Goal: Task Accomplishment & Management: Manage account settings

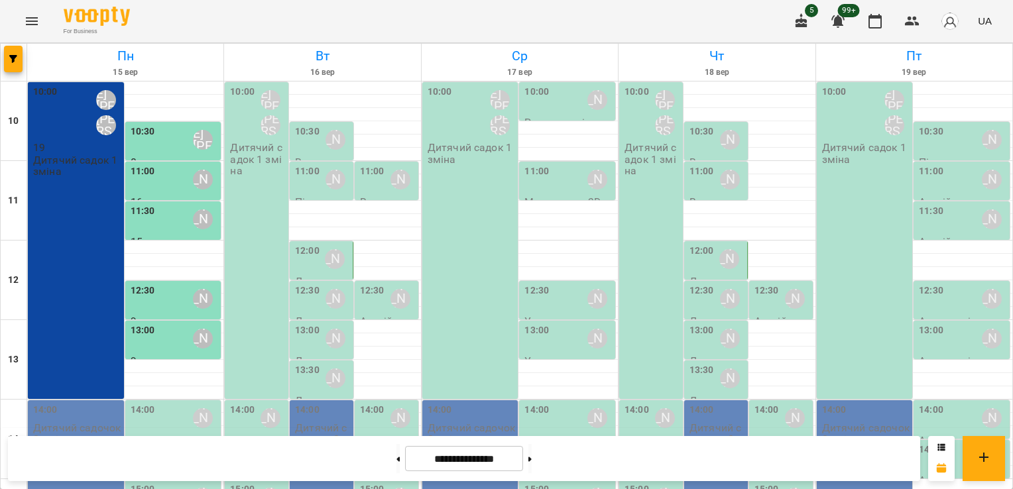
scroll to position [66, 0]
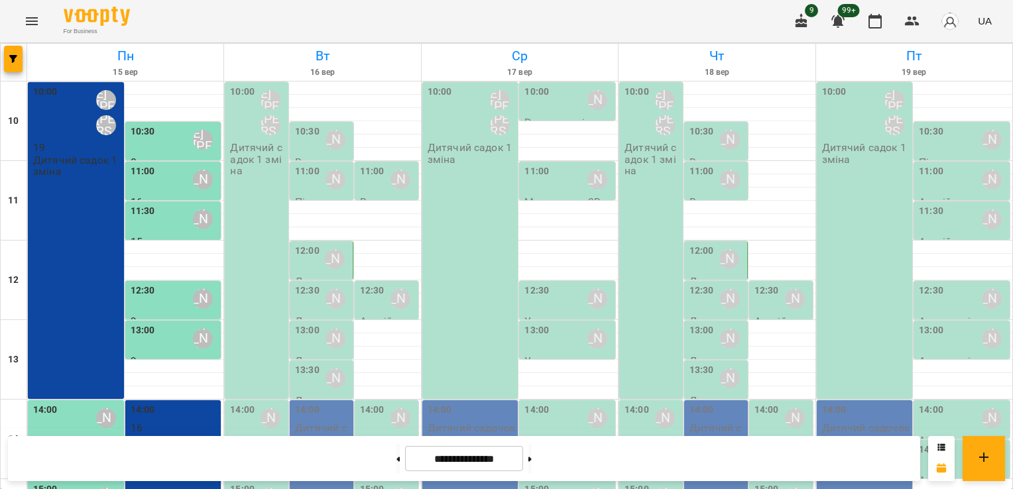
scroll to position [237, 0]
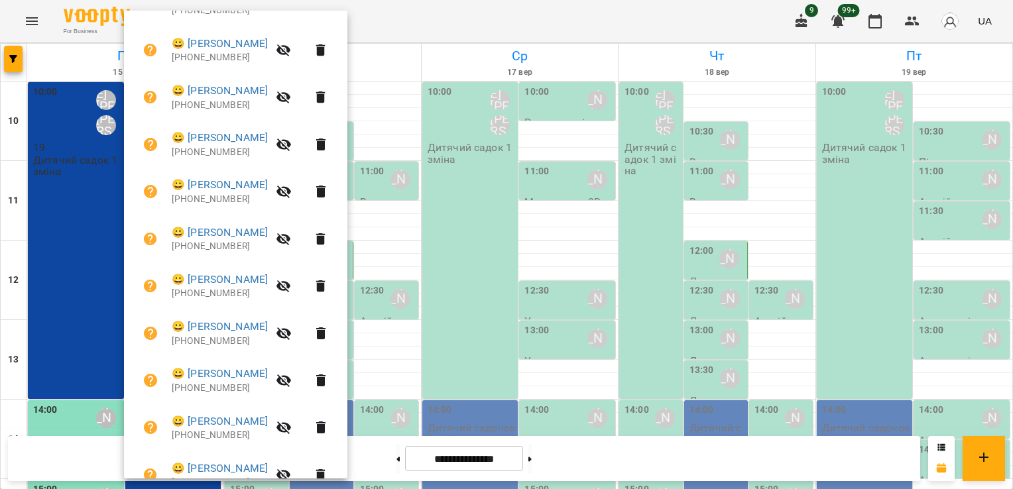
scroll to position [386, 0]
click at [579, 322] on div at bounding box center [506, 244] width 1013 height 489
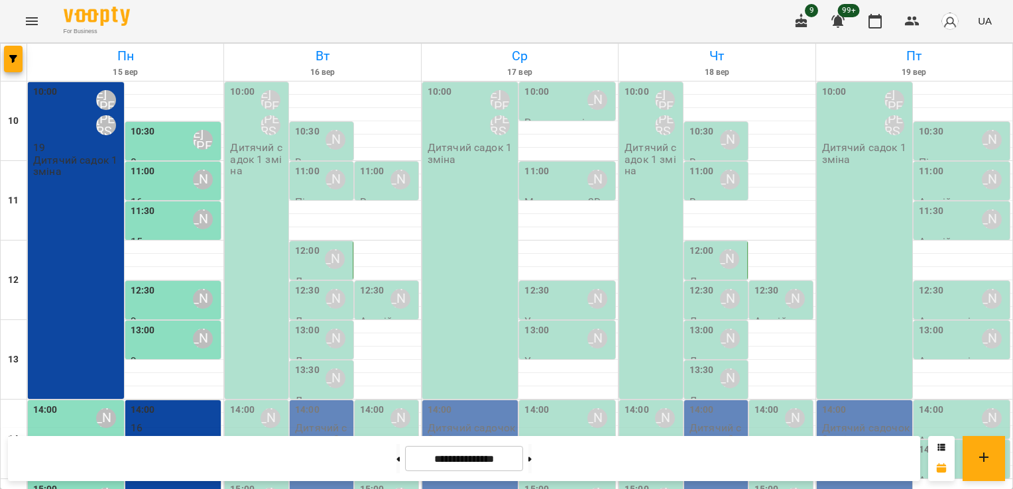
click at [52, 403] on div "14:00" at bounding box center [45, 418] width 25 height 30
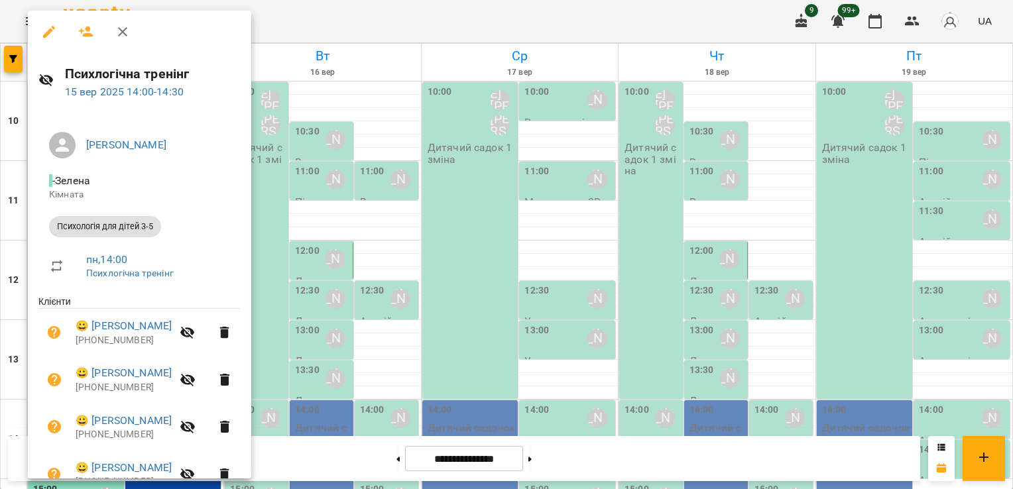
click at [1, 339] on div at bounding box center [506, 244] width 1013 height 489
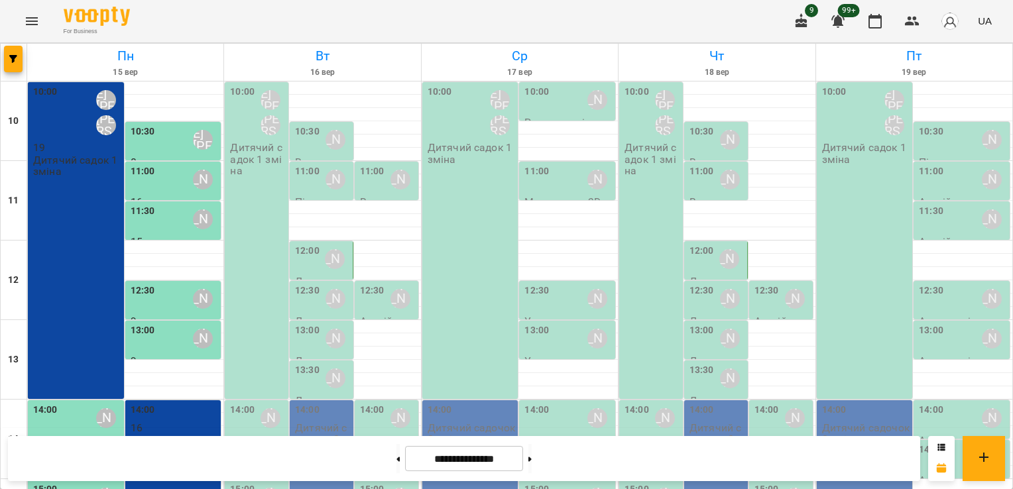
click at [60, 403] on div "14:00 Резенчук Світлана Анатоліїївна" at bounding box center [77, 418] width 88 height 30
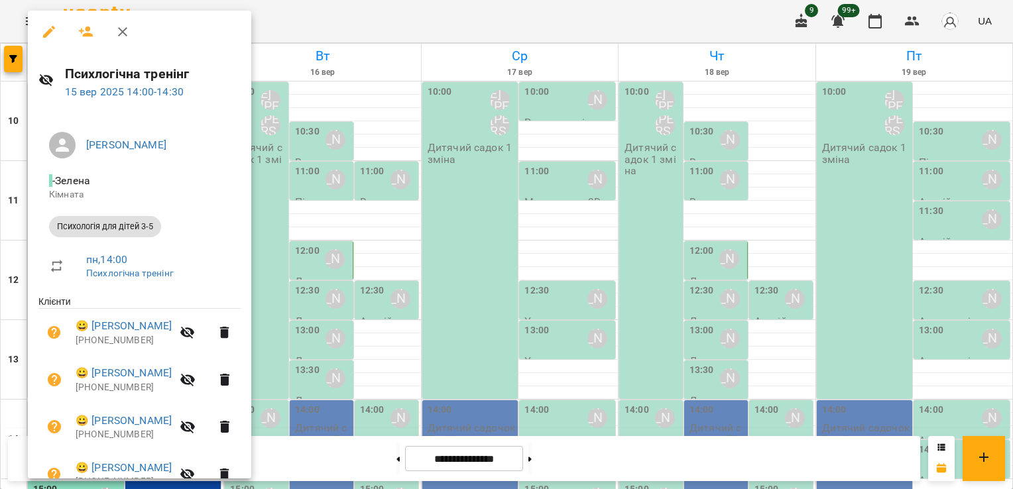
click at [13, 230] on div at bounding box center [506, 244] width 1013 height 489
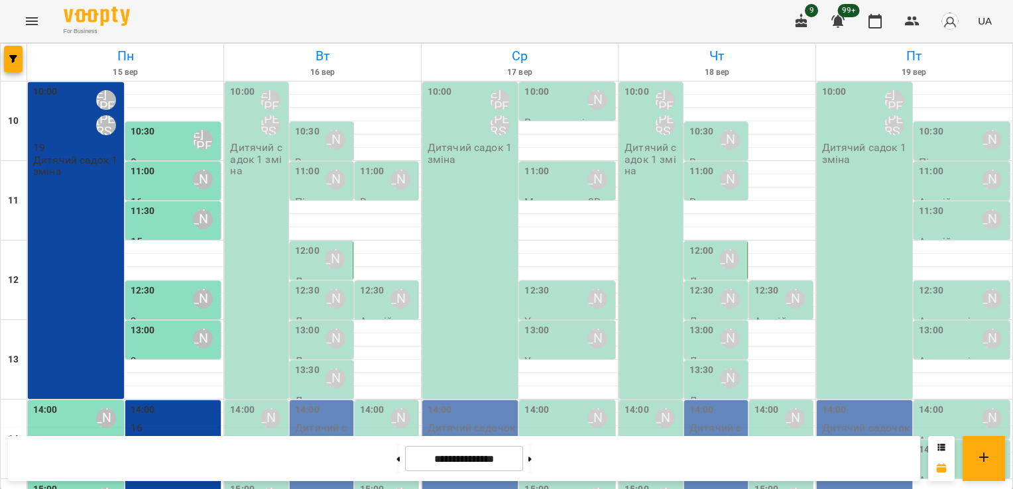
click at [65, 483] on div "15:00 Герман Инна" at bounding box center [77, 498] width 88 height 30
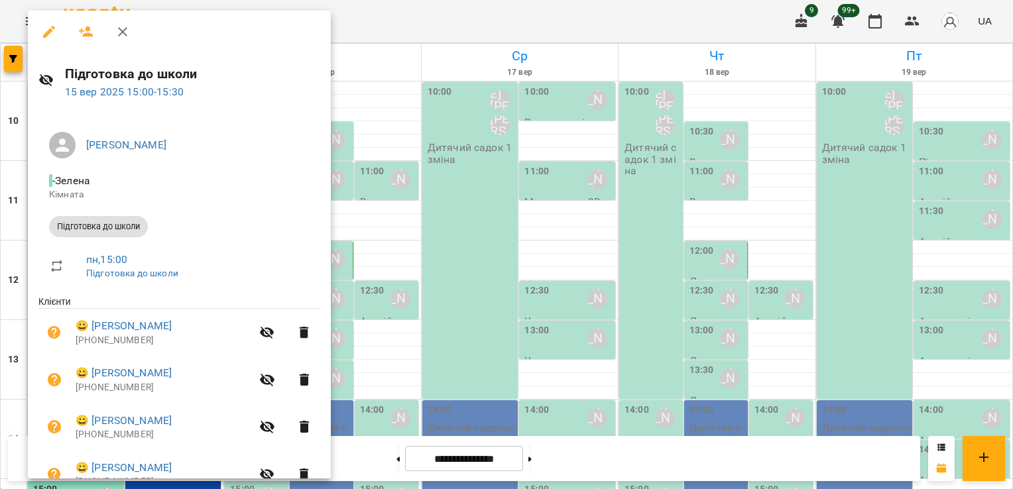
click at [9, 225] on div at bounding box center [506, 244] width 1013 height 489
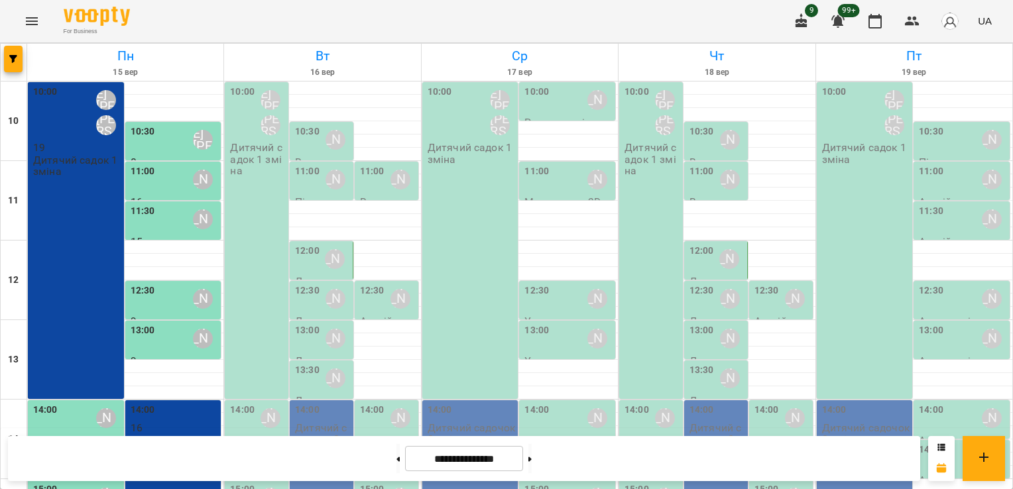
click at [52, 403] on div "14:00" at bounding box center [45, 418] width 25 height 30
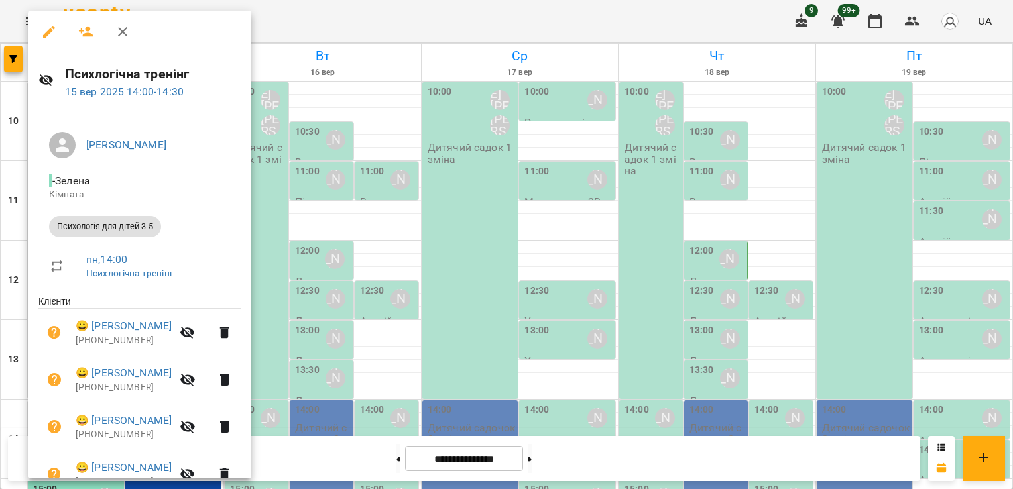
click at [87, 27] on icon "button" at bounding box center [86, 32] width 15 height 11
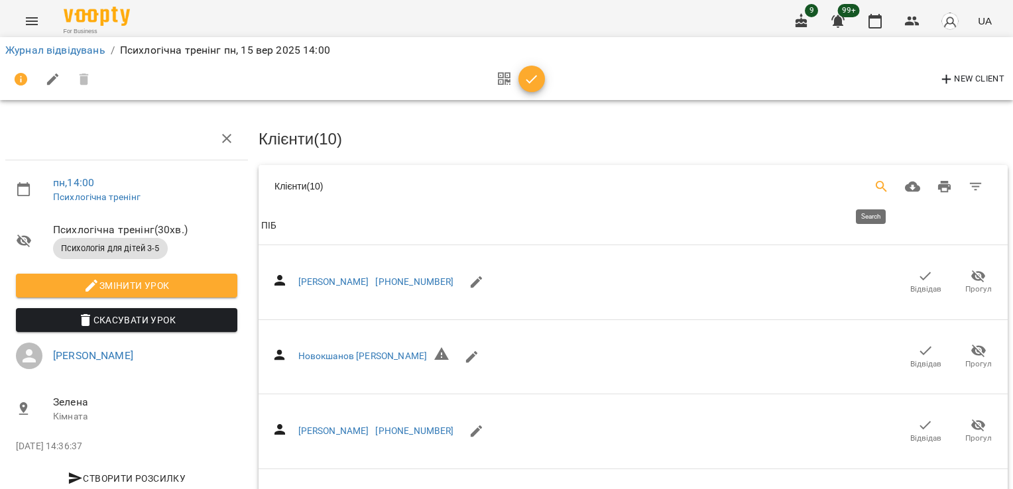
click at [874, 190] on icon "Search" at bounding box center [882, 187] width 16 height 16
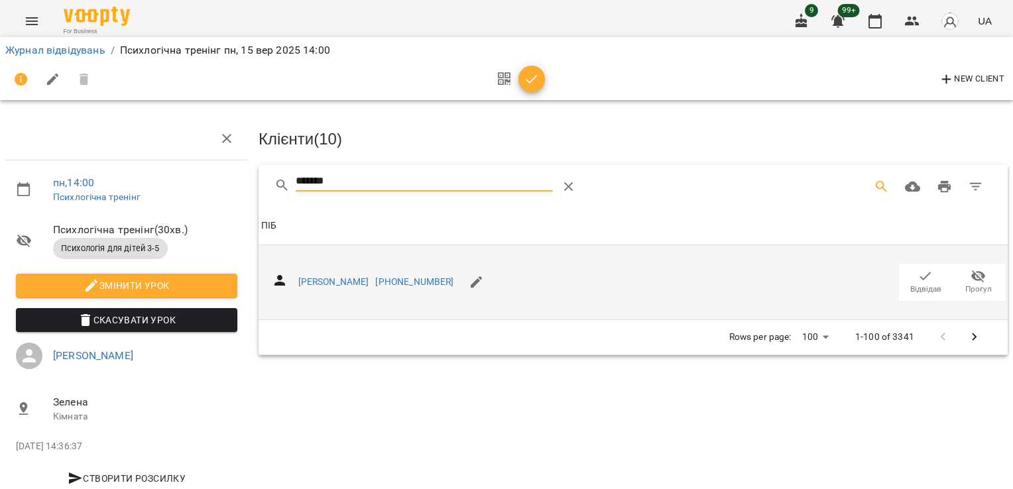
click at [917, 277] on icon "button" at bounding box center [925, 276] width 16 height 16
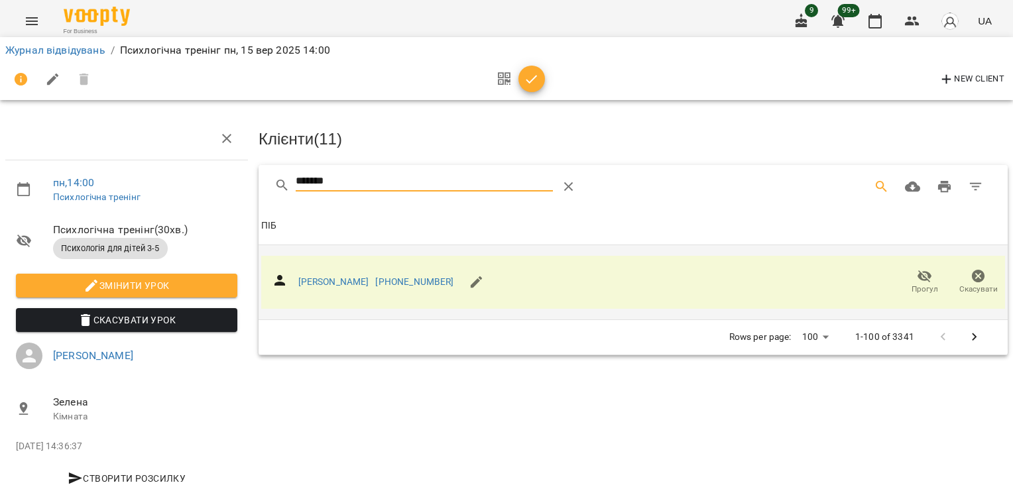
drag, startPoint x: 333, startPoint y: 178, endPoint x: 224, endPoint y: 180, distance: 109.4
click at [227, 181] on div "пн , 14:00 Психлогічна тренінг Психлогічна тренінг ( 30 хв. ) Психологія для ді…" at bounding box center [506, 283] width 1023 height 458
drag, startPoint x: 326, startPoint y: 174, endPoint x: 117, endPoint y: 182, distance: 209.6
click at [117, 182] on div "пн , 14:00 Психлогічна тренінг Психлогічна тренінг ( 30 хв. ) Психологія для ді…" at bounding box center [506, 283] width 1023 height 458
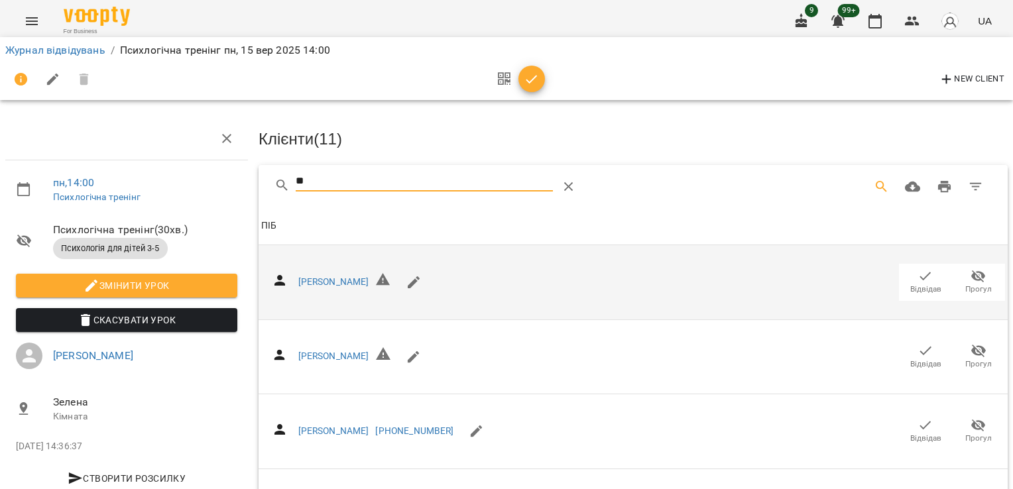
type input "*"
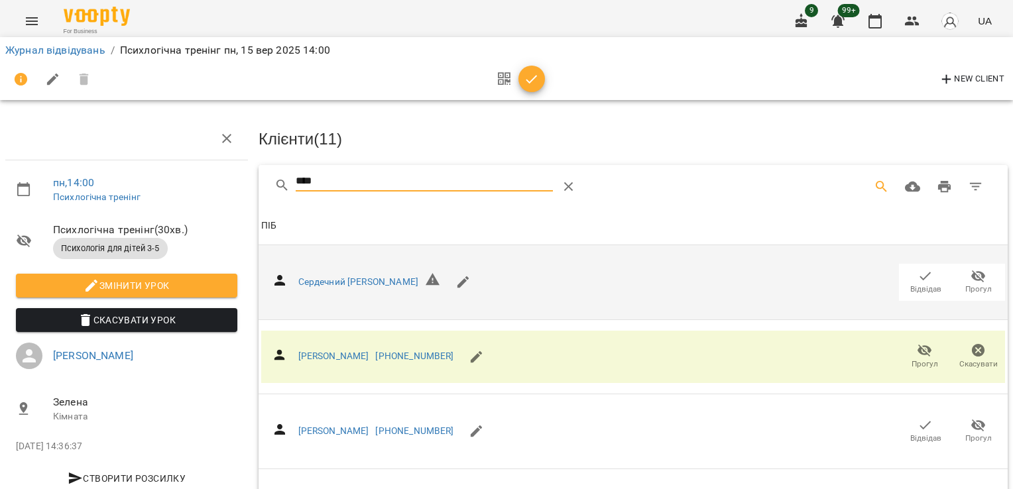
drag, startPoint x: 321, startPoint y: 174, endPoint x: 202, endPoint y: 178, distance: 119.4
click at [203, 179] on div "пн , 14:00 Психлогічна тренінг Психлогічна тренінг ( 30 хв. ) Психологія для ді…" at bounding box center [506, 322] width 1023 height 536
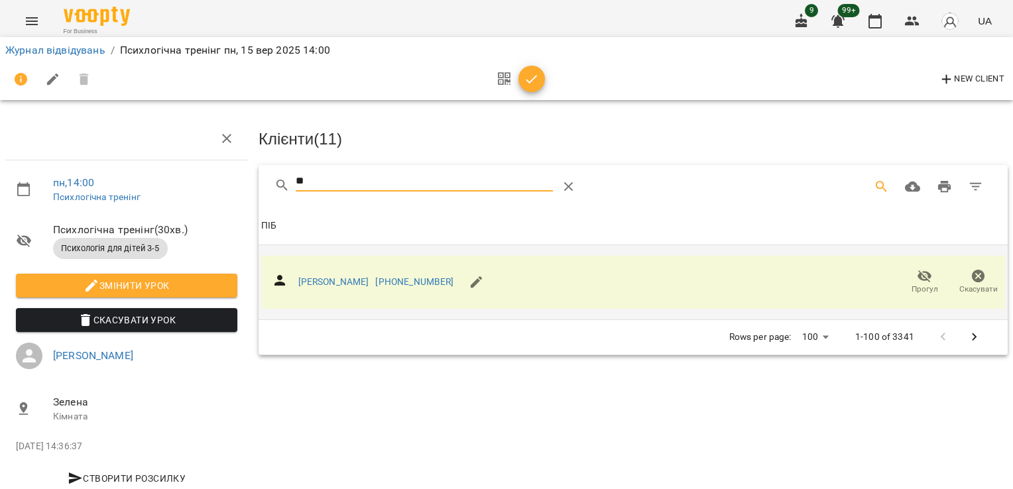
type input "*"
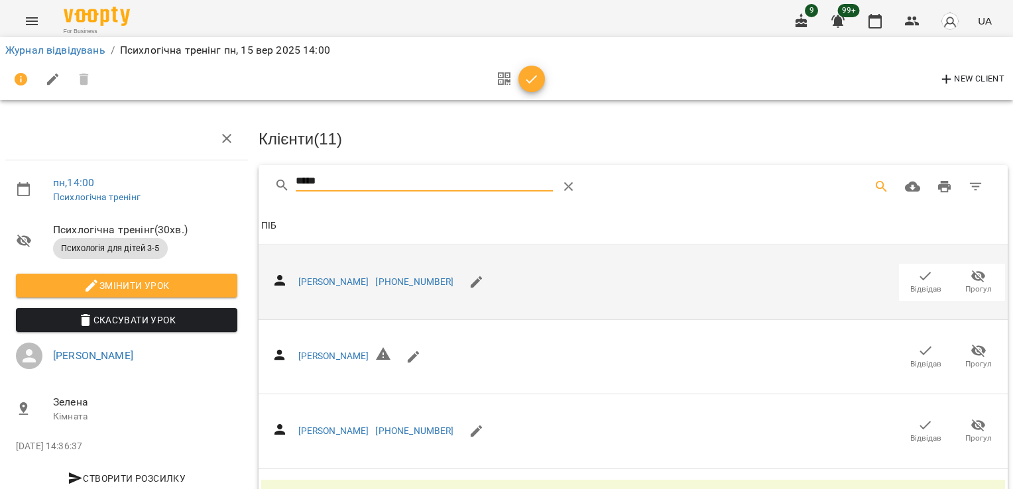
drag, startPoint x: 333, startPoint y: 180, endPoint x: 216, endPoint y: 166, distance: 118.2
click at [216, 176] on div "пн , 14:00 Психлогічна тренінг Психлогічна тренінг ( 30 хв. ) Психологія для ді…" at bounding box center [506, 322] width 1023 height 536
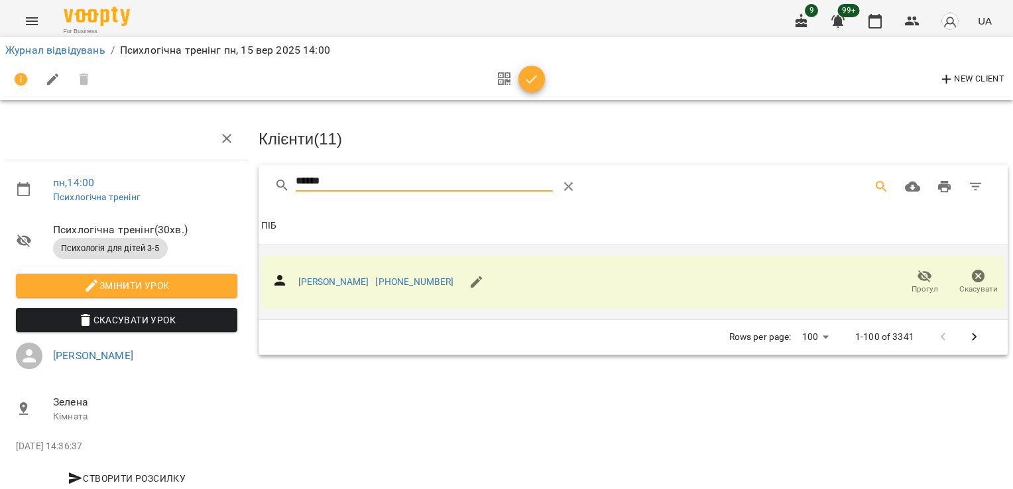
drag, startPoint x: 345, startPoint y: 180, endPoint x: 239, endPoint y: 180, distance: 106.1
click at [239, 179] on div "пн , 14:00 Психлогічна тренінг Психлогічна тренінг ( 30 хв. ) Психологія для ді…" at bounding box center [506, 283] width 1023 height 458
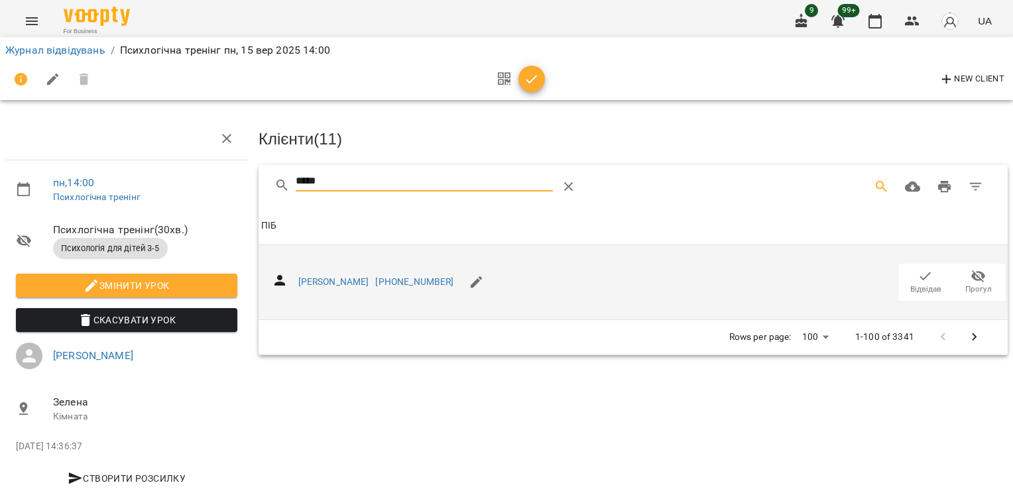
click at [917, 272] on icon "button" at bounding box center [925, 276] width 16 height 16
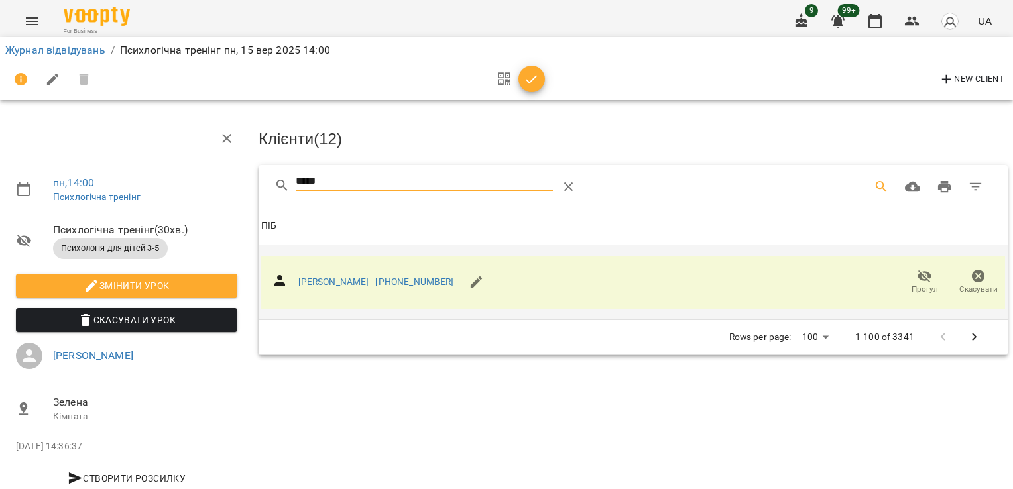
drag, startPoint x: 297, startPoint y: 178, endPoint x: 255, endPoint y: 178, distance: 41.8
click at [262, 178] on div "*****" at bounding box center [633, 186] width 749 height 42
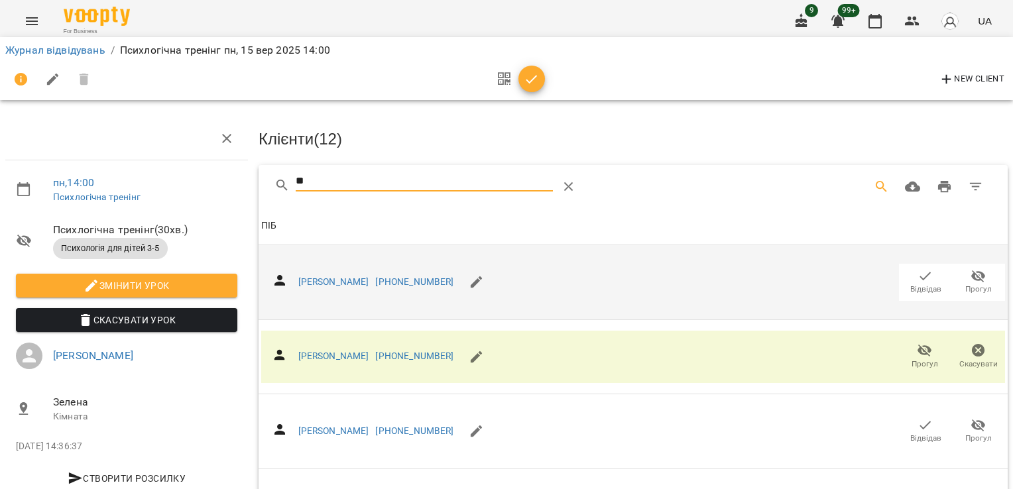
type input "*"
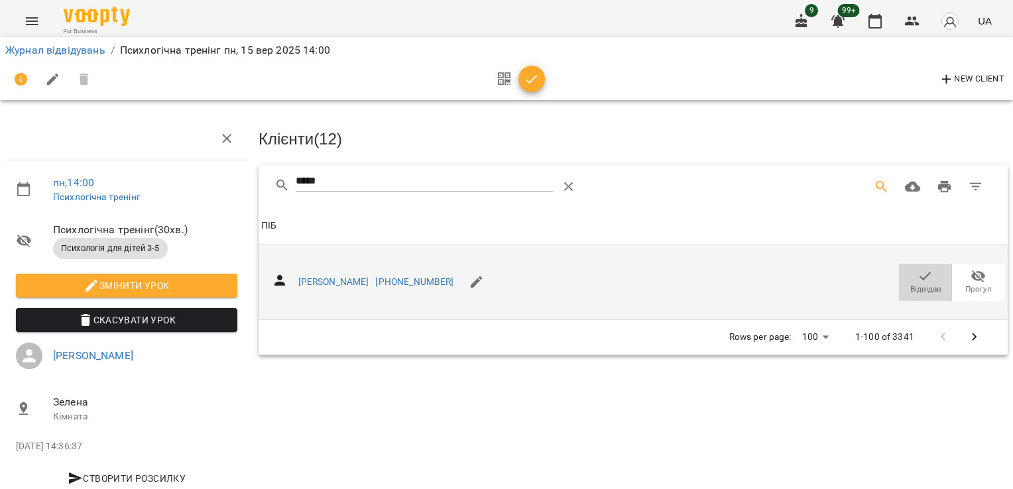
click at [917, 270] on icon "button" at bounding box center [925, 276] width 16 height 16
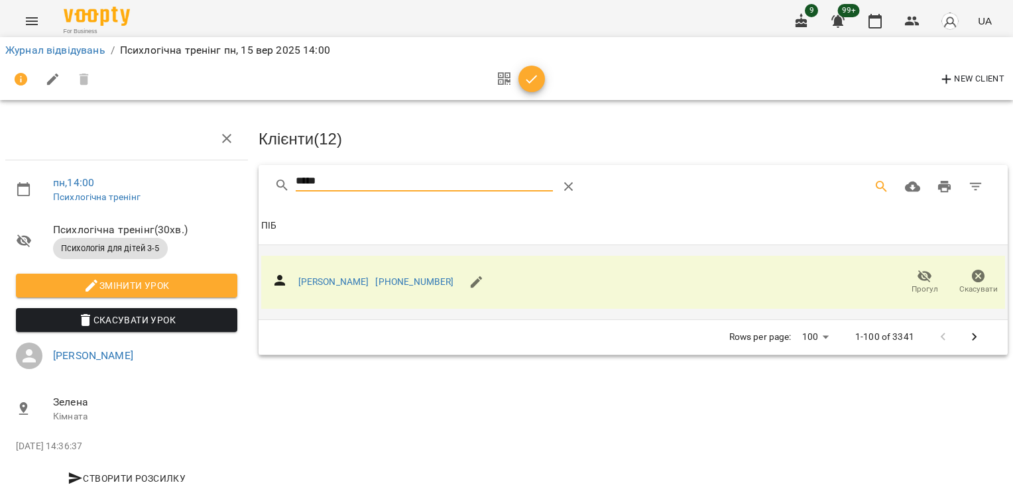
drag, startPoint x: 349, startPoint y: 182, endPoint x: 150, endPoint y: 182, distance: 198.2
click at [151, 182] on div "пн , 14:00 Психлогічна тренінг Психлогічна тренінг ( 30 хв. ) Психологія для ді…" at bounding box center [506, 283] width 1023 height 458
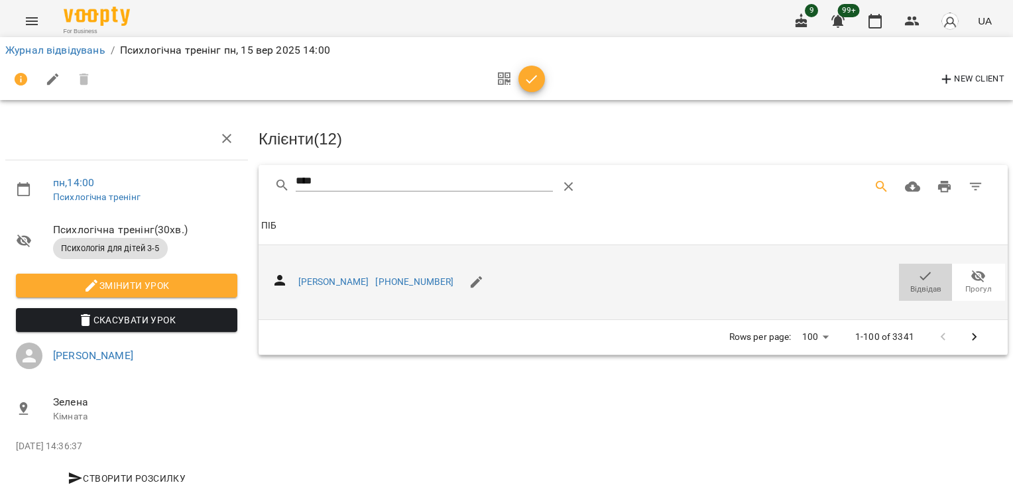
click at [907, 269] on span "Відвідав" at bounding box center [925, 281] width 37 height 27
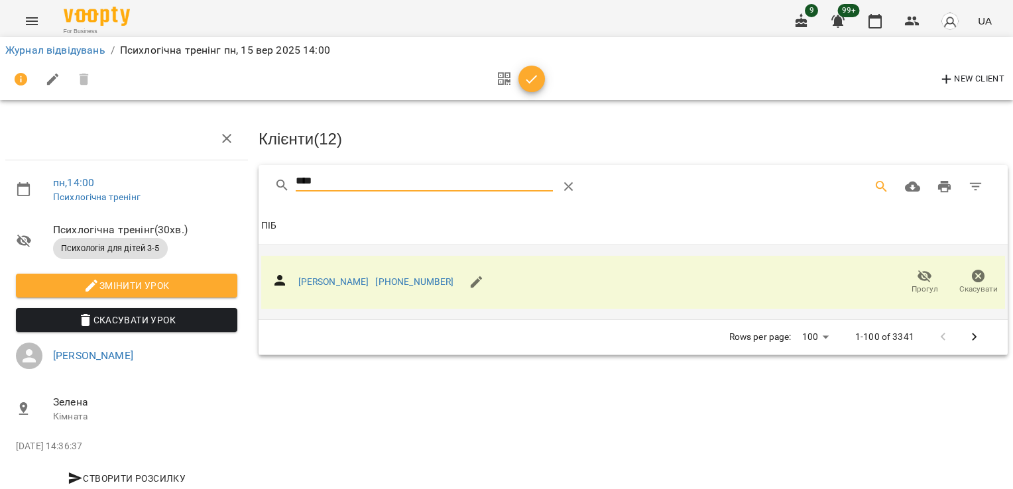
drag, startPoint x: 387, startPoint y: 172, endPoint x: 250, endPoint y: 174, distance: 137.2
click at [259, 174] on div "****" at bounding box center [633, 186] width 749 height 42
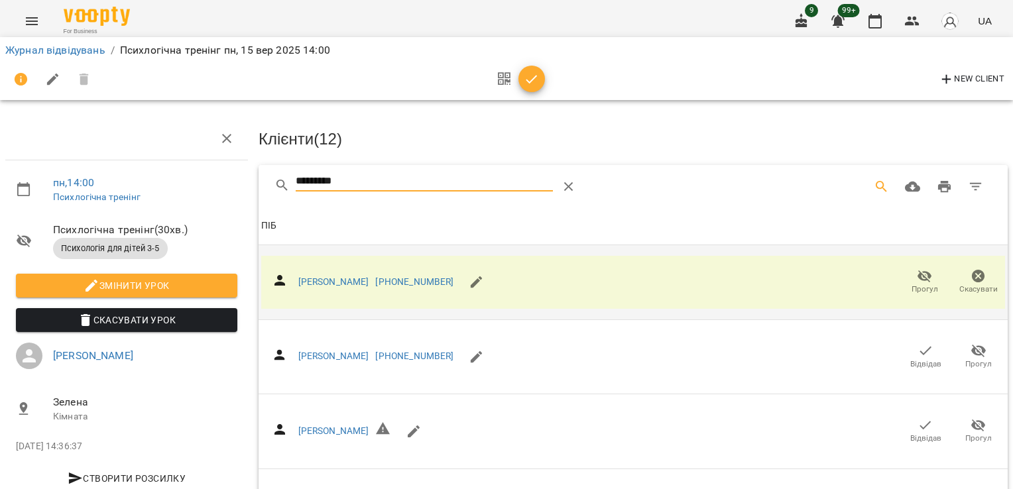
drag, startPoint x: 373, startPoint y: 179, endPoint x: 204, endPoint y: 185, distance: 169.1
click at [204, 185] on div "пн , 14:00 Психлогічна тренінг Психлогічна тренінг ( 30 хв. ) Психологія для ді…" at bounding box center [506, 322] width 1023 height 536
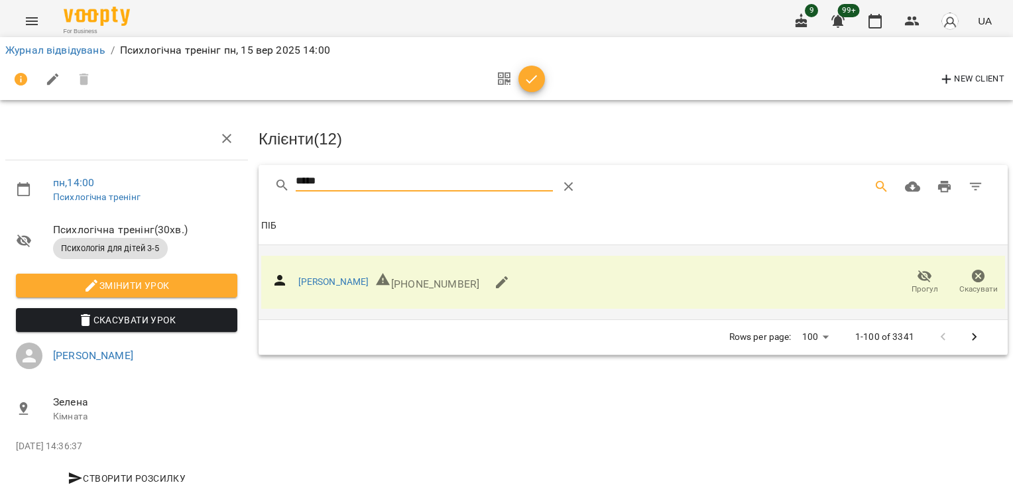
drag, startPoint x: 340, startPoint y: 176, endPoint x: 152, endPoint y: 188, distance: 188.6
click at [152, 188] on div "пн , 14:00 Психлогічна тренінг Психлогічна тренінг ( 30 хв. ) Психологія для ді…" at bounding box center [506, 283] width 1023 height 458
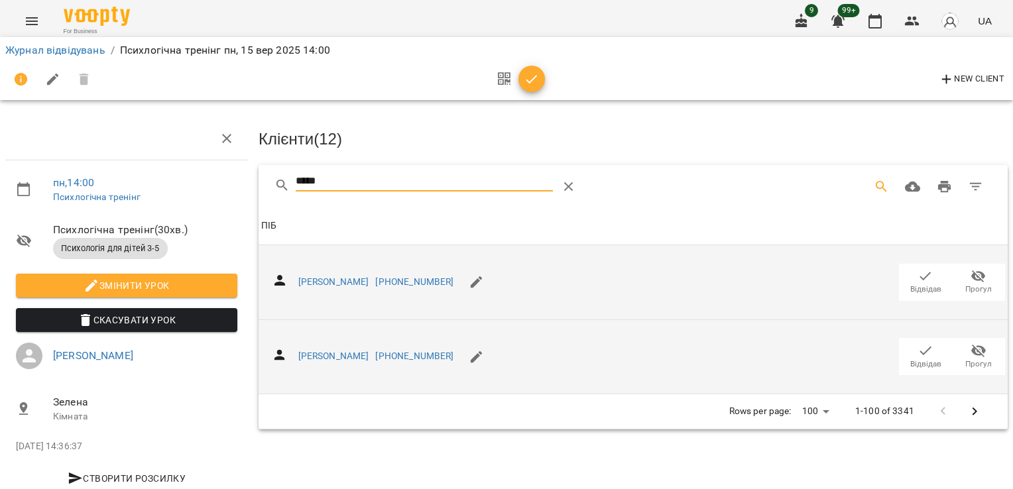
click at [910, 359] on span "Відвідав" at bounding box center [925, 364] width 31 height 11
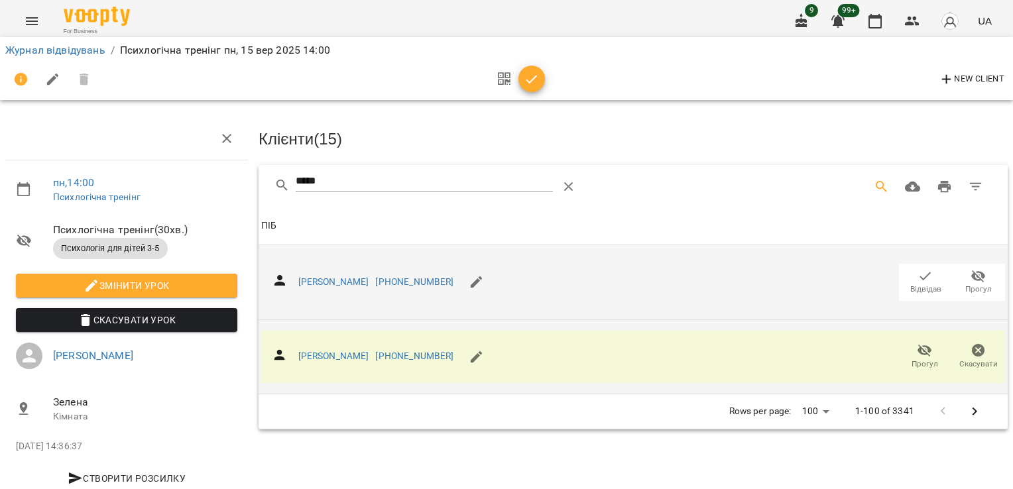
drag, startPoint x: 335, startPoint y: 184, endPoint x: 226, endPoint y: 189, distance: 108.8
click at [226, 189] on div "пн , 14:00 Психлогічна тренінг Психлогічна тренінг ( 30 хв. ) Психологія для ді…" at bounding box center [506, 283] width 1023 height 458
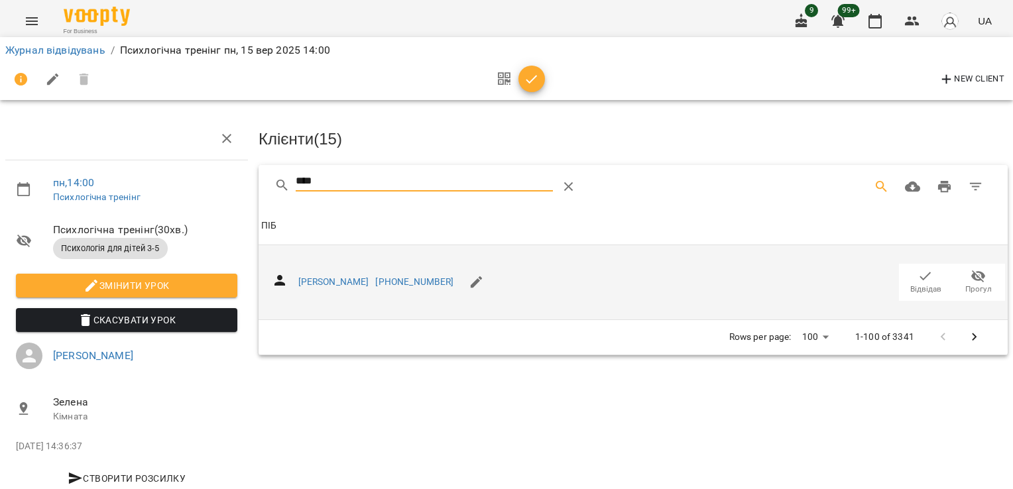
type input "****"
click at [917, 268] on icon "button" at bounding box center [925, 276] width 16 height 16
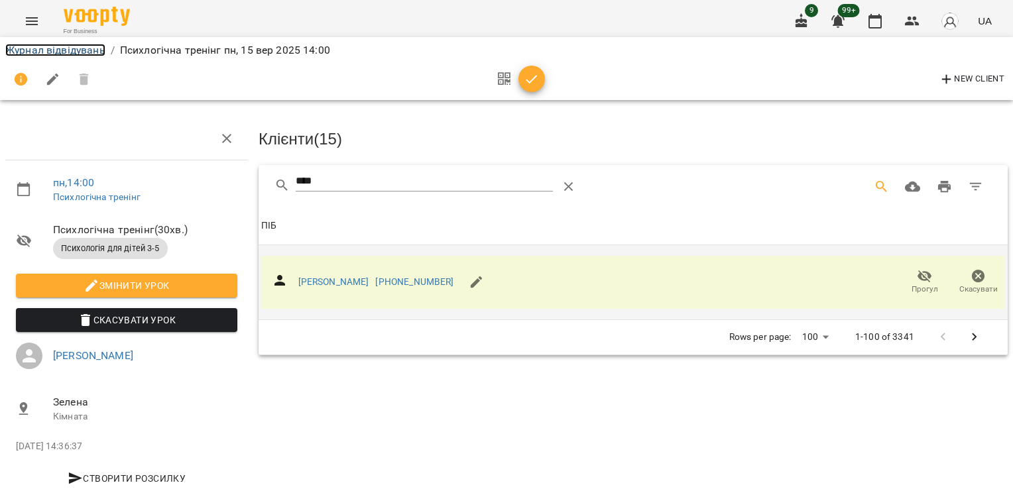
click at [71, 54] on link "Журнал відвідувань" at bounding box center [55, 50] width 100 height 13
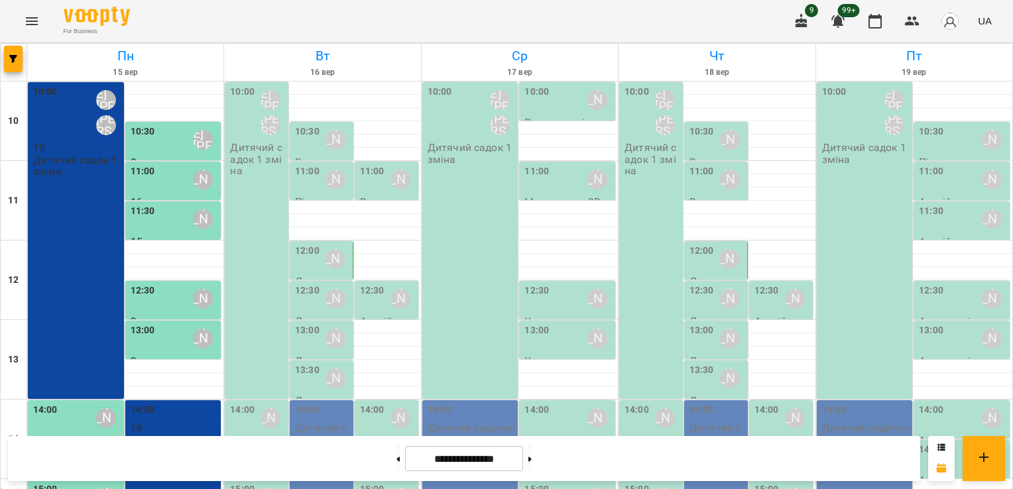
scroll to position [152, 0]
click at [95, 439] on div at bounding box center [125, 445] width 196 height 13
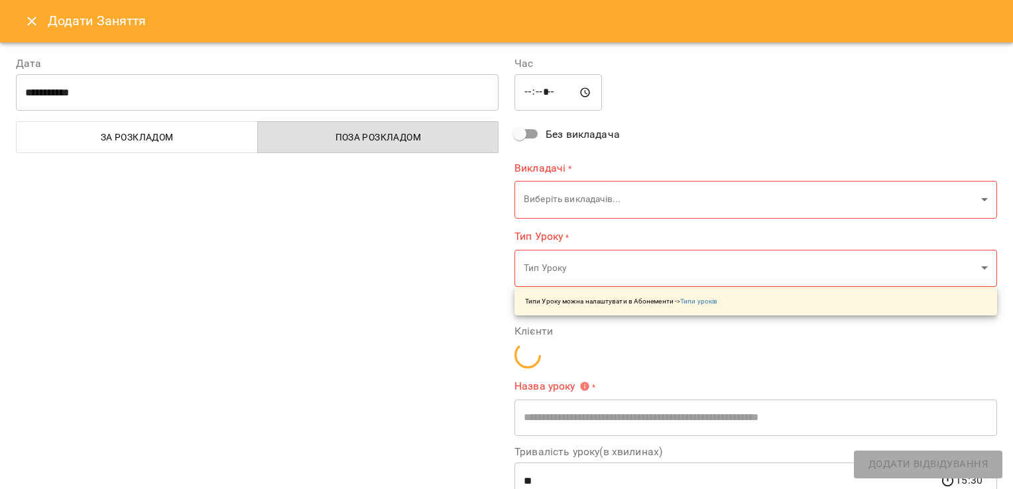
type input "**********"
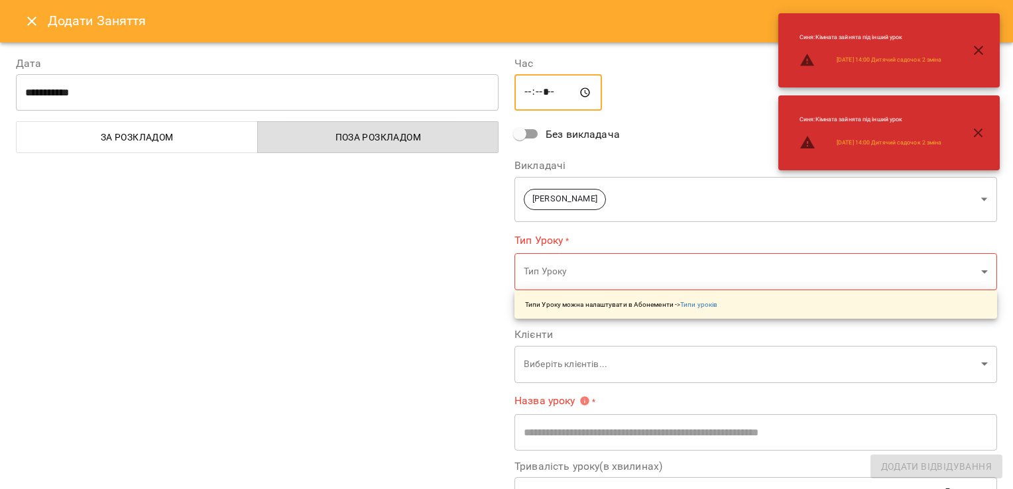
click at [536, 97] on input "*****" at bounding box center [557, 92] width 87 height 37
click at [528, 96] on input "*****" at bounding box center [557, 92] width 87 height 37
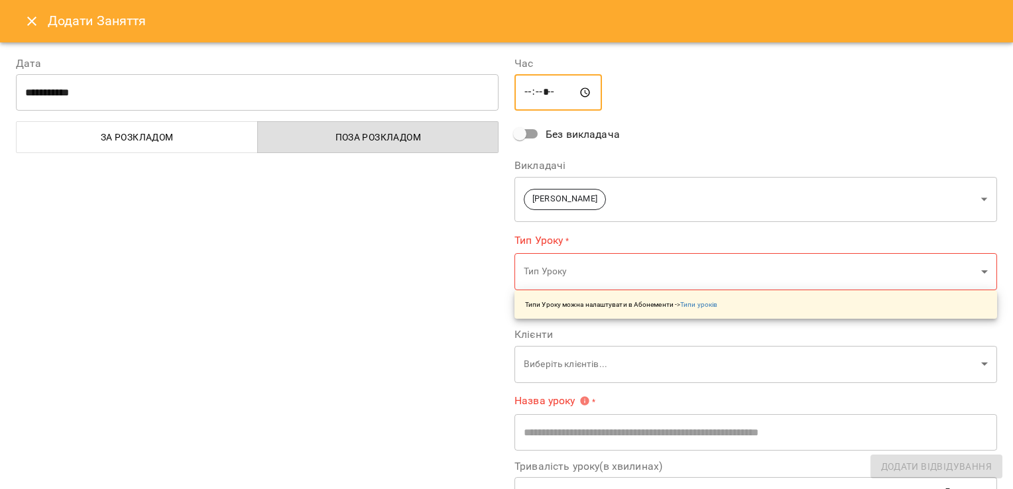
type input "*****"
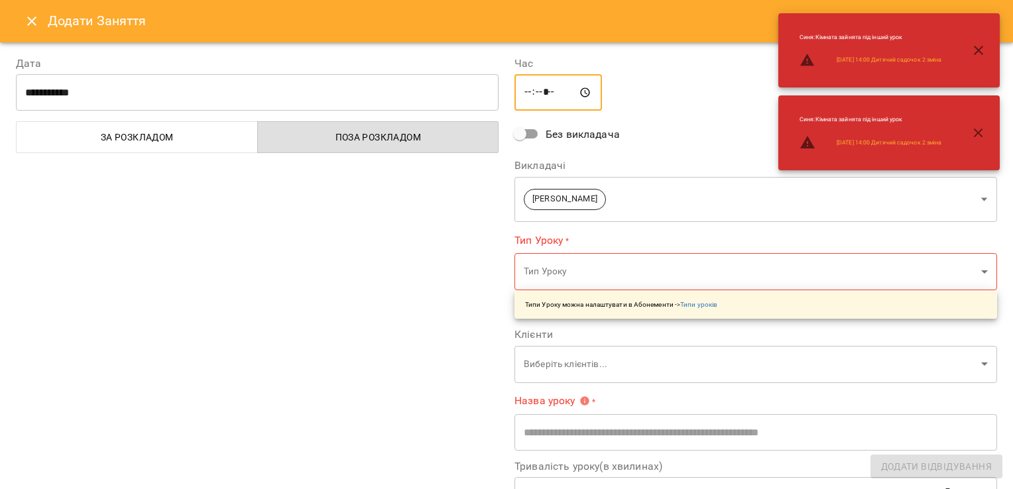
click at [976, 209] on body "For Business 9 99+ UA Пн 15 вер Вт 16 вер Ср 17 вер Чт 18 вер Пт 19 вер 10 11 1…" at bounding box center [506, 389] width 1013 height 778
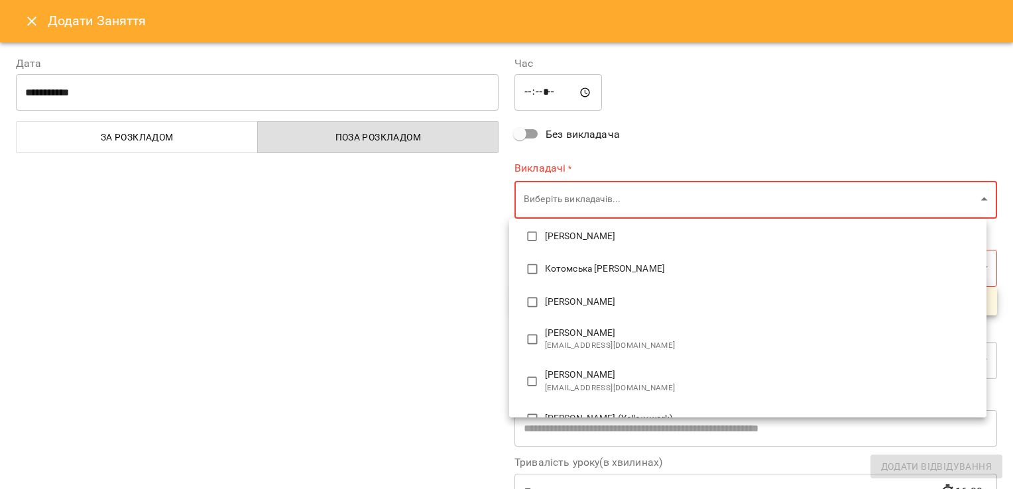
scroll to position [300, 0]
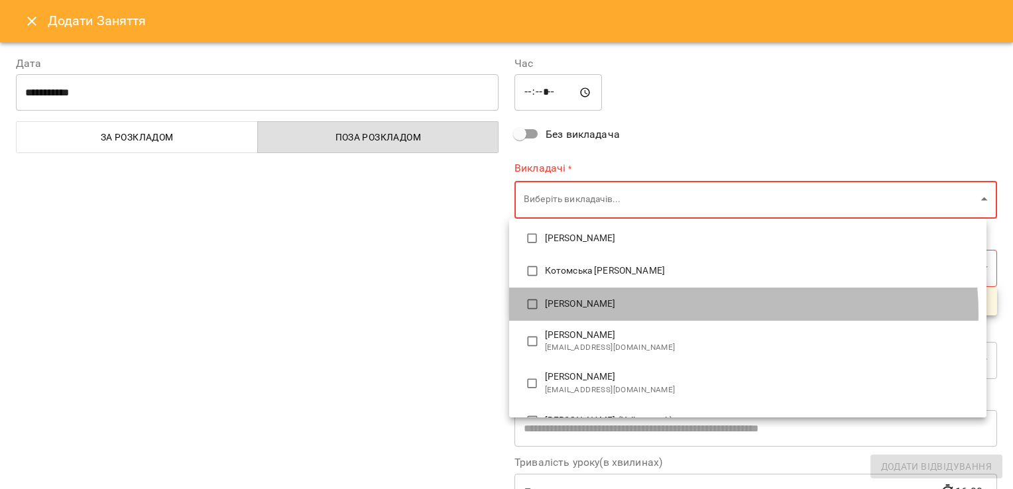
click at [707, 312] on li "Мальцева Олена" at bounding box center [747, 304] width 477 height 33
type input "**********"
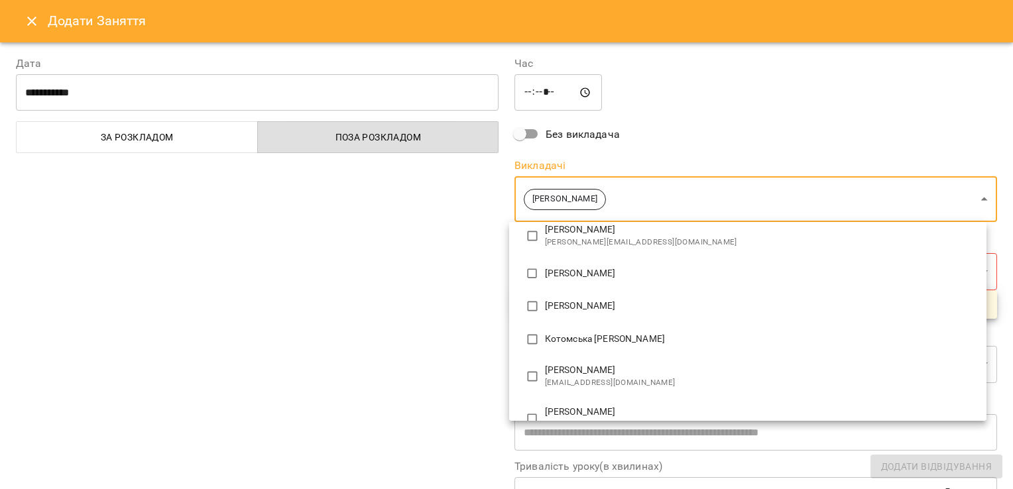
scroll to position [0, 0]
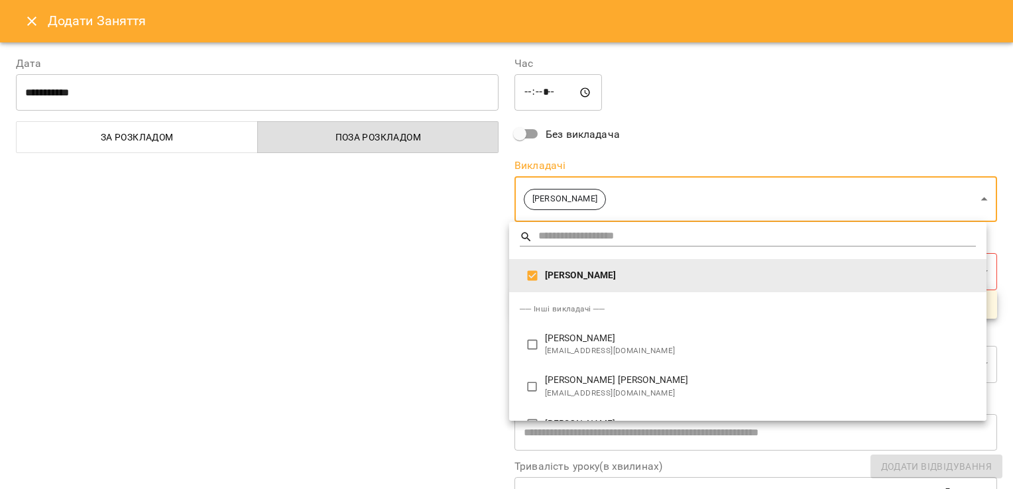
click at [474, 287] on div at bounding box center [506, 244] width 1013 height 489
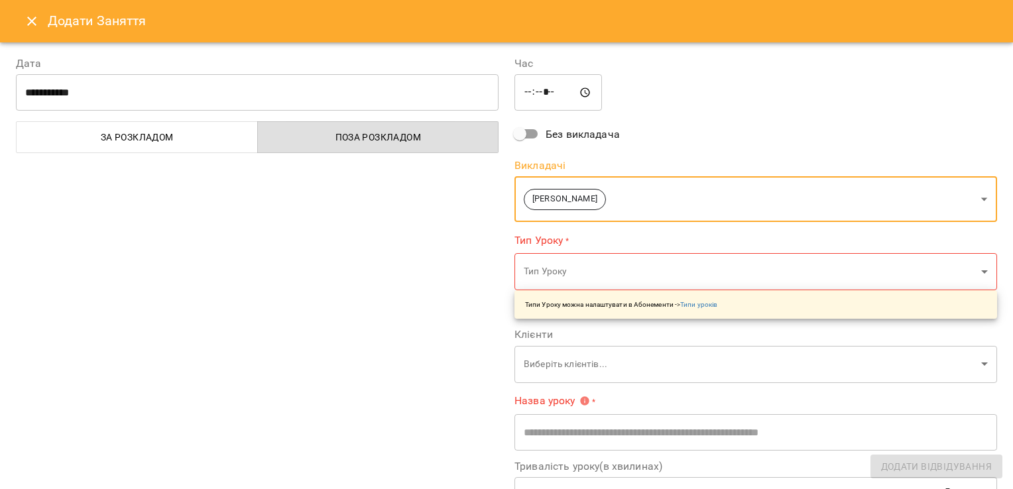
click at [546, 271] on body "For Business 9 99+ UA Пн 15 вер Вт 16 вер Ср 17 вер Чт 18 вер Пт 19 вер 10 11 1…" at bounding box center [506, 389] width 1013 height 778
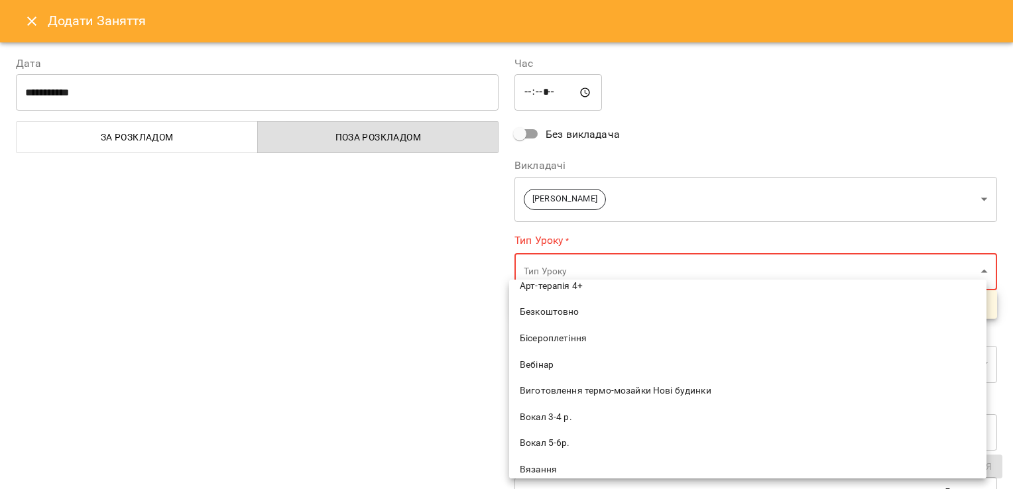
scroll to position [479, 0]
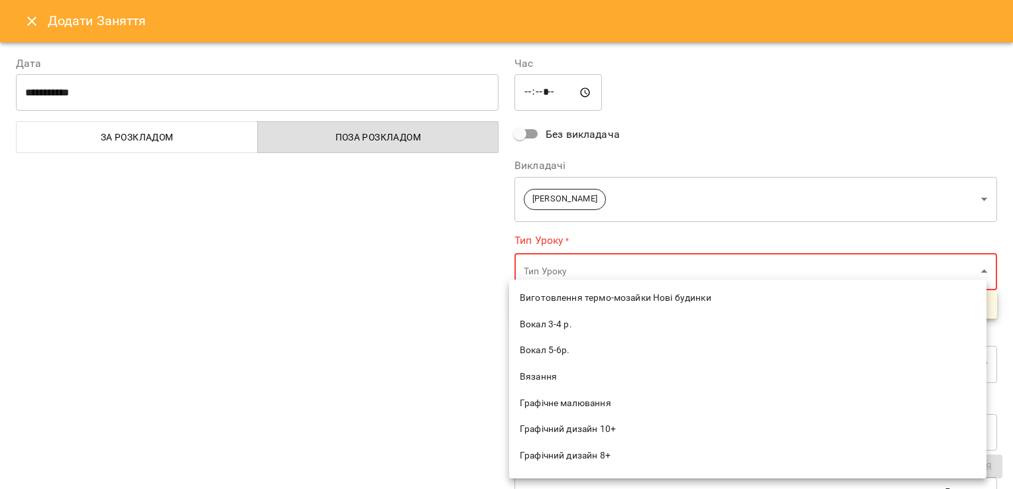
drag, startPoint x: 848, startPoint y: 350, endPoint x: 756, endPoint y: 357, distance: 93.0
click at [848, 350] on span "Вокал 5-6р." at bounding box center [748, 350] width 456 height 13
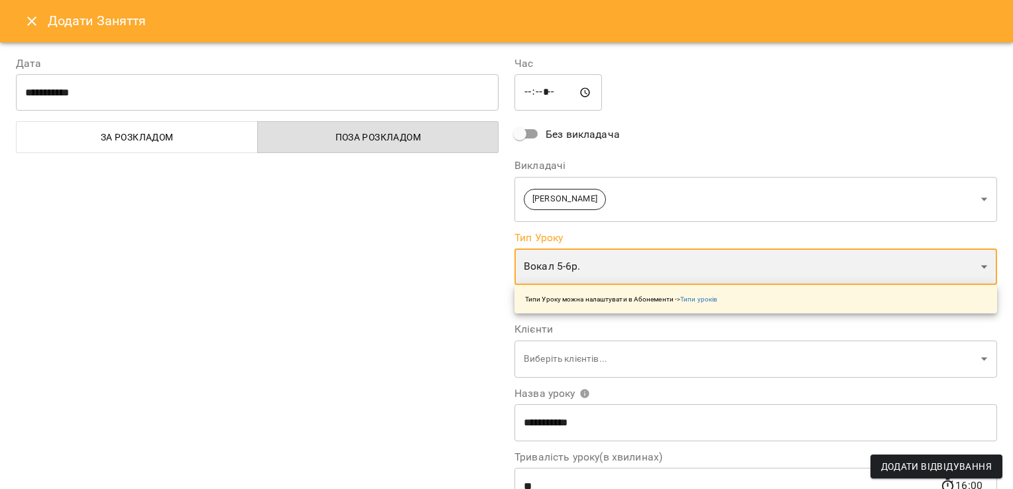
type input "**********"
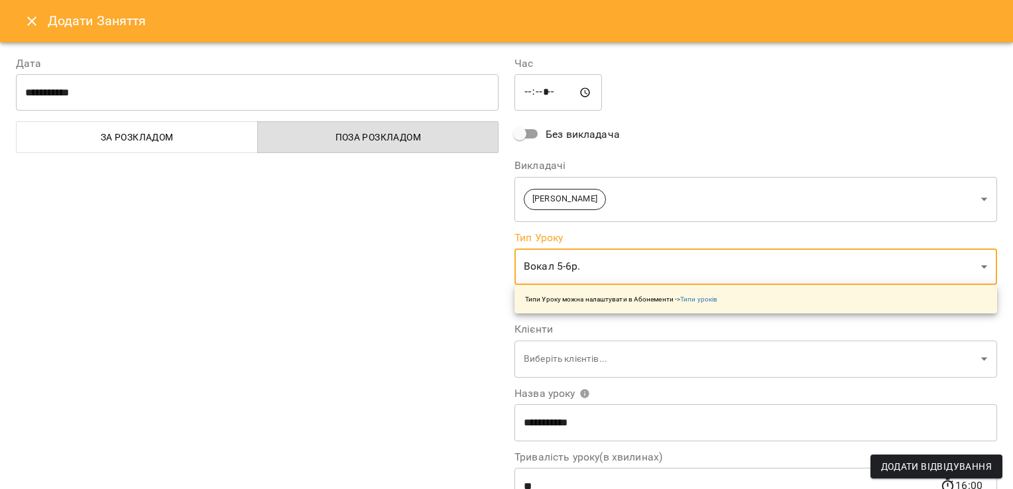
click at [341, 342] on div "**********" at bounding box center [257, 338] width 498 height 596
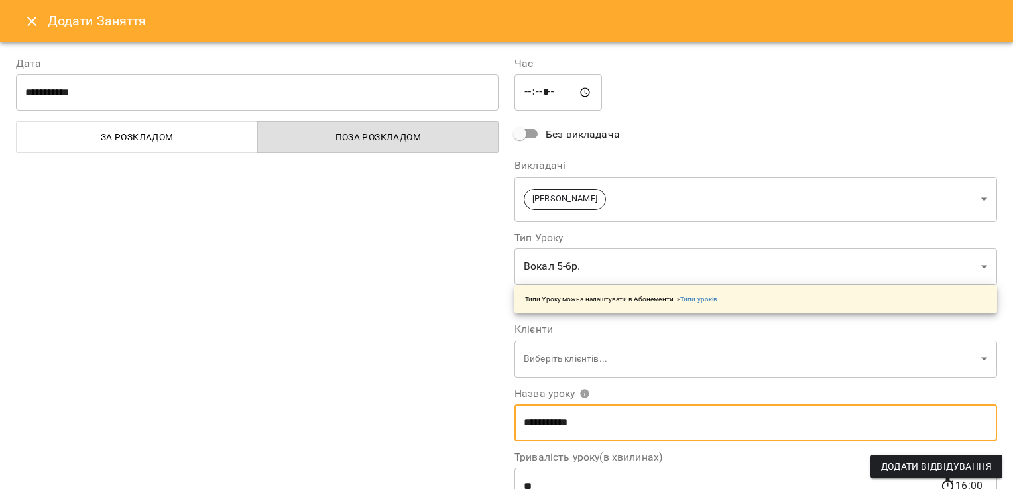
drag, startPoint x: 602, startPoint y: 416, endPoint x: 549, endPoint y: 416, distance: 53.0
click at [549, 416] on input "**********" at bounding box center [755, 422] width 483 height 37
type input "*****"
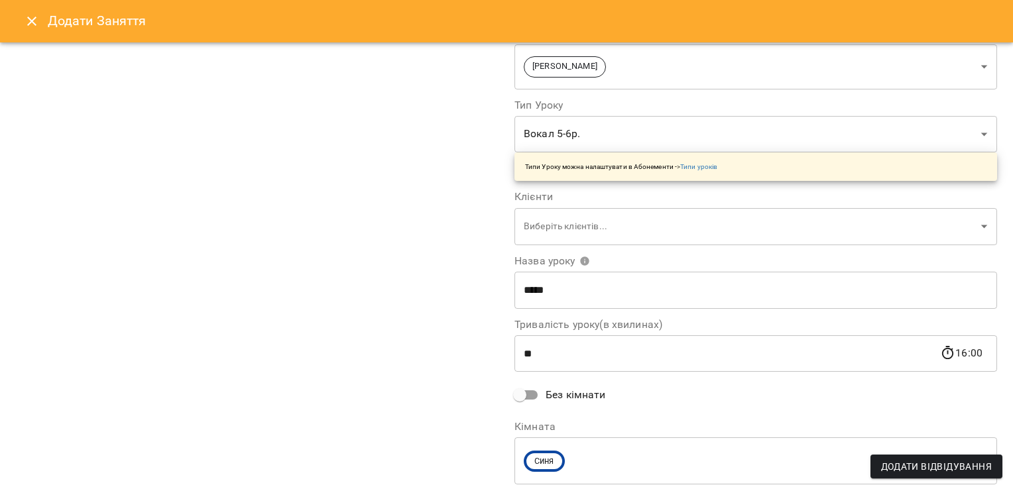
scroll to position [172, 0]
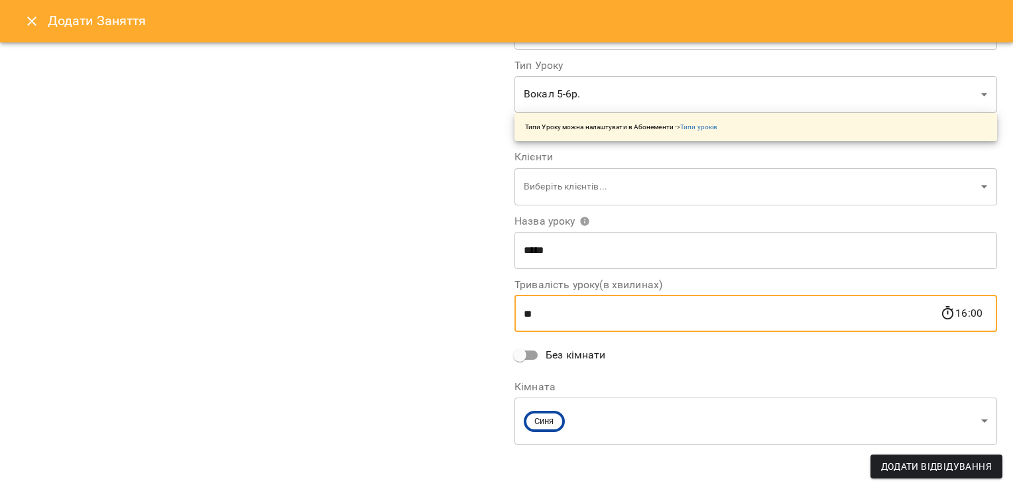
drag, startPoint x: 540, startPoint y: 317, endPoint x: 427, endPoint y: 316, distance: 112.7
click at [427, 318] on div "**********" at bounding box center [506, 178] width 997 height 622
type input "**"
click at [410, 314] on div "**********" at bounding box center [257, 165] width 498 height 596
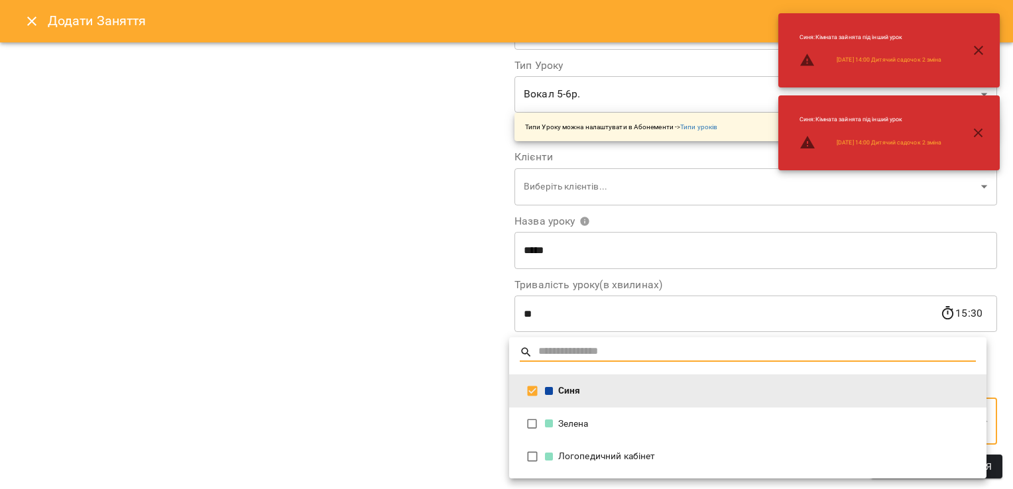
click at [605, 422] on body "For Business 9 99+ UA Пн 15 вер Вт 16 вер Ср 17 вер Чт 18 вер Пт 19 вер 10 11 1…" at bounding box center [506, 389] width 1013 height 778
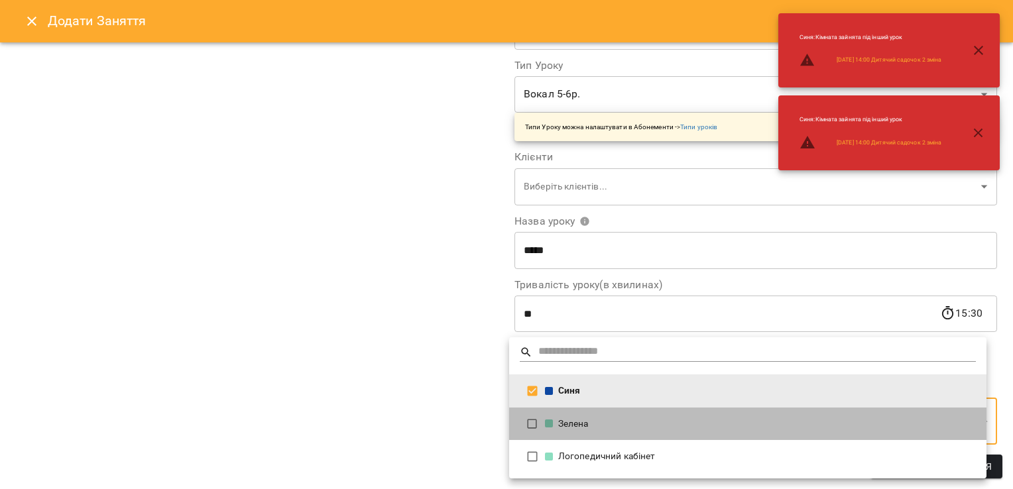
click at [590, 423] on div "Зелена" at bounding box center [760, 424] width 431 height 13
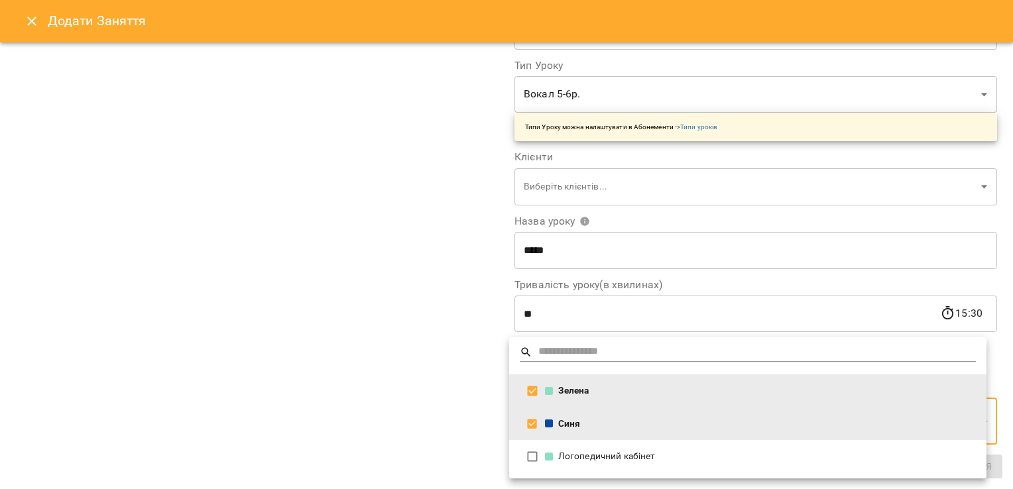
click at [353, 375] on div at bounding box center [506, 244] width 1013 height 489
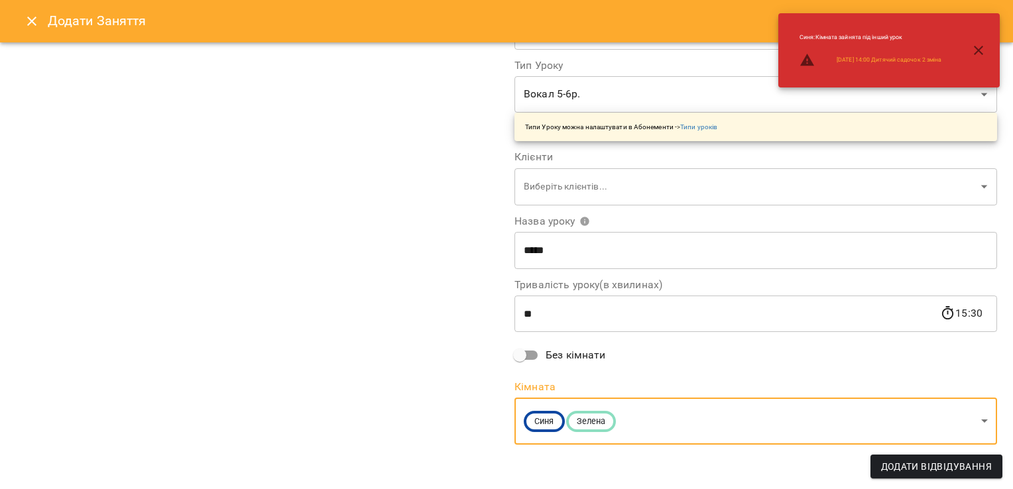
click at [657, 420] on body "For Business 9 99+ UA Пн 15 вер Вт 16 вер Ср 17 вер Чт 18 вер Пт 19 вер 10 11 1…" at bounding box center [506, 389] width 1013 height 778
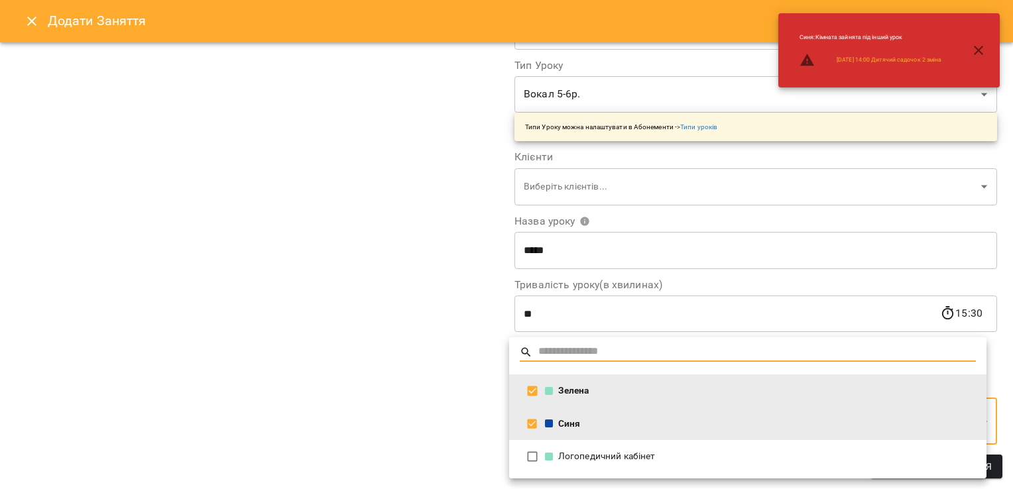
click at [549, 420] on span at bounding box center [549, 424] width 8 height 8
type input "**********"
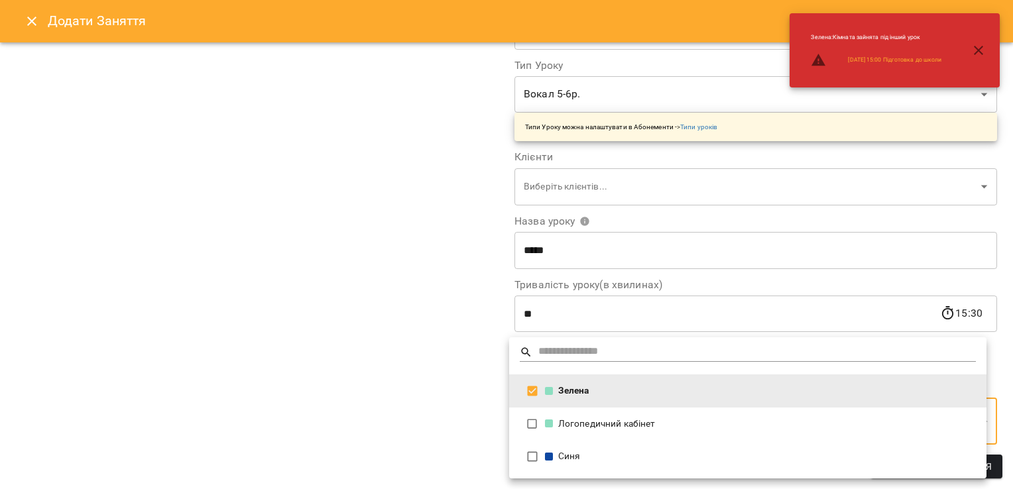
click at [387, 399] on div at bounding box center [506, 244] width 1013 height 489
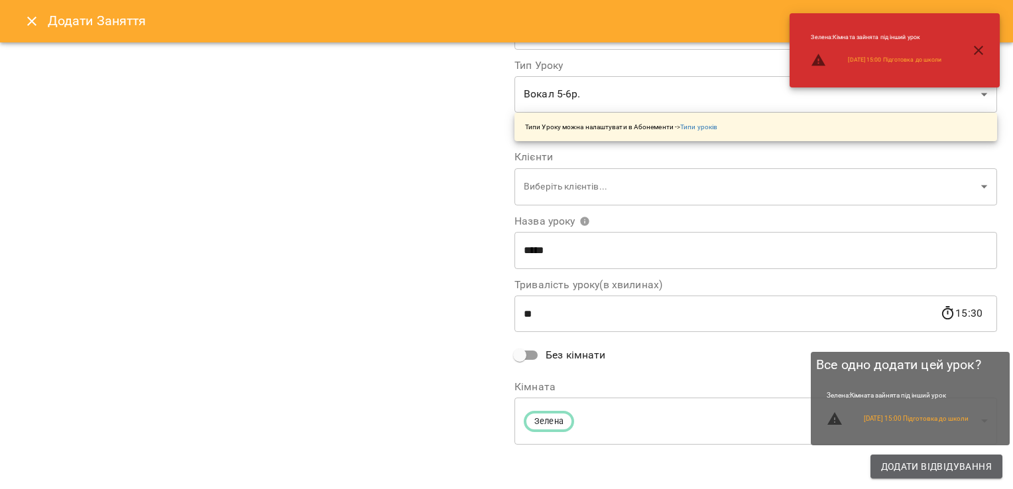
click at [931, 467] on span "Додати Відвідування" at bounding box center [936, 467] width 111 height 16
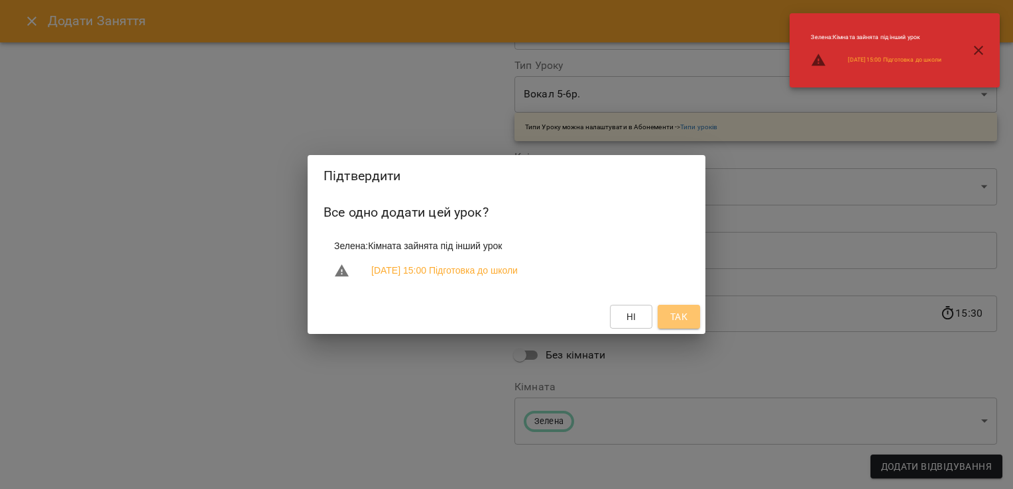
click at [681, 327] on button "Так" at bounding box center [679, 317] width 42 height 24
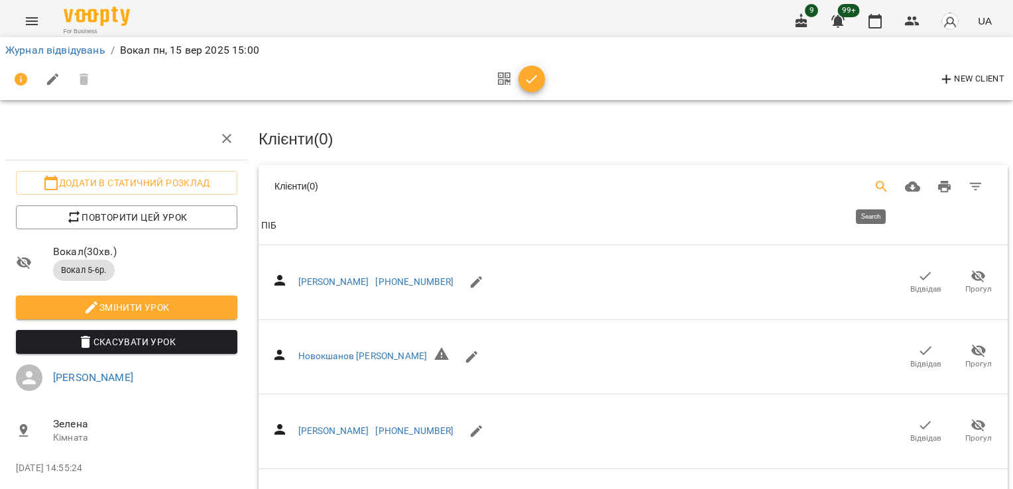
click at [880, 194] on button "Search" at bounding box center [882, 187] width 32 height 32
type input "*"
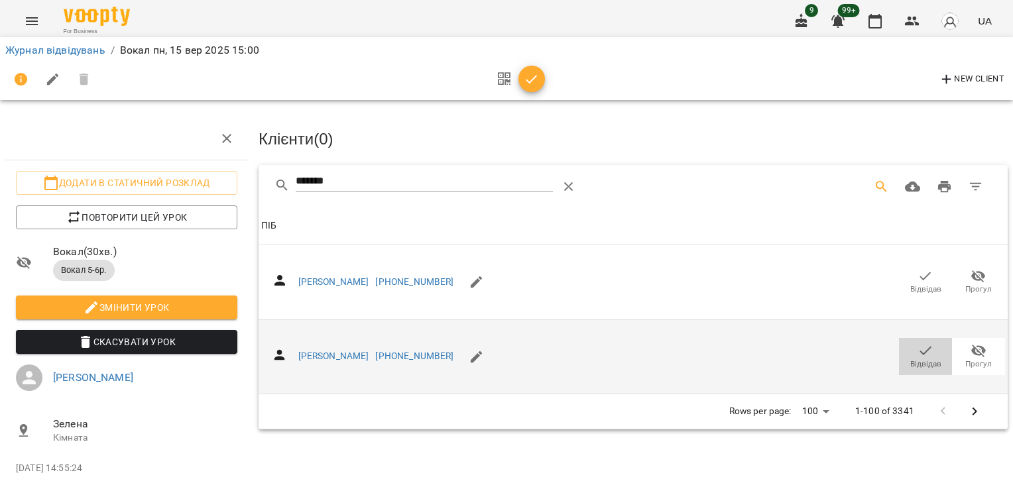
click at [919, 359] on span "Відвідав" at bounding box center [925, 364] width 31 height 11
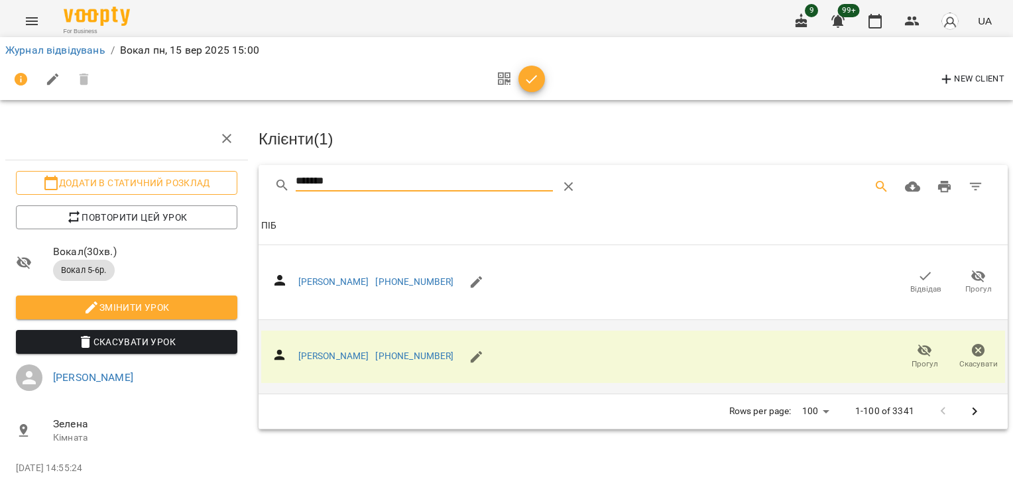
drag, startPoint x: 262, startPoint y: 188, endPoint x: 200, endPoint y: 189, distance: 62.3
click at [203, 190] on div "Додати в статичний розклад Повторити цей урок Вокал ( 30 хв. ) Вокал 5-6р. Змін…" at bounding box center [506, 294] width 1023 height 480
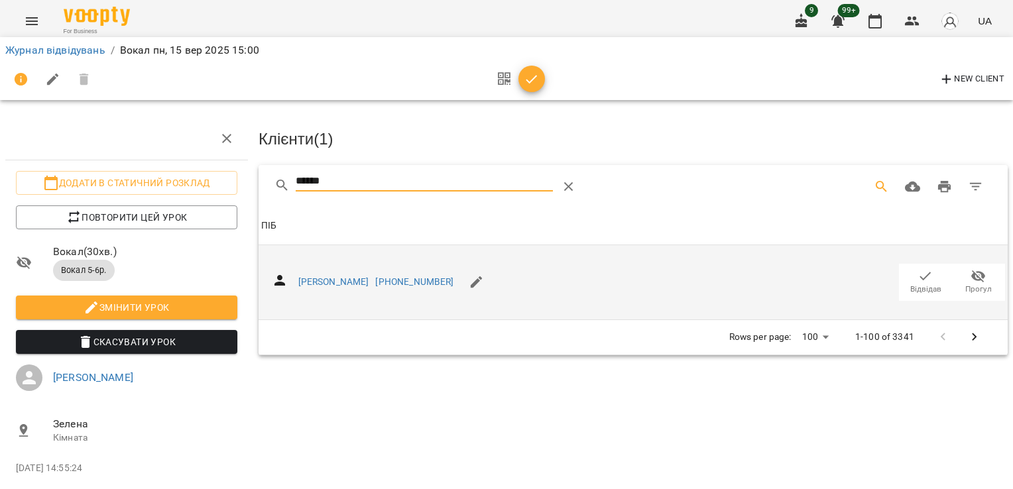
click at [915, 286] on span "Відвідав" at bounding box center [925, 289] width 31 height 11
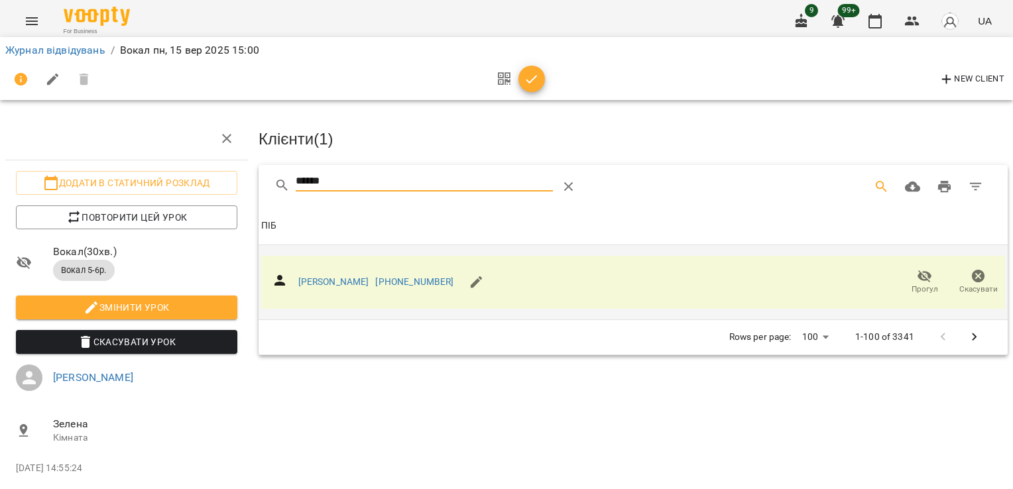
drag, startPoint x: 355, startPoint y: 176, endPoint x: 220, endPoint y: 152, distance: 137.2
click at [222, 166] on div "Додати в статичний розклад Повторити цей урок Вокал ( 30 хв. ) Вокал 5-6р. Змін…" at bounding box center [506, 294] width 1023 height 480
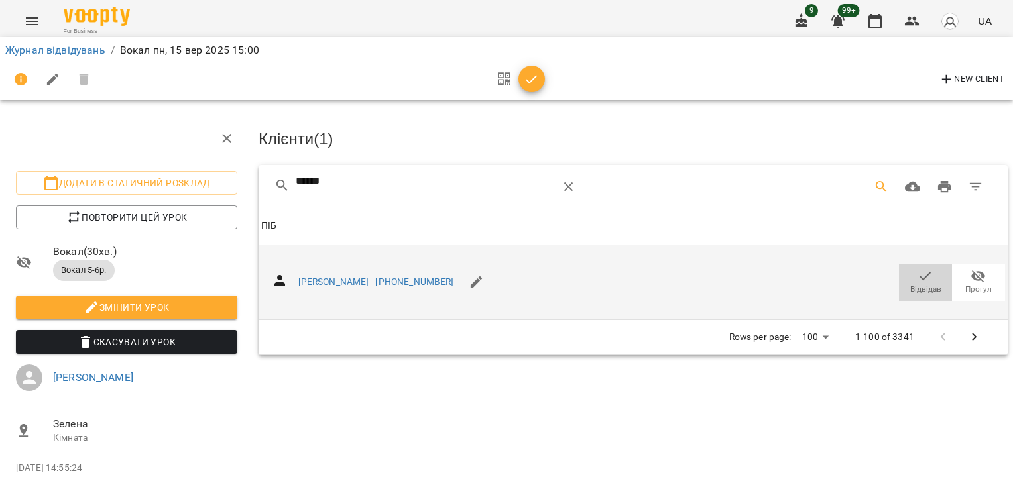
click at [917, 278] on icon "button" at bounding box center [925, 276] width 16 height 16
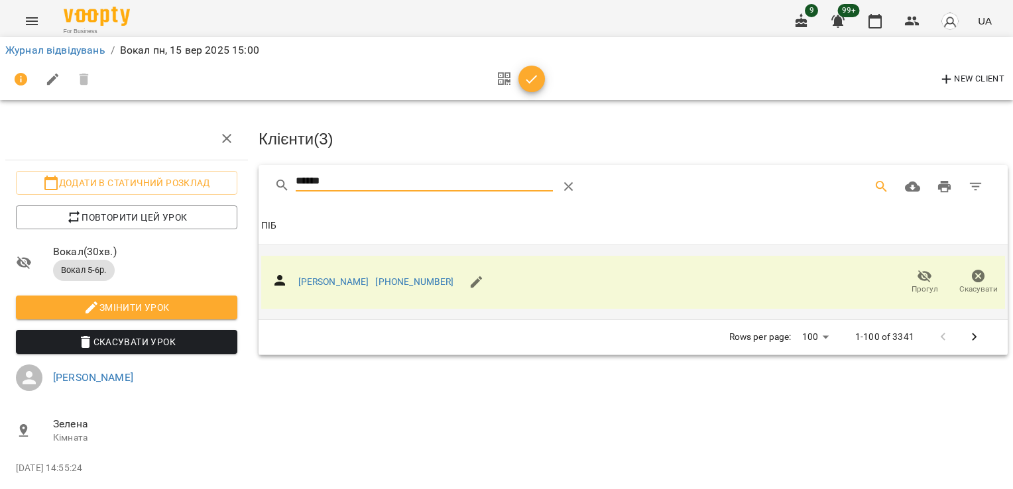
drag, startPoint x: 344, startPoint y: 178, endPoint x: 191, endPoint y: 166, distance: 153.5
click at [199, 168] on div "Додати в статичний розклад Повторити цей урок Вокал ( 30 хв. ) Вокал 5-6р. Змін…" at bounding box center [506, 294] width 1023 height 480
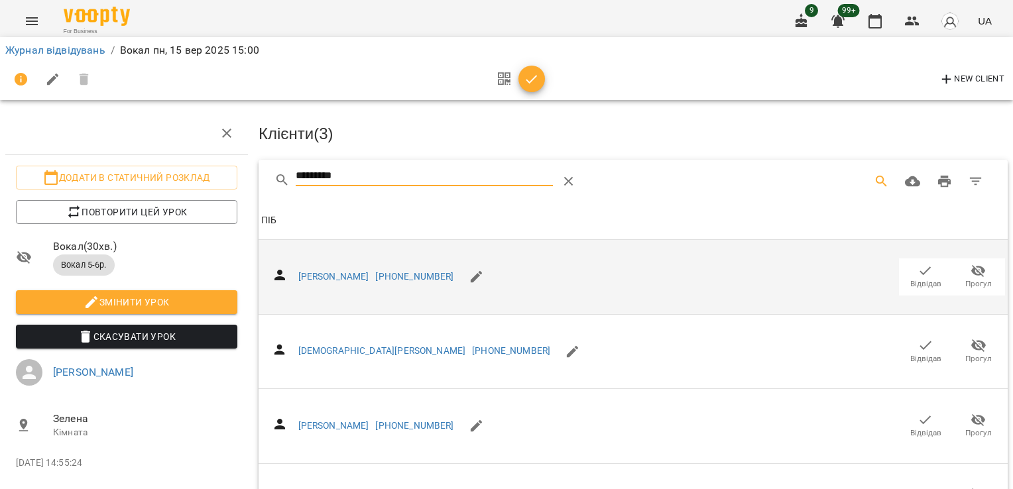
scroll to position [174, 0]
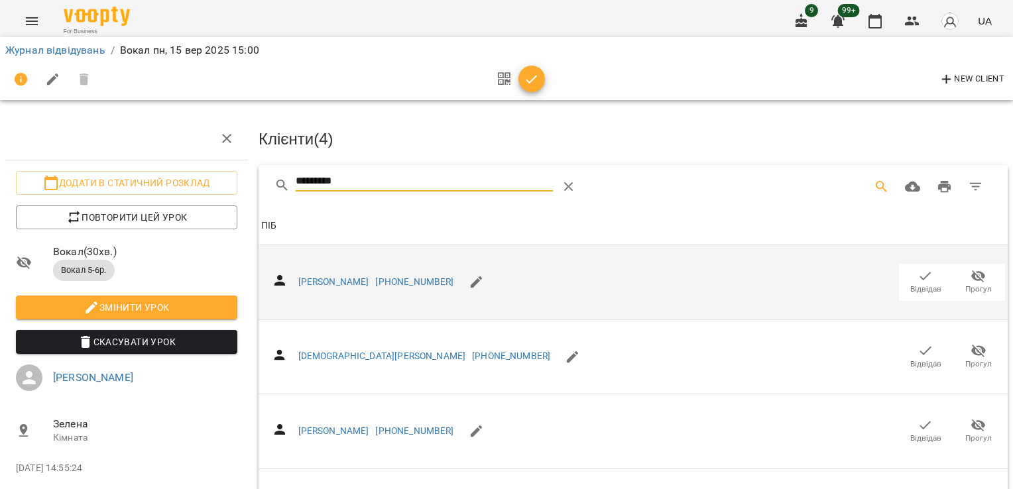
drag, startPoint x: 367, startPoint y: 169, endPoint x: 136, endPoint y: 166, distance: 230.7
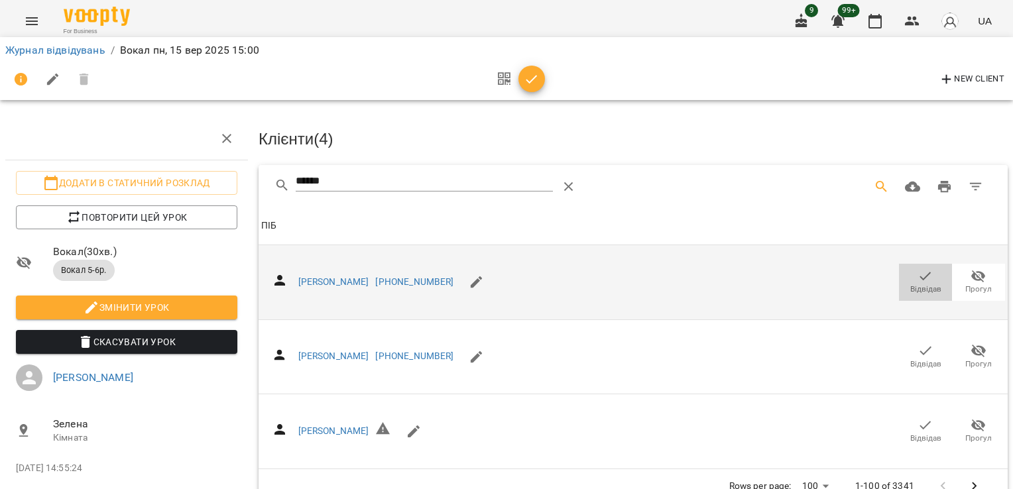
click at [920, 272] on icon "button" at bounding box center [925, 276] width 16 height 16
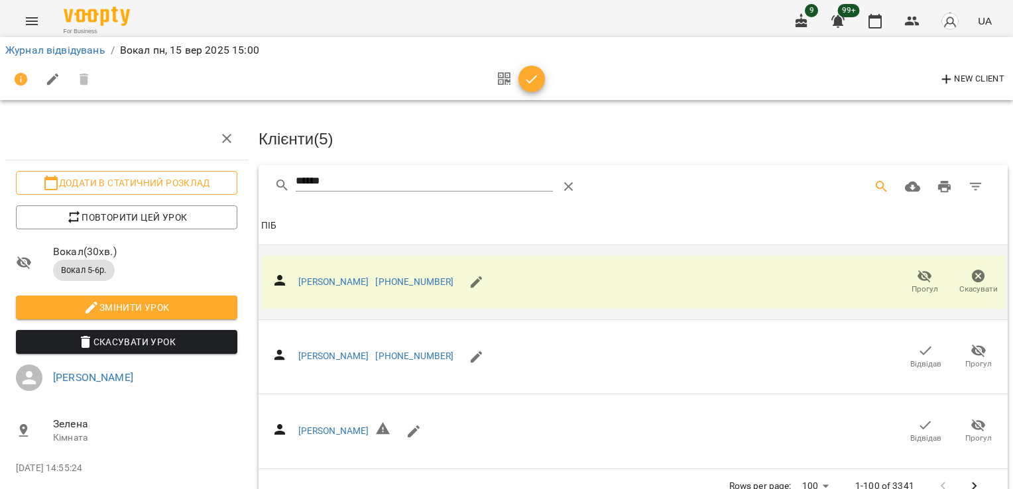
drag, startPoint x: 367, startPoint y: 170, endPoint x: 200, endPoint y: 176, distance: 167.8
click at [202, 177] on div "Додати в статичний розклад Повторити цей урок Вокал ( 30 хв. ) Вокал 5-6р. Змін…" at bounding box center [506, 294] width 1023 height 480
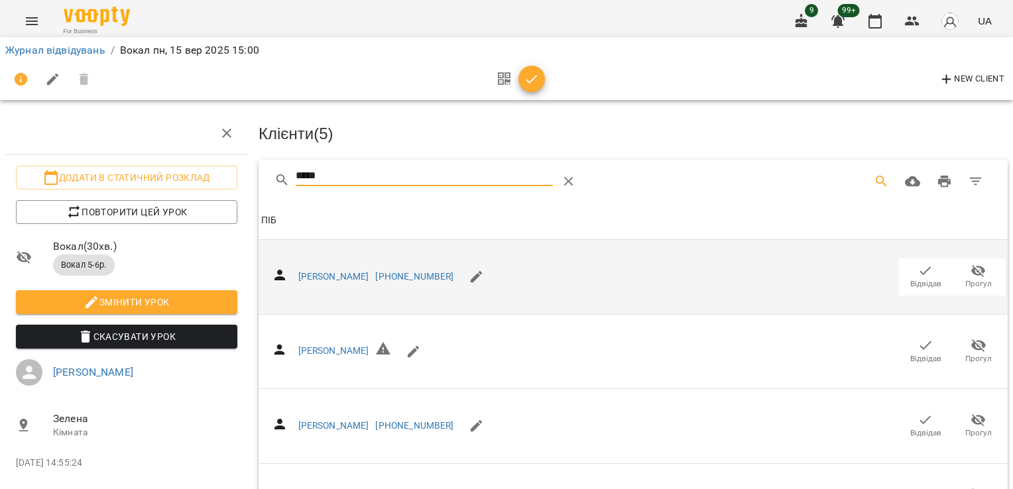
scroll to position [107, 0]
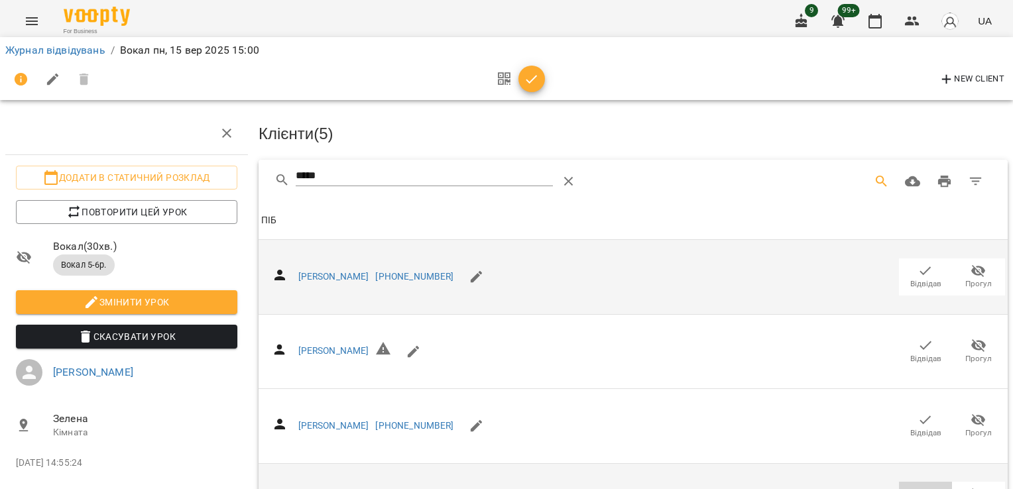
drag, startPoint x: 925, startPoint y: 395, endPoint x: 920, endPoint y: 389, distance: 8.0
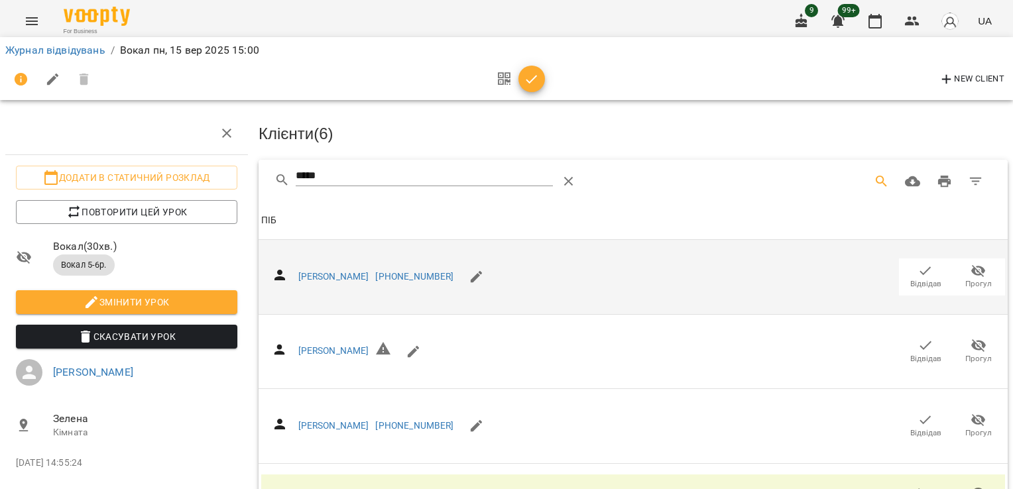
scroll to position [0, 0]
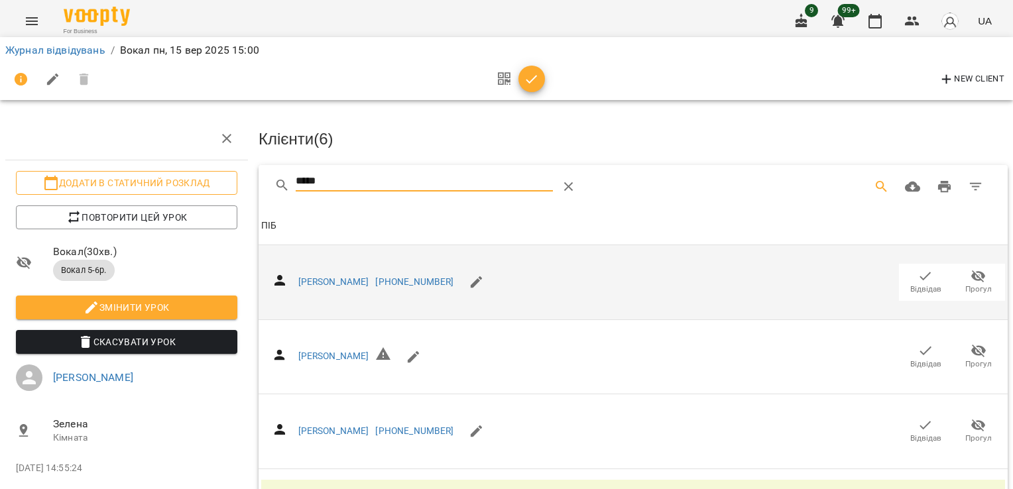
drag, startPoint x: 334, startPoint y: 181, endPoint x: 196, endPoint y: 190, distance: 138.1
click at [207, 192] on div "Додати в статичний розклад Повторити цей урок Вокал ( 30 хв. ) Вокал 5-6р. Змін…" at bounding box center [506, 322] width 1023 height 536
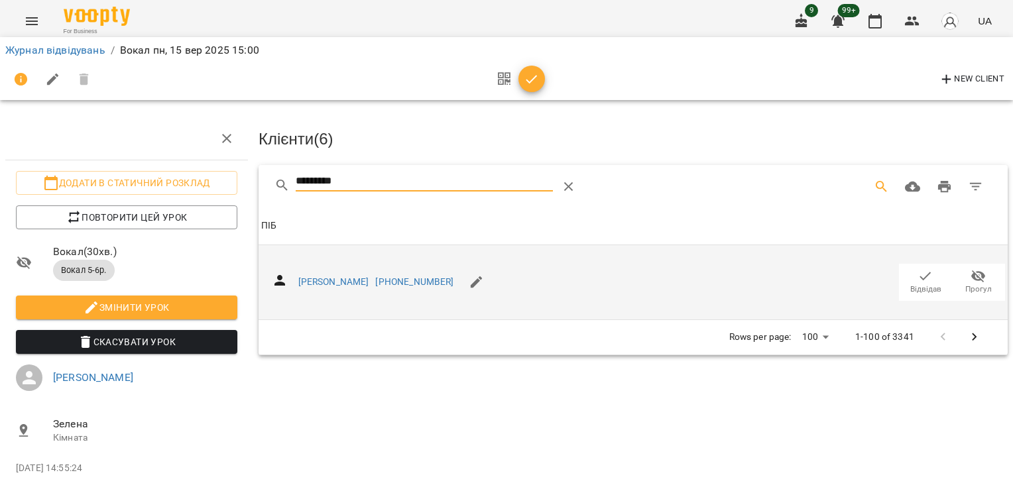
click at [917, 278] on icon "button" at bounding box center [925, 276] width 16 height 16
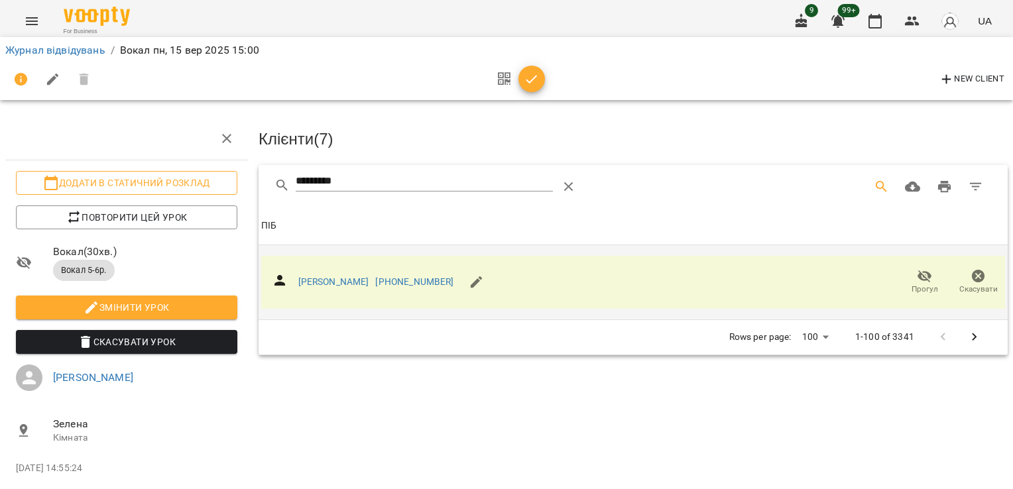
drag, startPoint x: 351, startPoint y: 178, endPoint x: 170, endPoint y: 174, distance: 181.7
click at [180, 174] on div "Додати в статичний розклад Повторити цей урок Вокал ( 30 хв. ) Вокал 5-6р. Змін…" at bounding box center [506, 294] width 1023 height 480
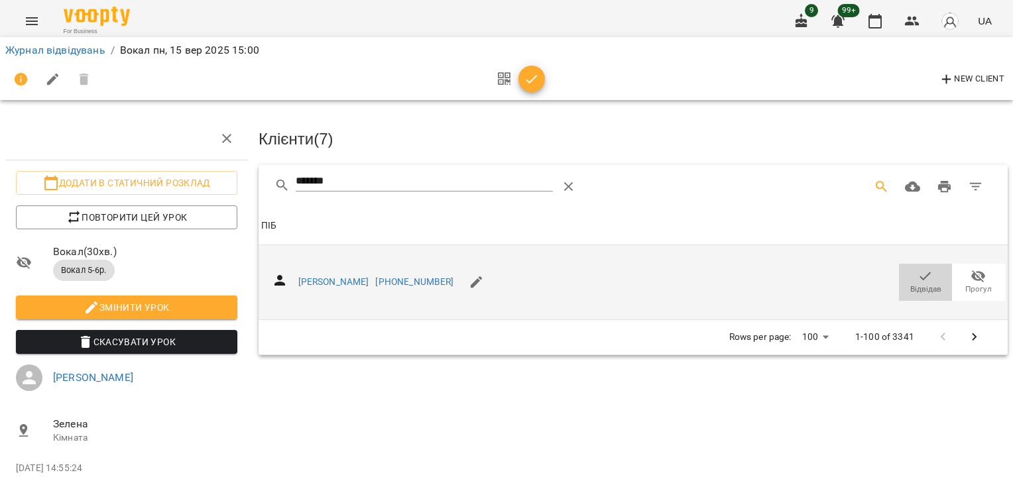
click at [919, 268] on icon "button" at bounding box center [925, 276] width 16 height 16
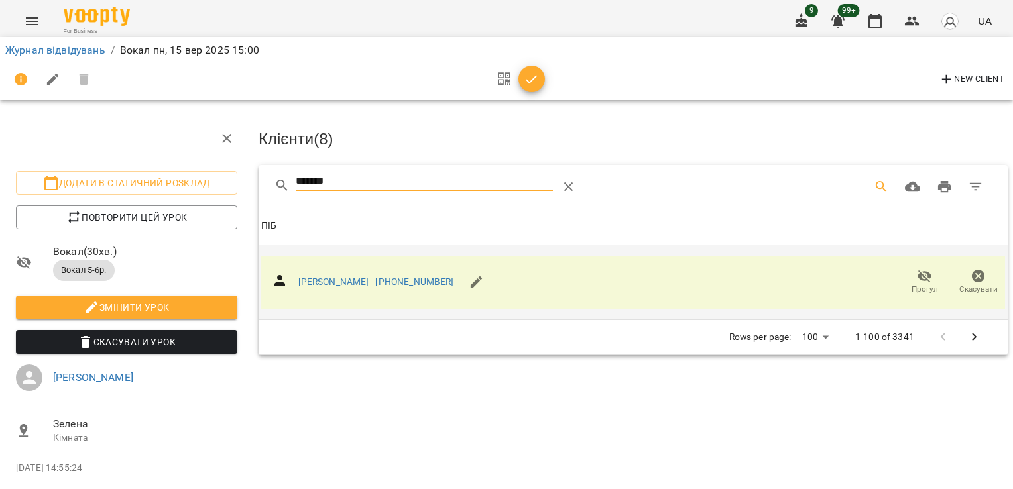
drag, startPoint x: 363, startPoint y: 181, endPoint x: 247, endPoint y: 184, distance: 116.0
click at [249, 184] on div "Додати в статичний розклад Повторити цей урок Вокал ( 30 хв. ) Вокал 5-6р. Змін…" at bounding box center [506, 294] width 1023 height 480
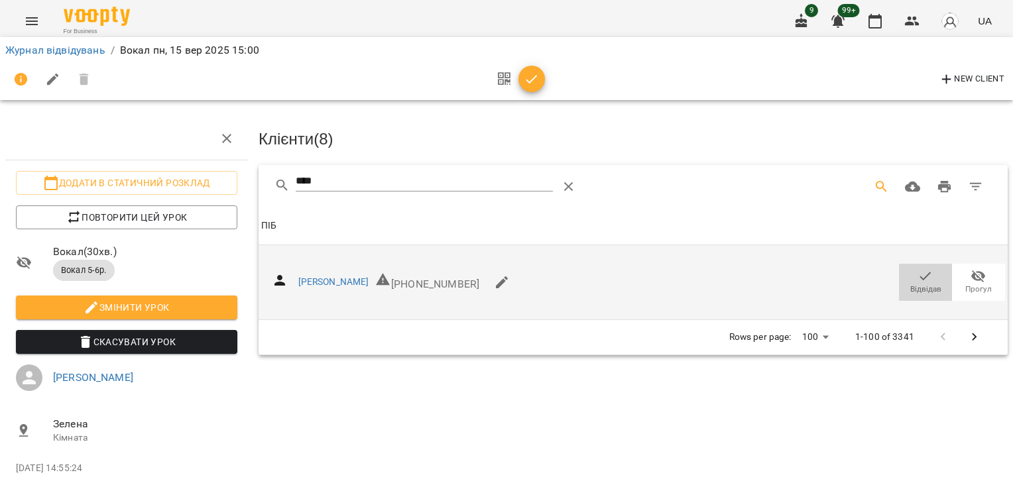
click at [925, 284] on span "Відвідав" at bounding box center [925, 289] width 31 height 11
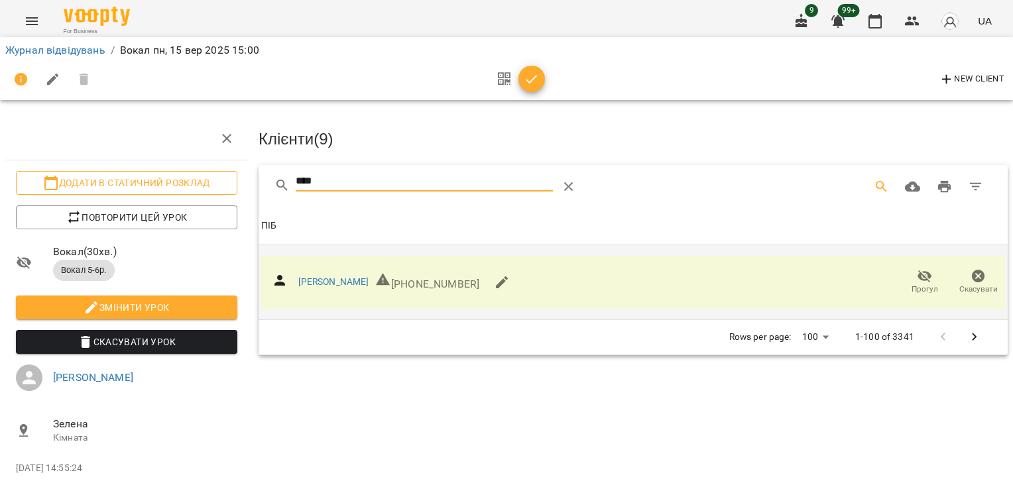
drag, startPoint x: 345, startPoint y: 176, endPoint x: 185, endPoint y: 176, distance: 160.4
click at [190, 177] on div "Додати в статичний розклад Повторити цей урок Вокал ( 30 хв. ) Вокал 5-6р. Змін…" at bounding box center [506, 294] width 1023 height 480
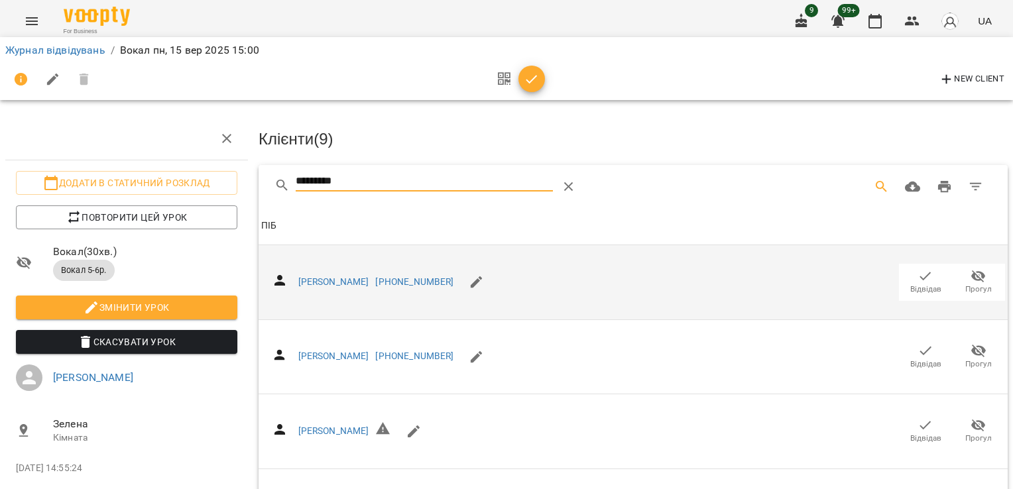
type input "*********"
click at [917, 268] on icon "button" at bounding box center [925, 276] width 16 height 16
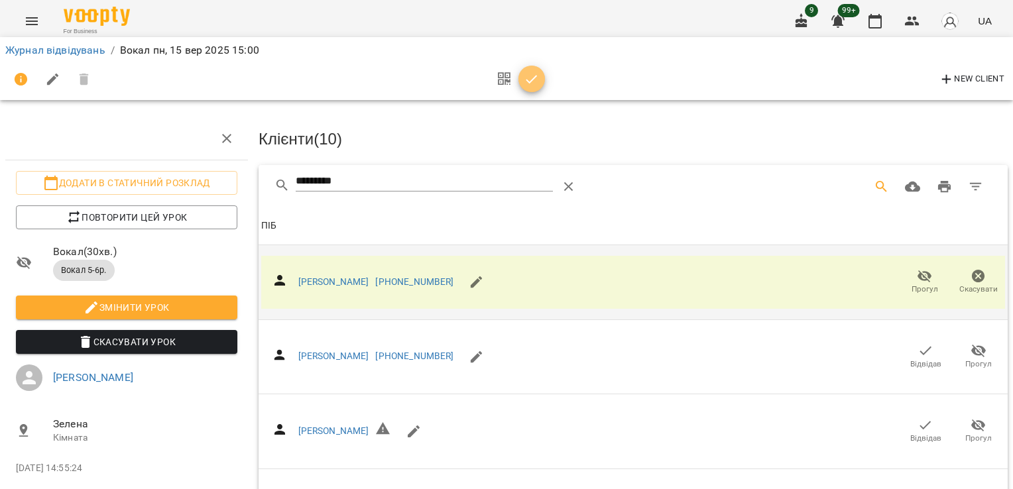
click at [533, 72] on icon "button" at bounding box center [532, 80] width 16 height 16
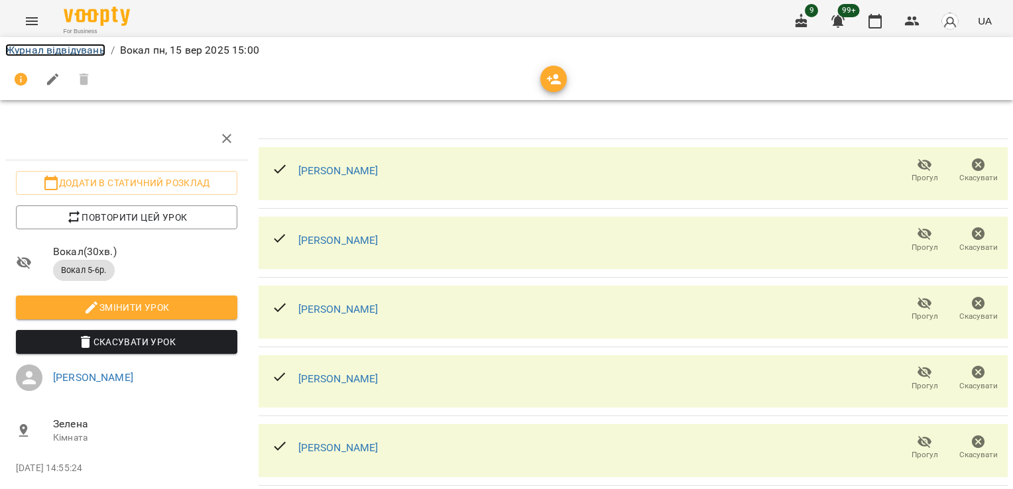
click at [69, 46] on link "Журнал відвідувань" at bounding box center [55, 50] width 100 height 13
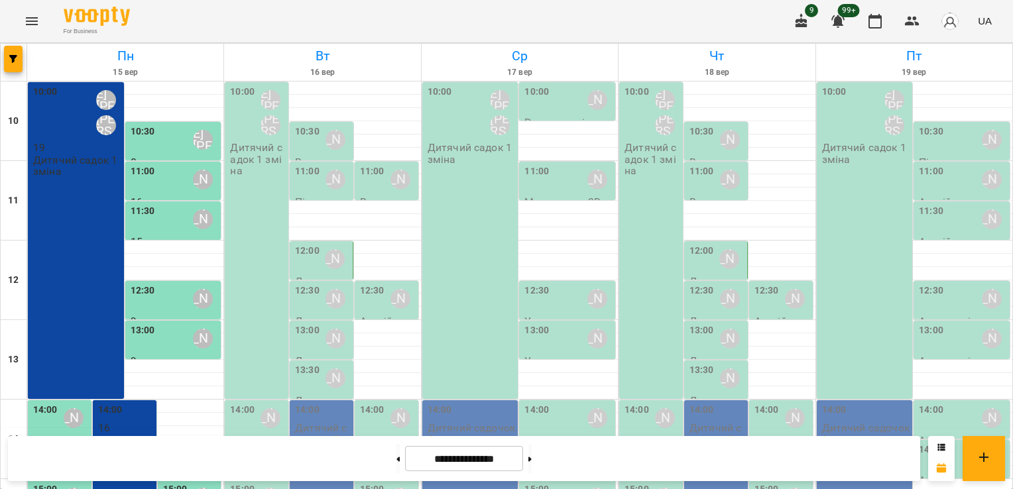
scroll to position [248, 0]
click at [50, 483] on div "15:00" at bounding box center [45, 498] width 25 height 30
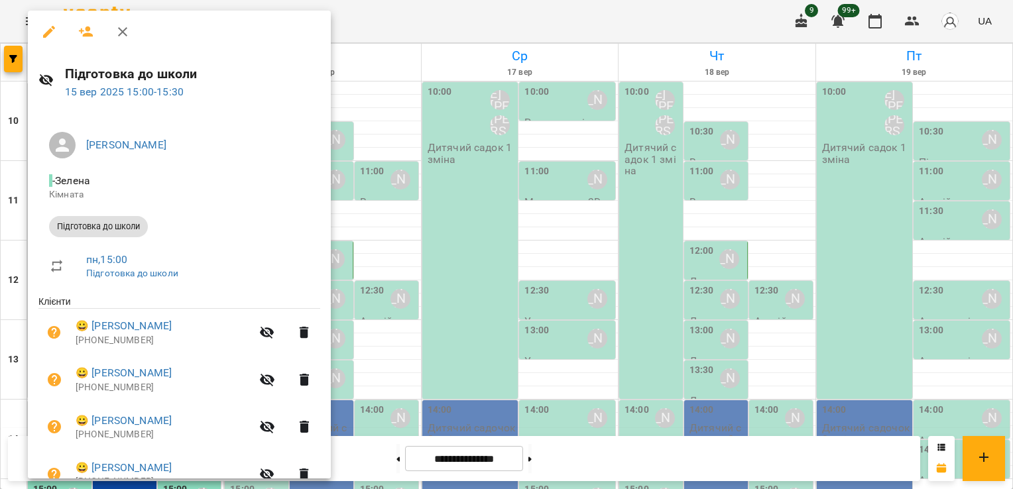
click at [386, 316] on div at bounding box center [506, 244] width 1013 height 489
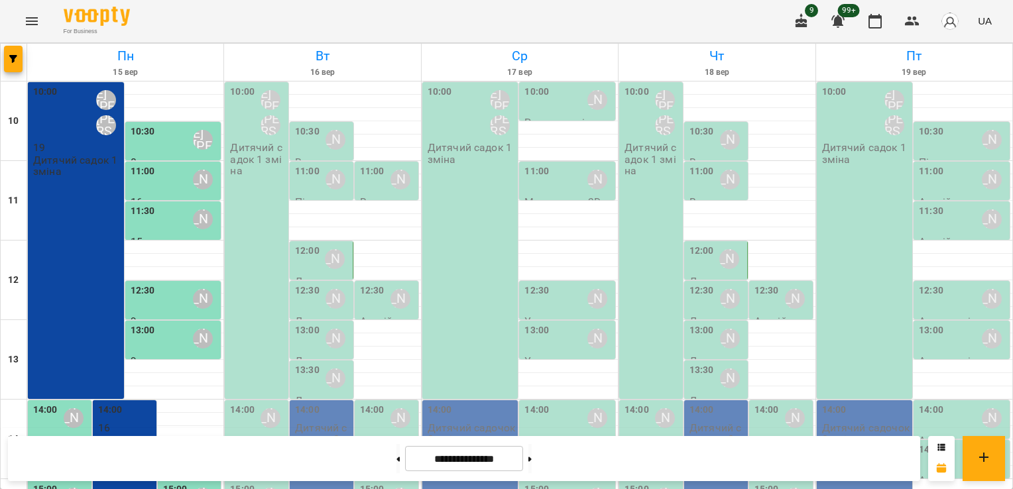
click at [181, 483] on label "15:00" at bounding box center [175, 490] width 25 height 15
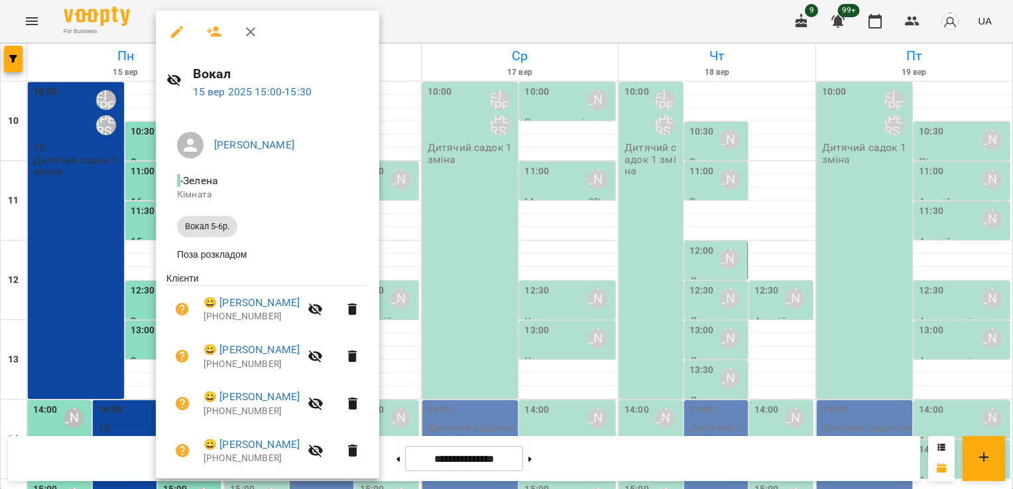
click at [180, 33] on icon "button" at bounding box center [177, 32] width 16 height 16
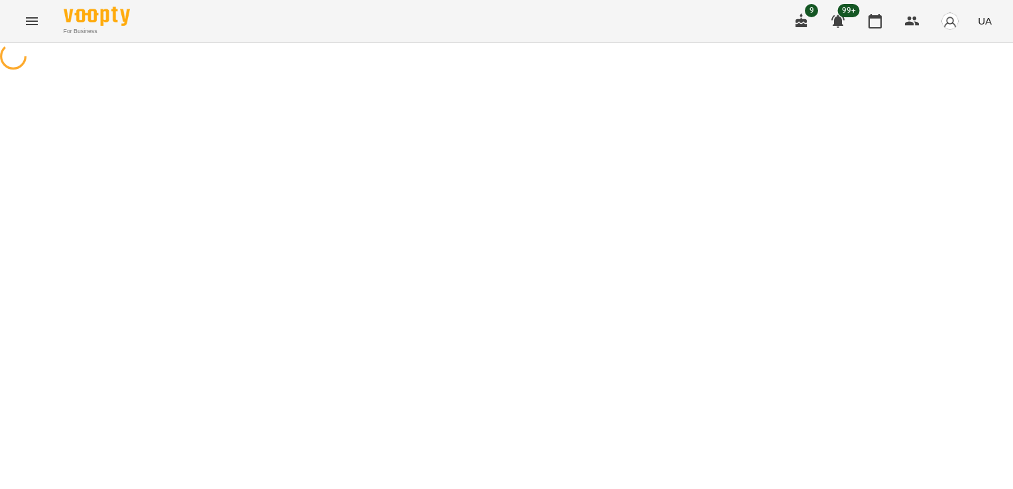
select select "**********"
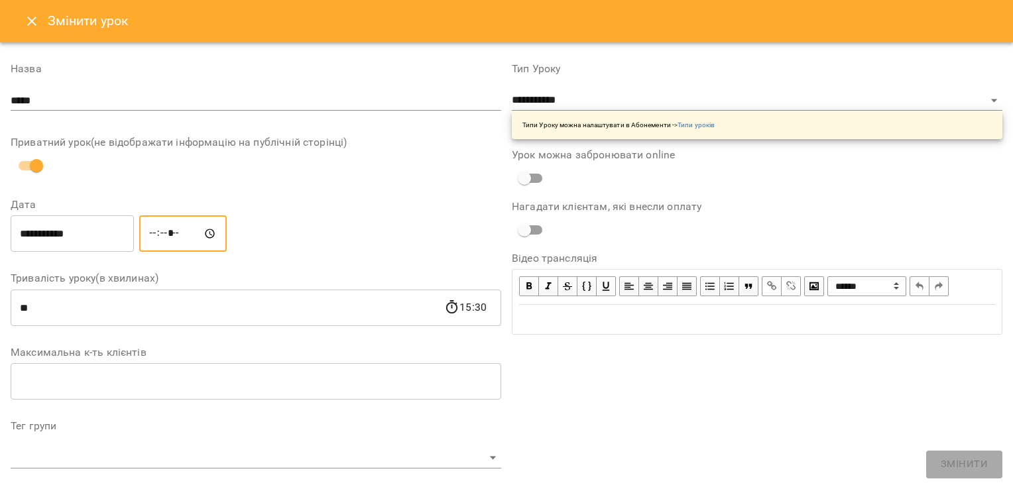
click at [164, 233] on input "*****" at bounding box center [182, 233] width 87 height 37
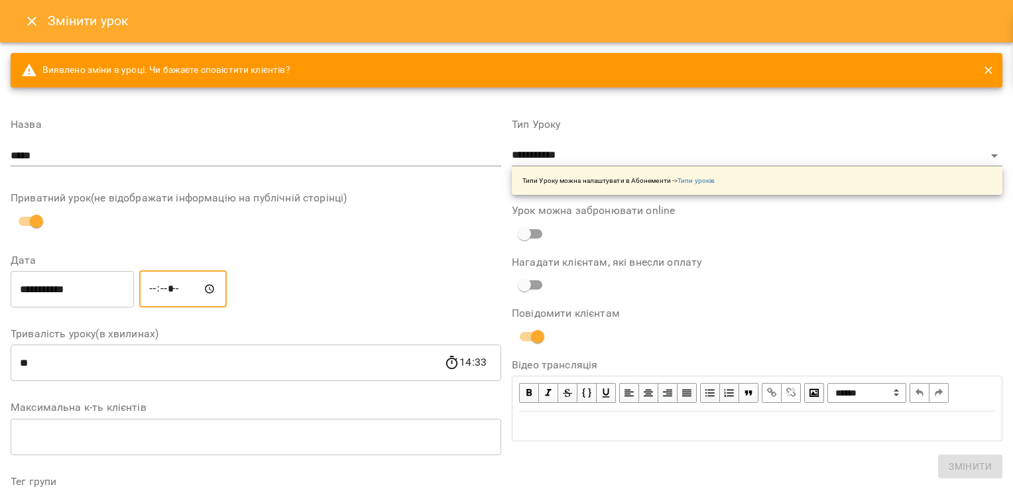
type input "*****"
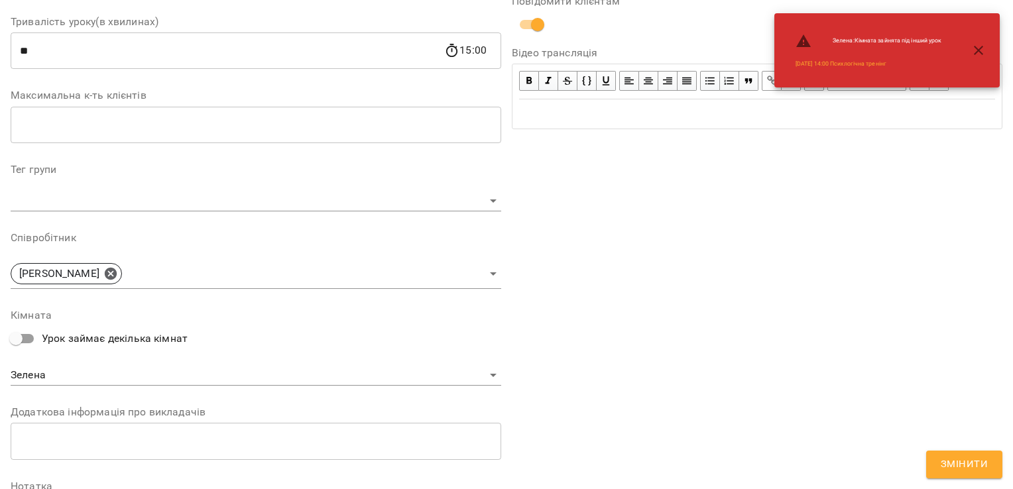
scroll to position [353, 0]
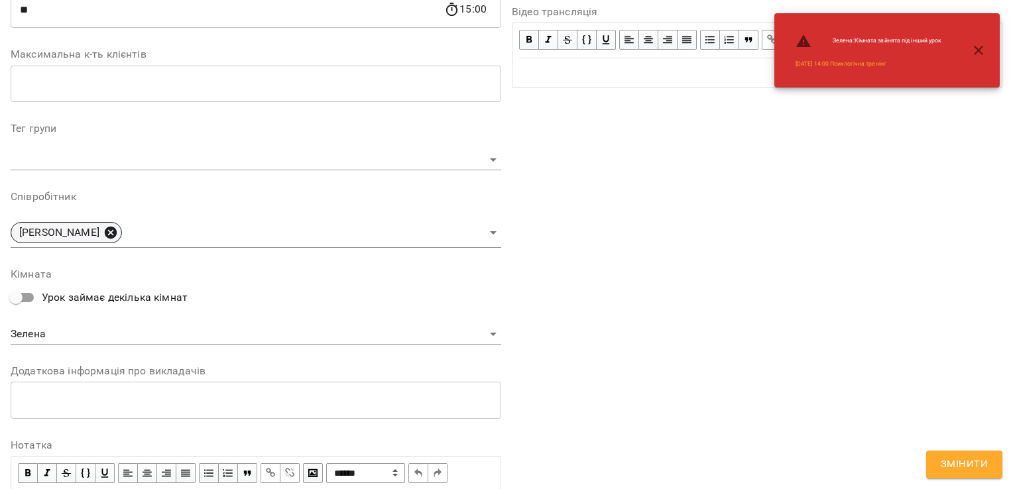
click at [109, 233] on icon at bounding box center [111, 233] width 12 height 12
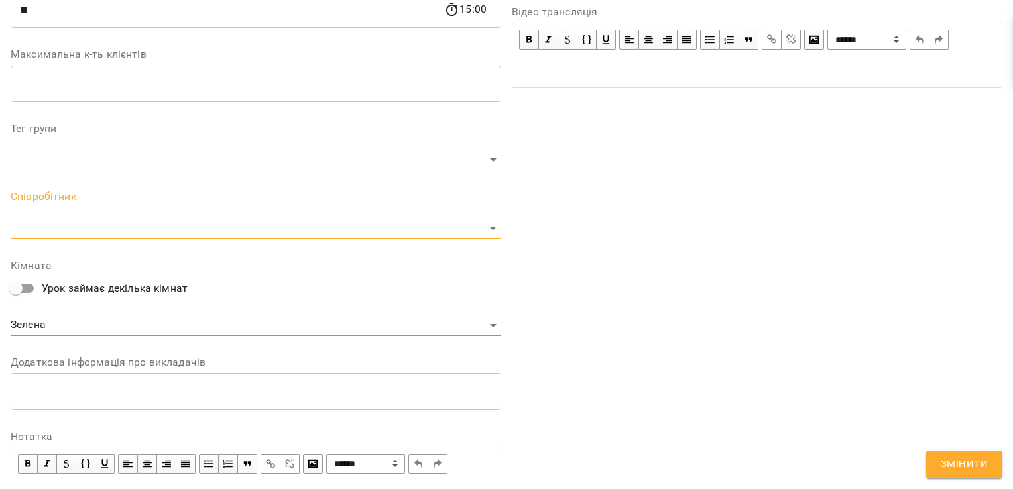
click at [169, 231] on body "For Business 9 99+ UA Журнал відвідувань / Вокал пн, 15 вер 2025 15:00 Додати в…" at bounding box center [506, 419] width 1013 height 838
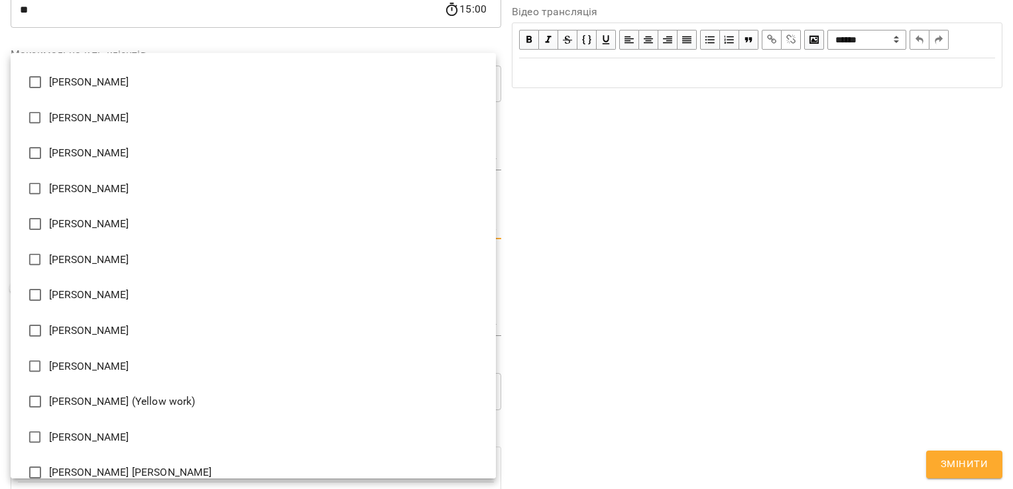
scroll to position [1474, 0]
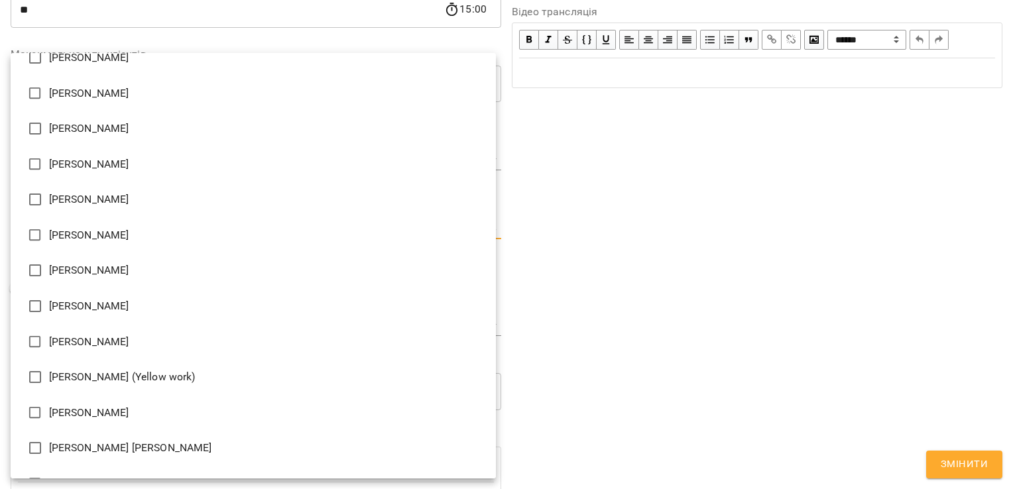
click at [141, 340] on li "[PERSON_NAME]" at bounding box center [253, 342] width 485 height 36
type input "**********"
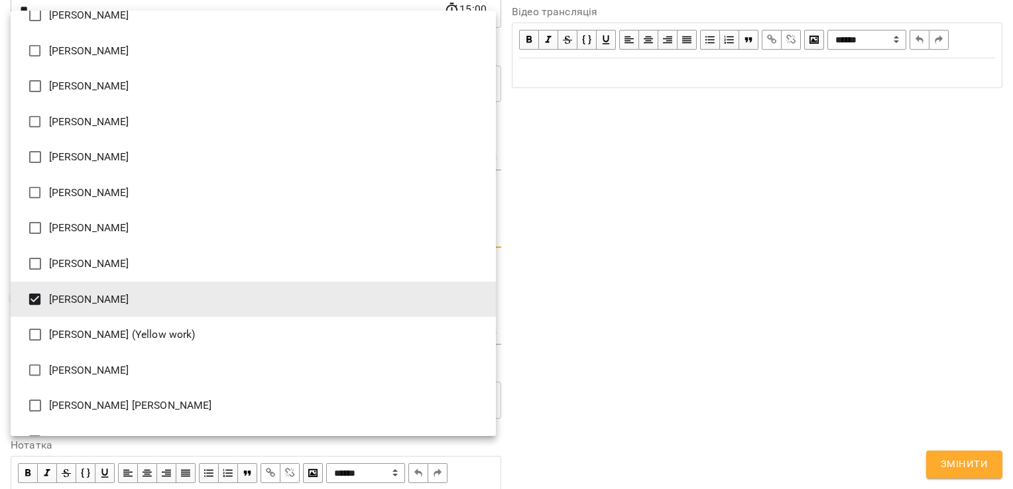
click at [610, 256] on div at bounding box center [506, 244] width 1013 height 489
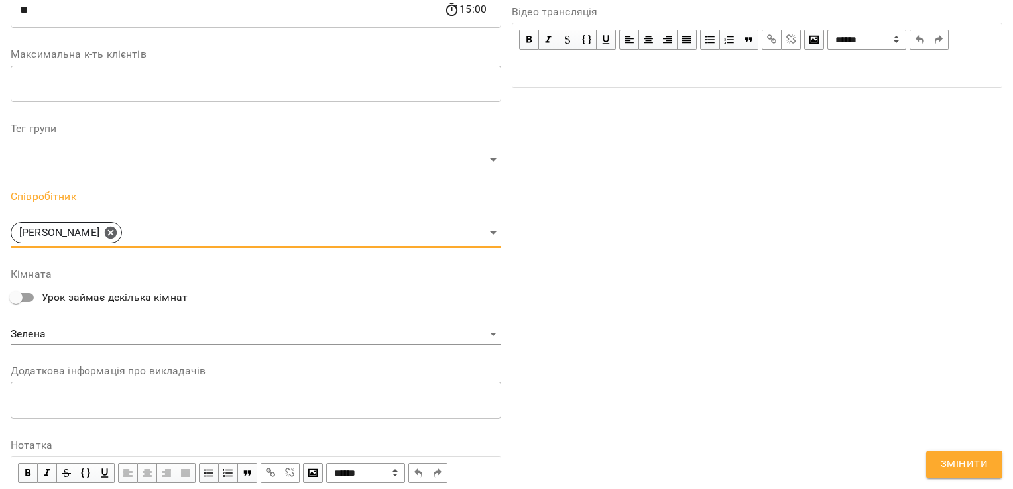
click at [978, 463] on span "Змінити" at bounding box center [964, 464] width 47 height 17
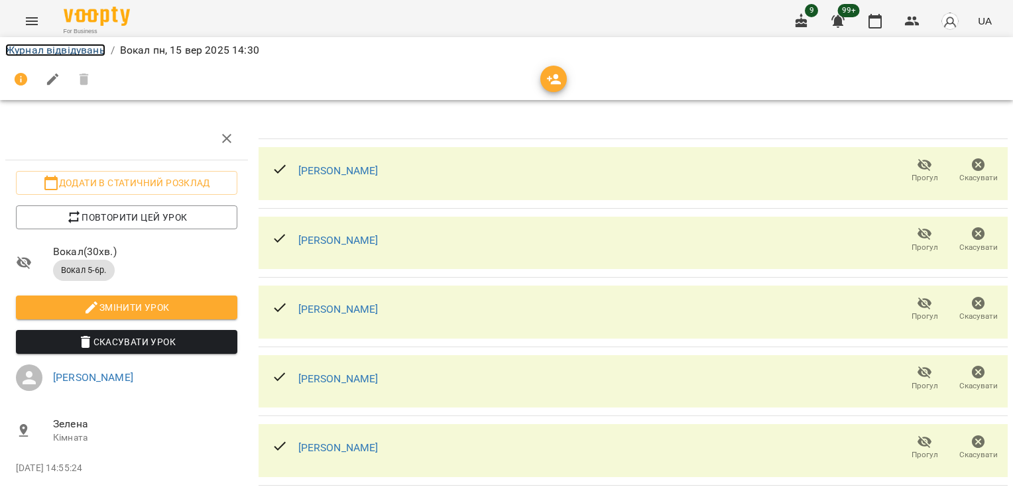
click at [42, 46] on link "Журнал відвідувань" at bounding box center [55, 50] width 100 height 13
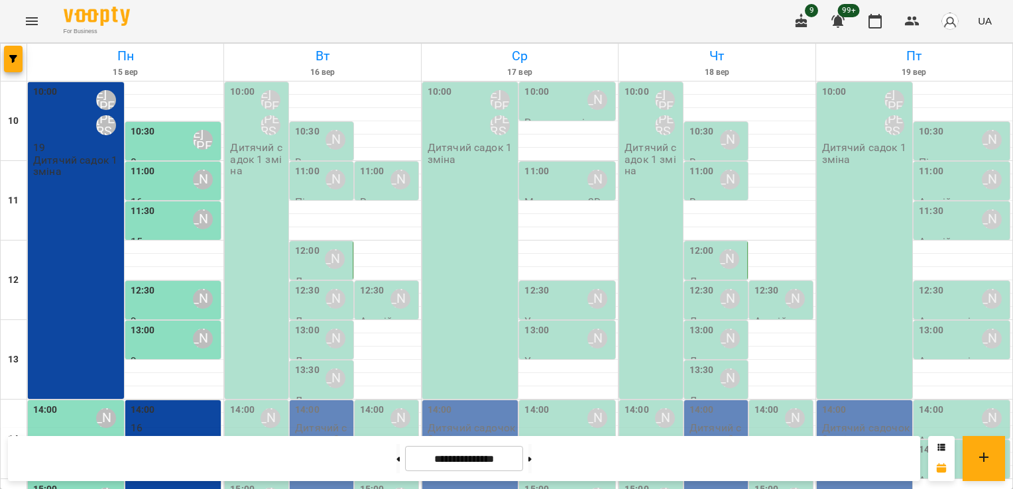
scroll to position [255, 0]
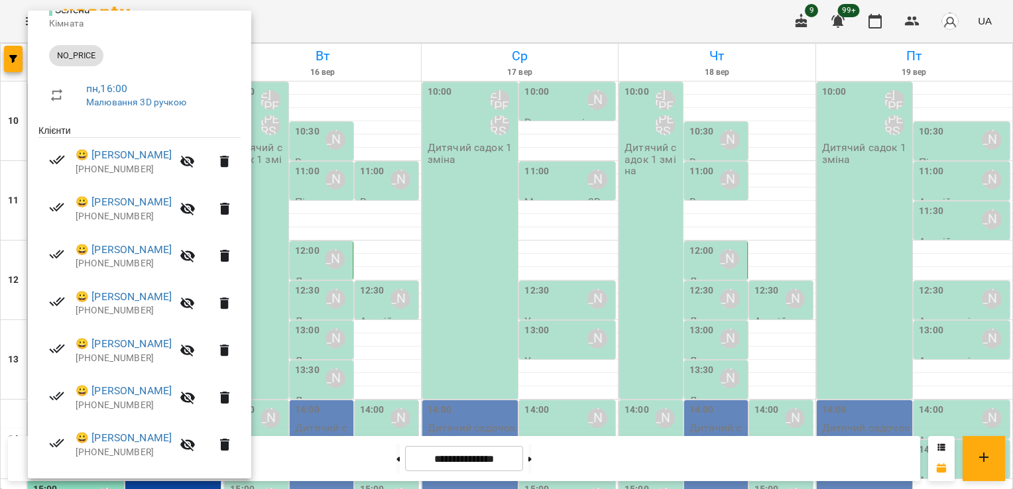
scroll to position [164, 0]
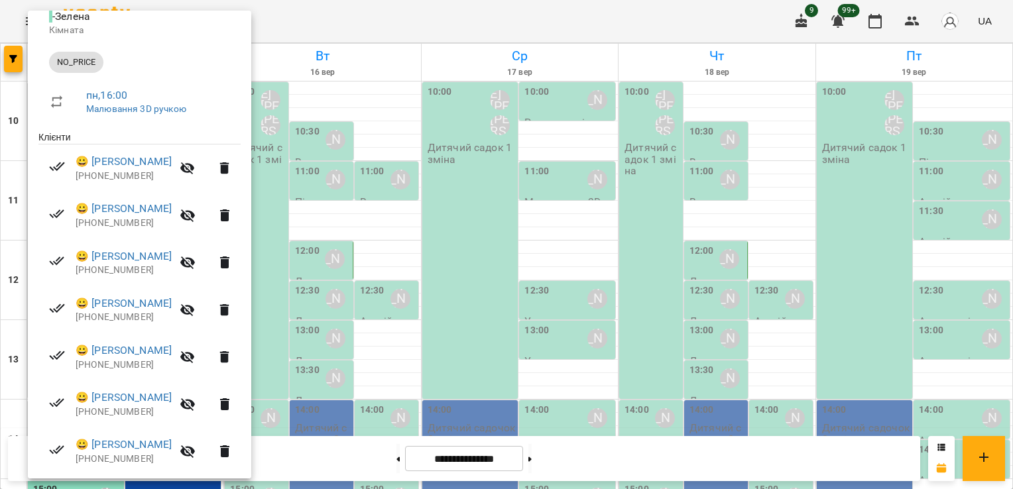
click at [370, 346] on div at bounding box center [506, 244] width 1013 height 489
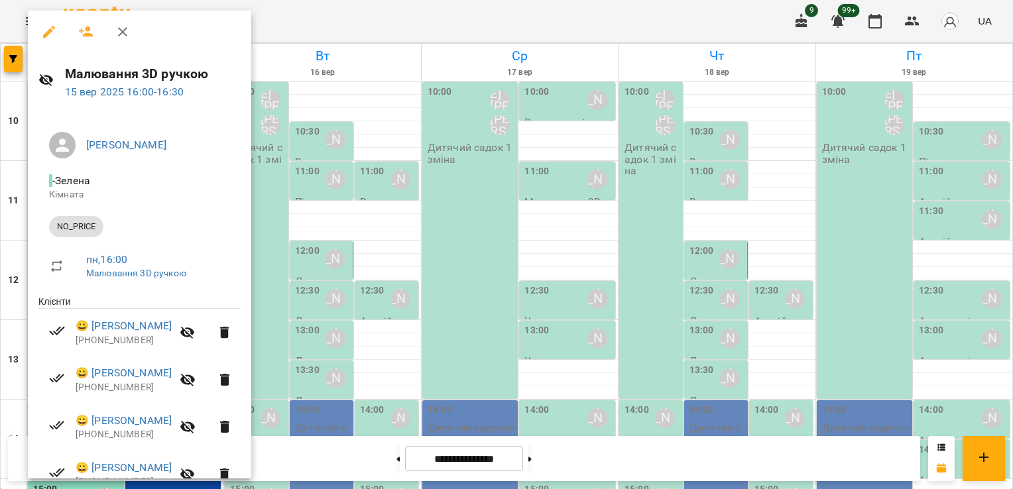
click at [87, 38] on icon "button" at bounding box center [86, 32] width 16 height 16
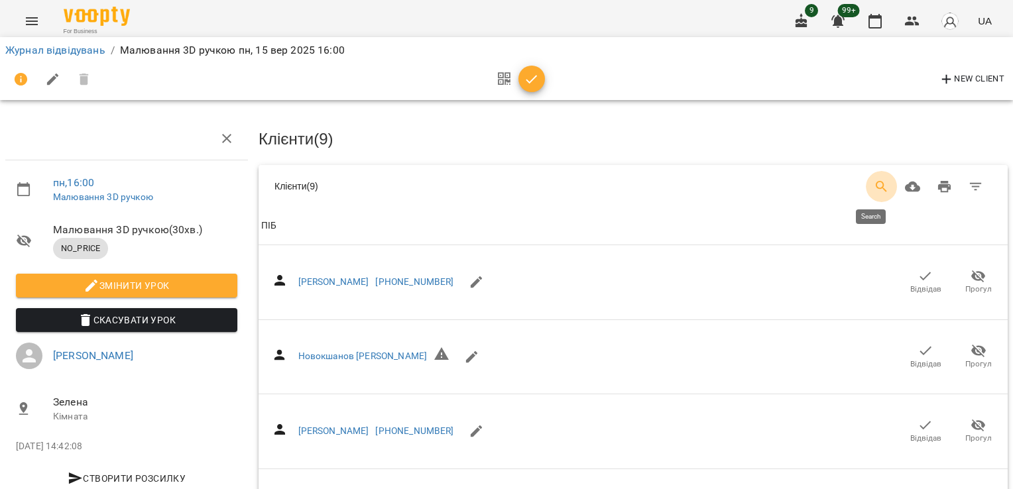
click at [878, 185] on icon "Search" at bounding box center [882, 187] width 16 height 16
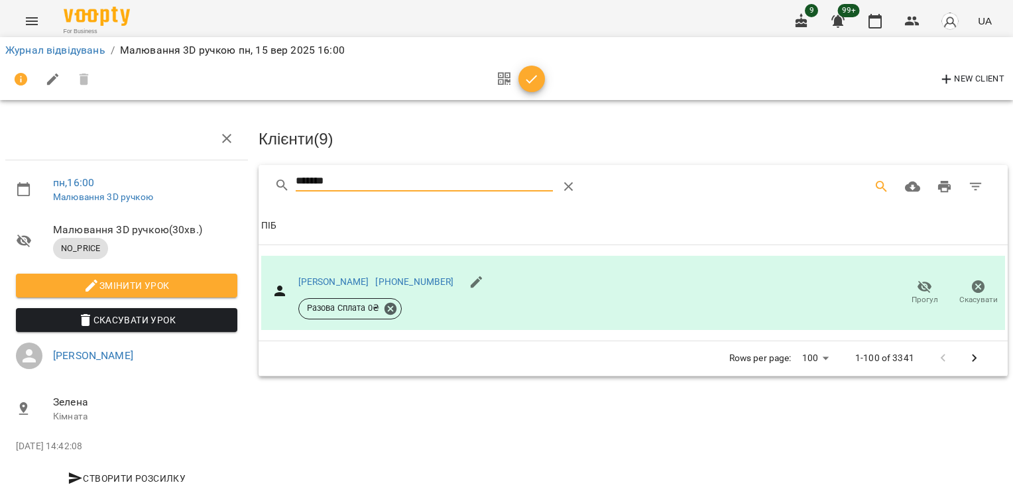
drag, startPoint x: 335, startPoint y: 175, endPoint x: 258, endPoint y: 172, distance: 77.6
click at [260, 173] on div "*******" at bounding box center [633, 186] width 749 height 42
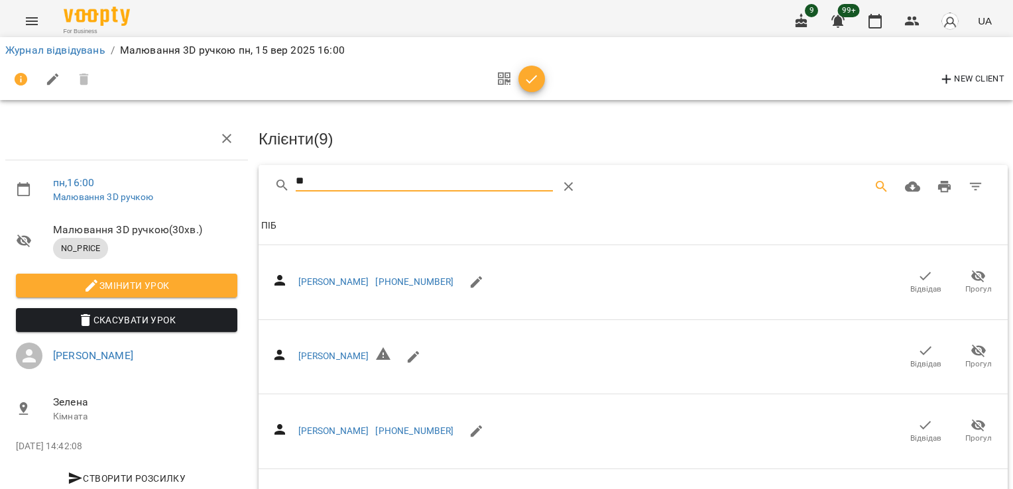
type input "*"
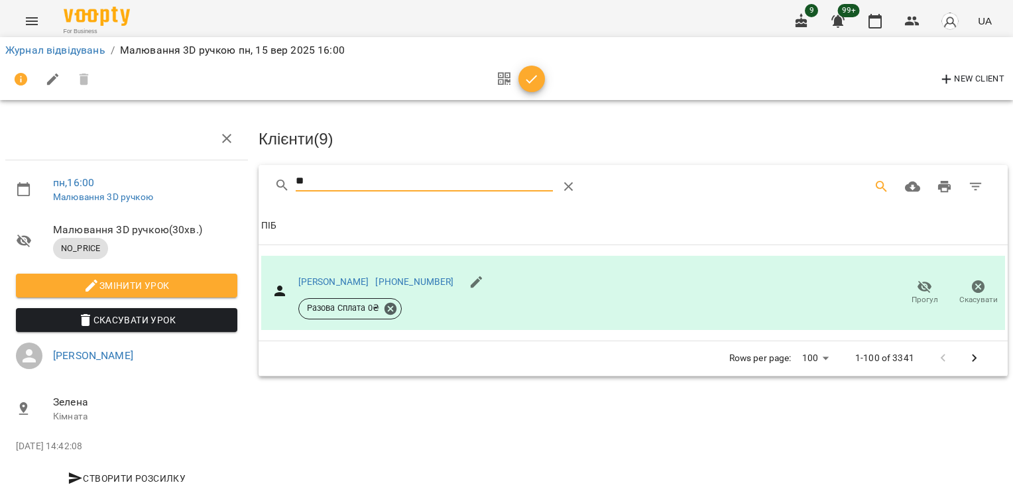
type input "*"
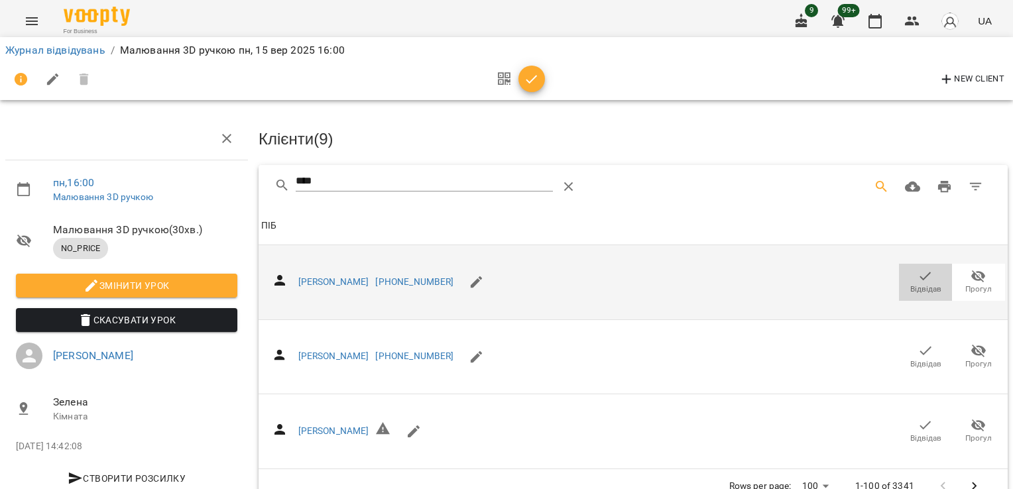
click at [917, 284] on span "Відвідав" at bounding box center [925, 289] width 31 height 11
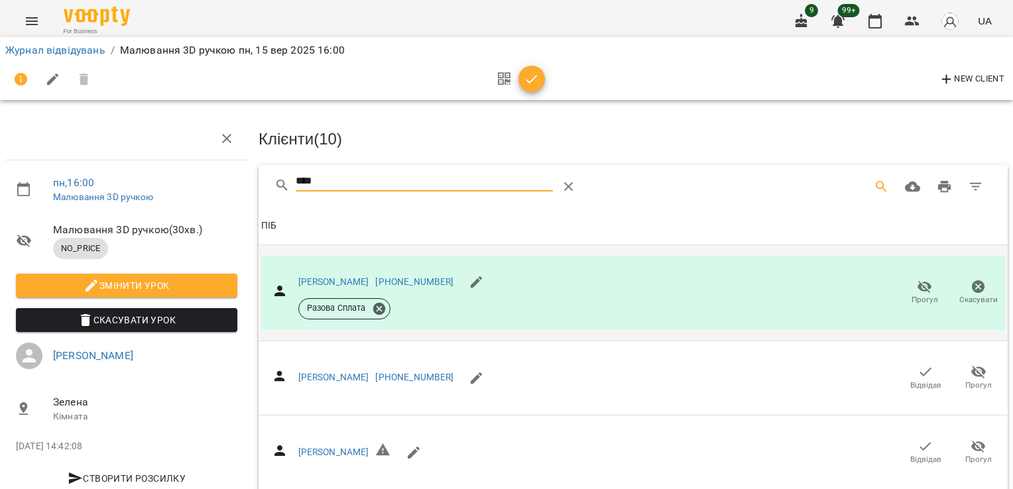
drag, startPoint x: 323, startPoint y: 175, endPoint x: 164, endPoint y: 187, distance: 159.5
click at [164, 187] on div "пн , 16:00 Малювання 3D ручкою Малювання 3D ручкою ( 30 хв. ) NO_PRICE Змінити …" at bounding box center [506, 295] width 1023 height 483
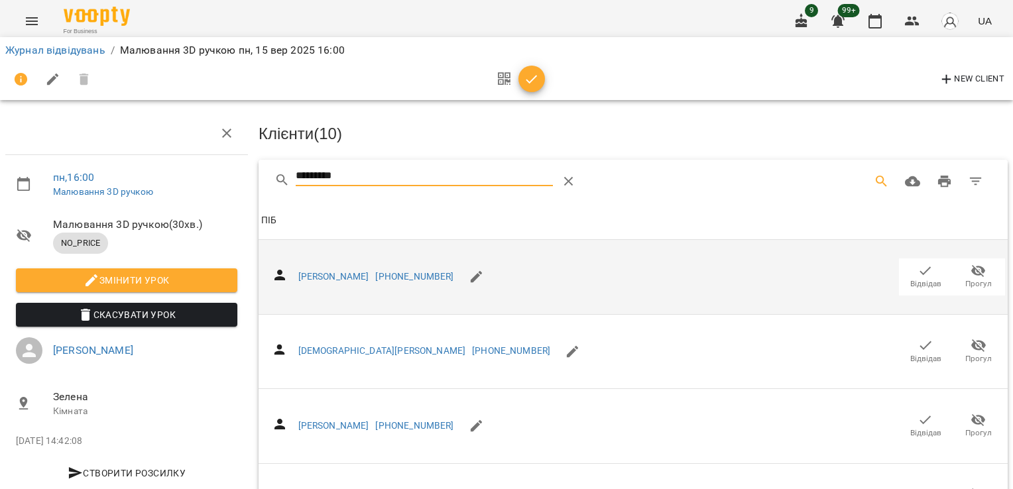
scroll to position [7, 0]
drag, startPoint x: 347, startPoint y: 176, endPoint x: 207, endPoint y: 176, distance: 139.9
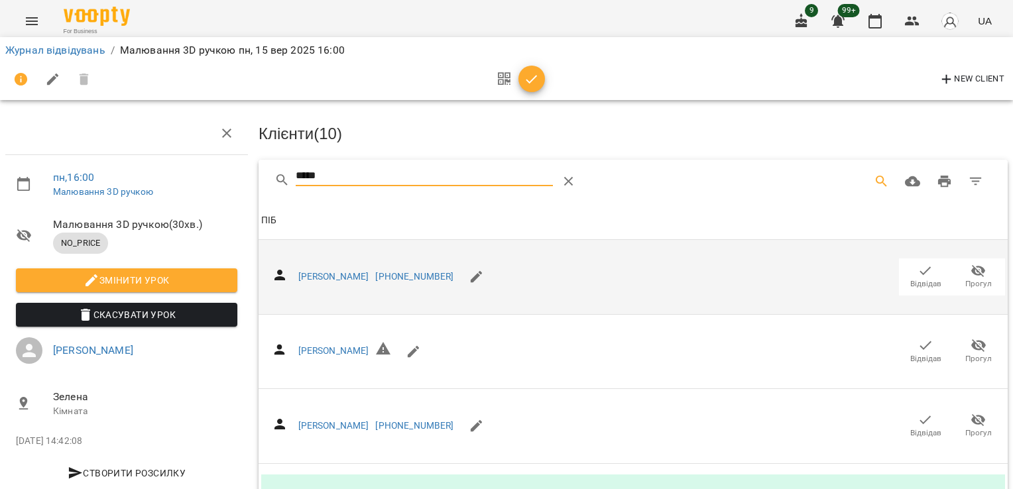
scroll to position [0, 0]
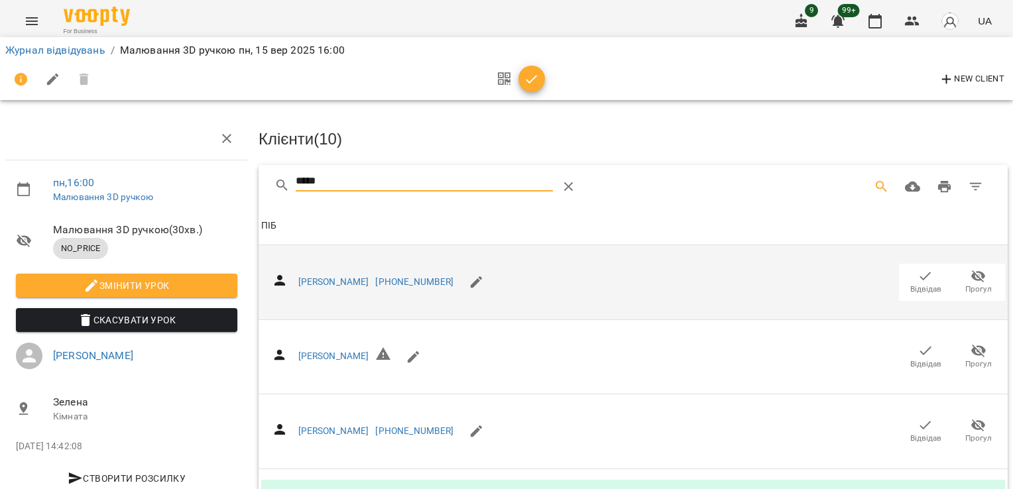
drag, startPoint x: 358, startPoint y: 190, endPoint x: 262, endPoint y: 184, distance: 96.3
click at [262, 184] on div "*****" at bounding box center [633, 186] width 749 height 42
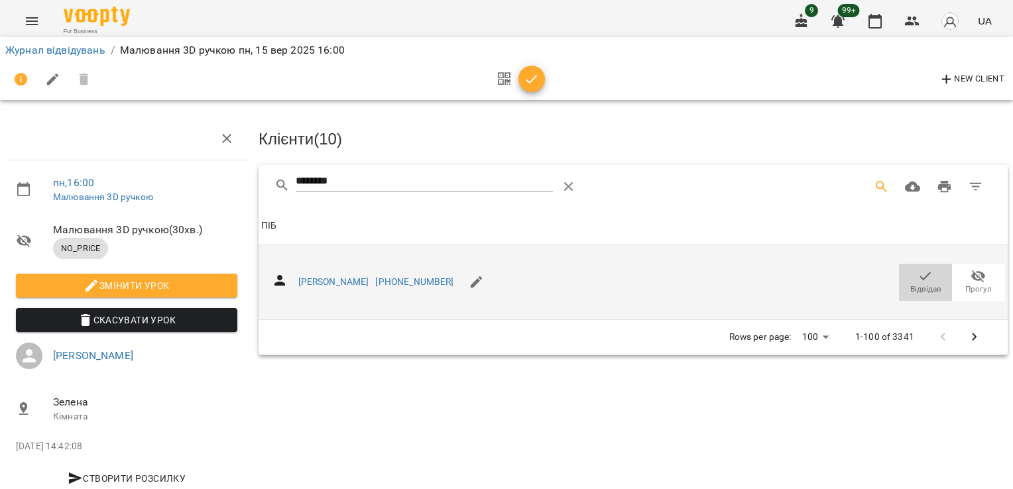
click at [910, 288] on span "Відвідав" at bounding box center [925, 289] width 31 height 11
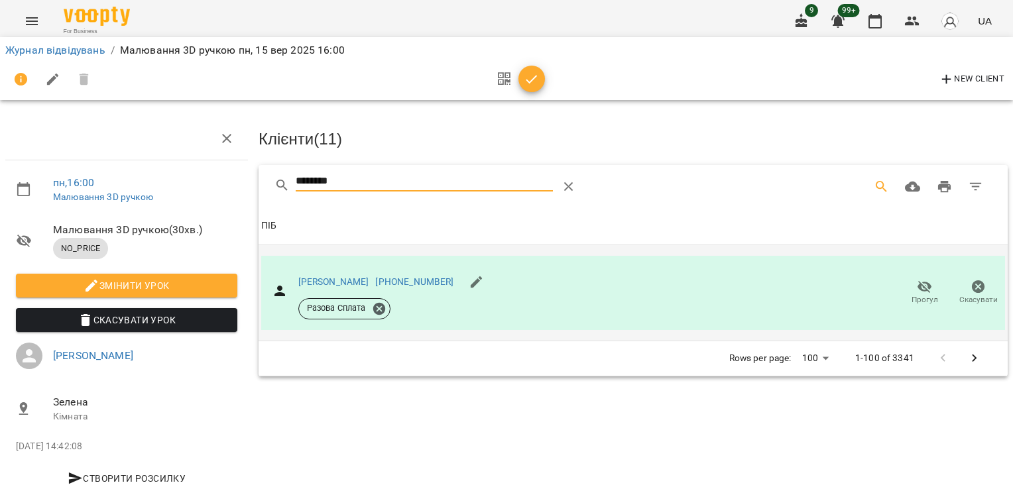
drag, startPoint x: 409, startPoint y: 182, endPoint x: 212, endPoint y: 190, distance: 197.0
click at [227, 190] on div "пн , 16:00 Малювання 3D ручкою Малювання 3D ручкою ( 30 хв. ) NO_PRICE Змінити …" at bounding box center [506, 283] width 1023 height 458
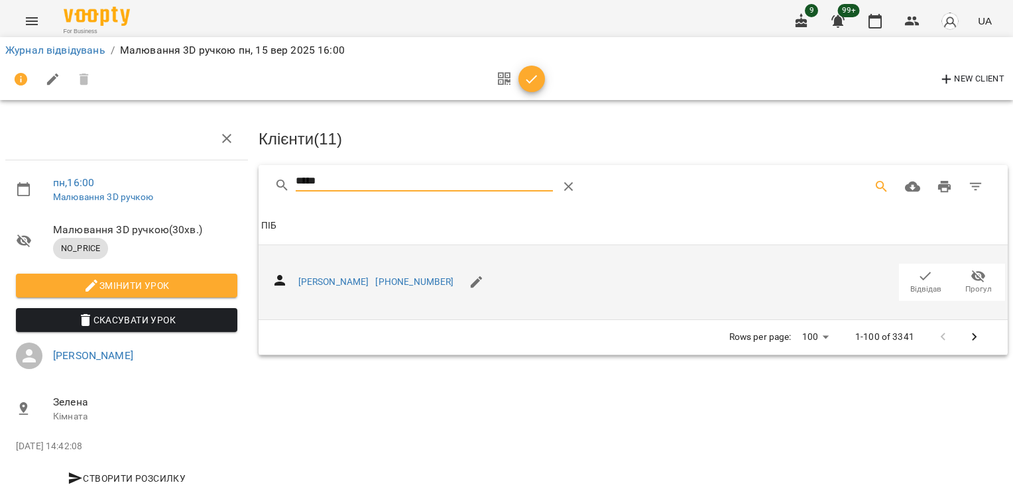
click at [924, 277] on span "Відвідав" at bounding box center [925, 281] width 37 height 27
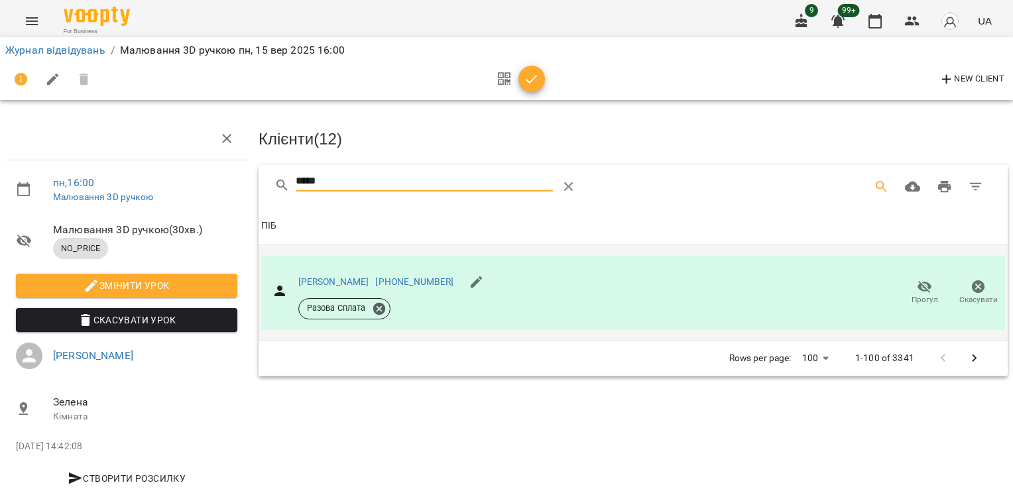
drag, startPoint x: 327, startPoint y: 185, endPoint x: 158, endPoint y: 187, distance: 169.0
click at [166, 188] on div "пн , 16:00 Малювання 3D ручкою Малювання 3D ручкою ( 30 хв. ) NO_PRICE Змінити …" at bounding box center [506, 283] width 1023 height 458
drag, startPoint x: 255, startPoint y: 188, endPoint x: 162, endPoint y: 187, distance: 92.8
click at [166, 190] on div "пн , 16:00 Малювання 3D ручкою Малювання 3D ручкою ( 30 хв. ) NO_PRICE Змінити …" at bounding box center [506, 283] width 1023 height 458
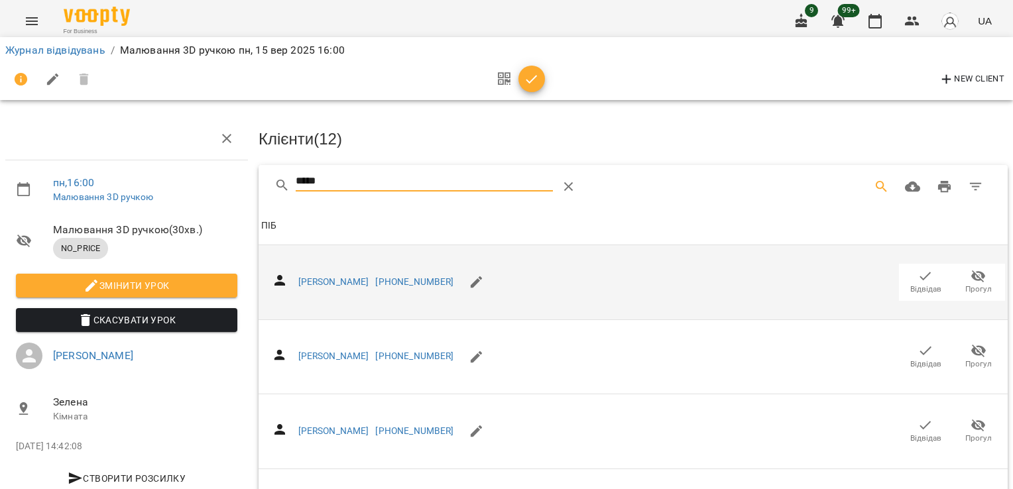
drag, startPoint x: 331, startPoint y: 181, endPoint x: 205, endPoint y: 190, distance: 126.9
type input "***"
click at [36, 47] on link "Журнал відвідувань" at bounding box center [55, 50] width 100 height 13
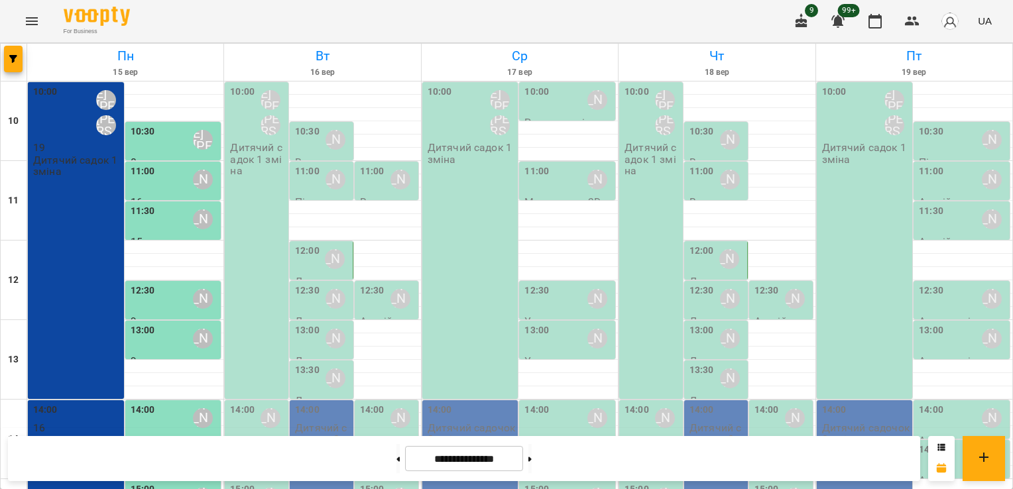
scroll to position [265, 0]
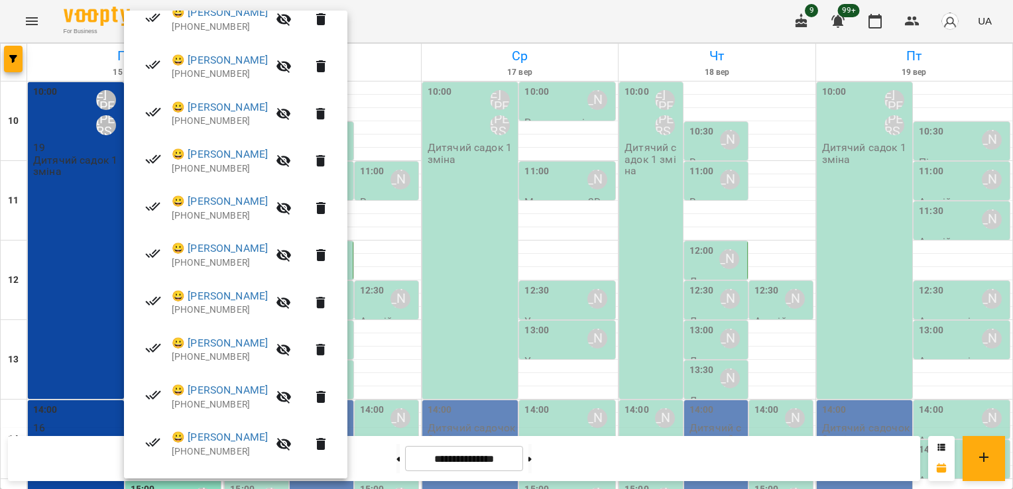
scroll to position [369, 0]
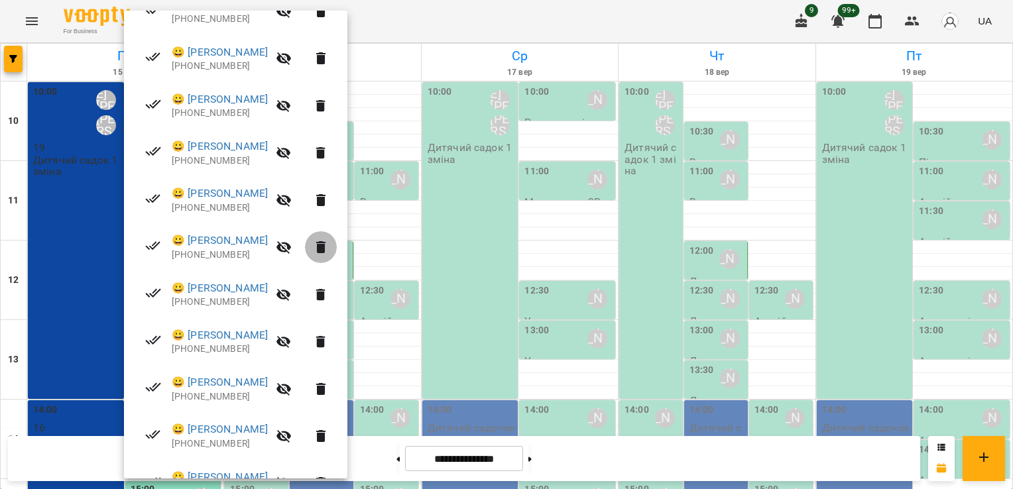
click at [329, 250] on icon "button" at bounding box center [321, 247] width 16 height 16
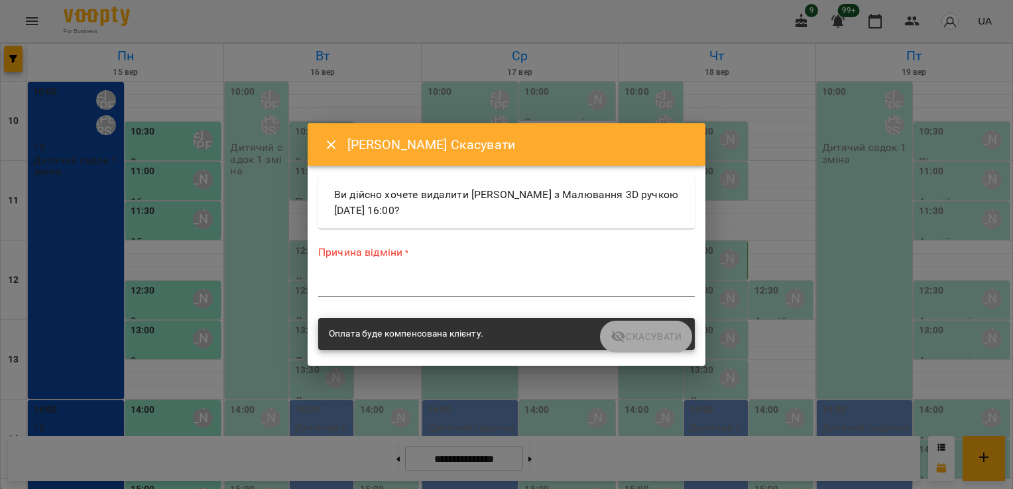
click at [430, 284] on textarea at bounding box center [506, 286] width 377 height 13
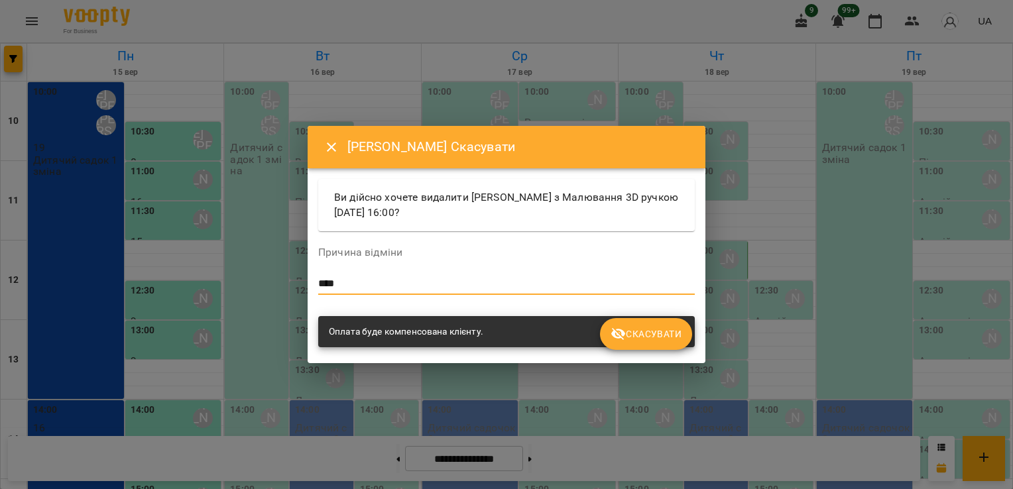
type textarea "****"
click at [654, 341] on span "Скасувати" at bounding box center [645, 334] width 71 height 16
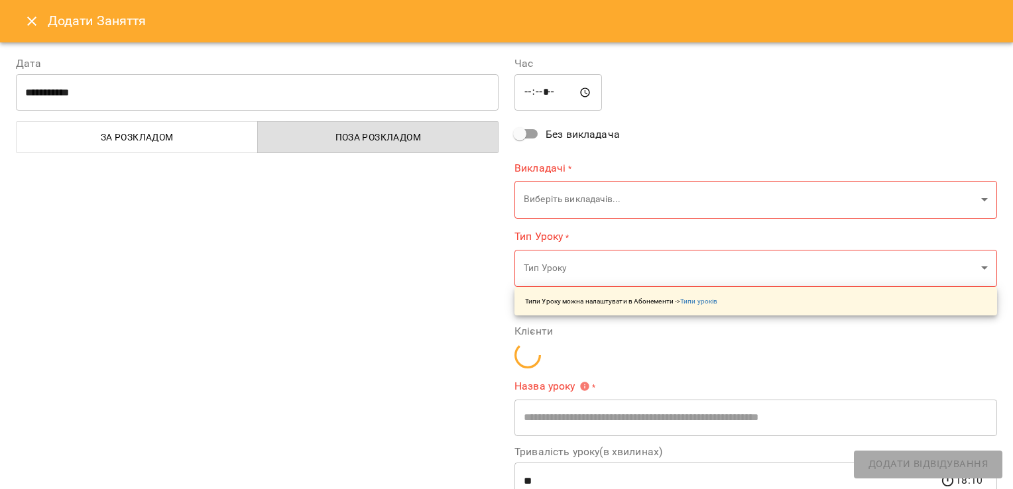
type input "**********"
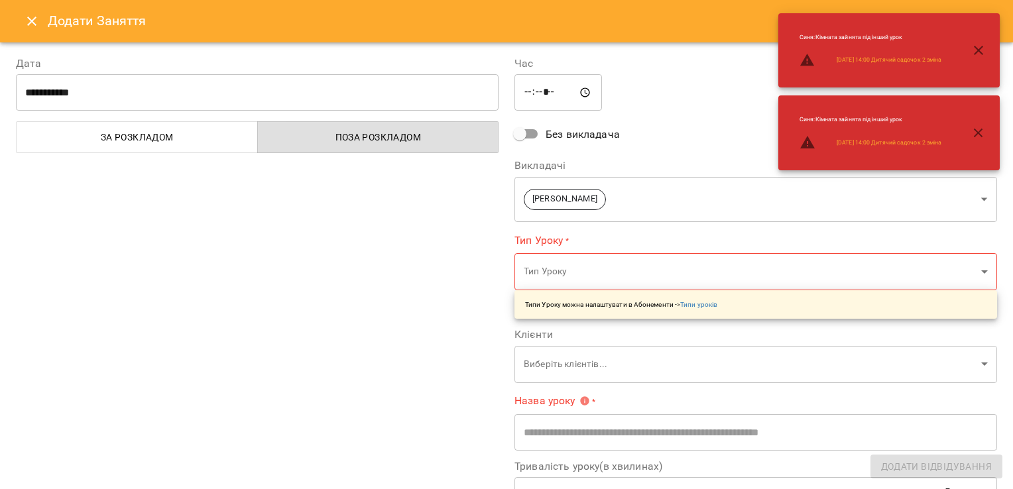
click at [30, 21] on icon "Close" at bounding box center [32, 21] width 16 height 16
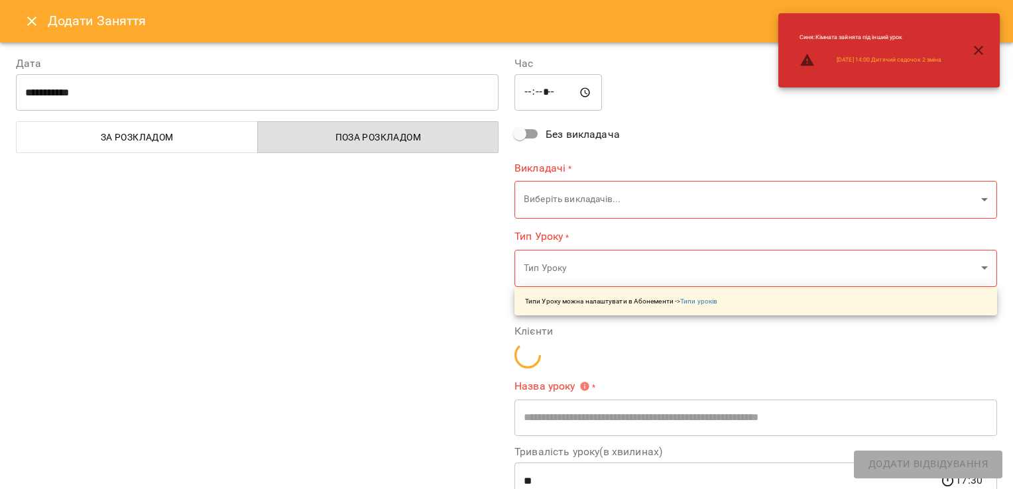
type input "**********"
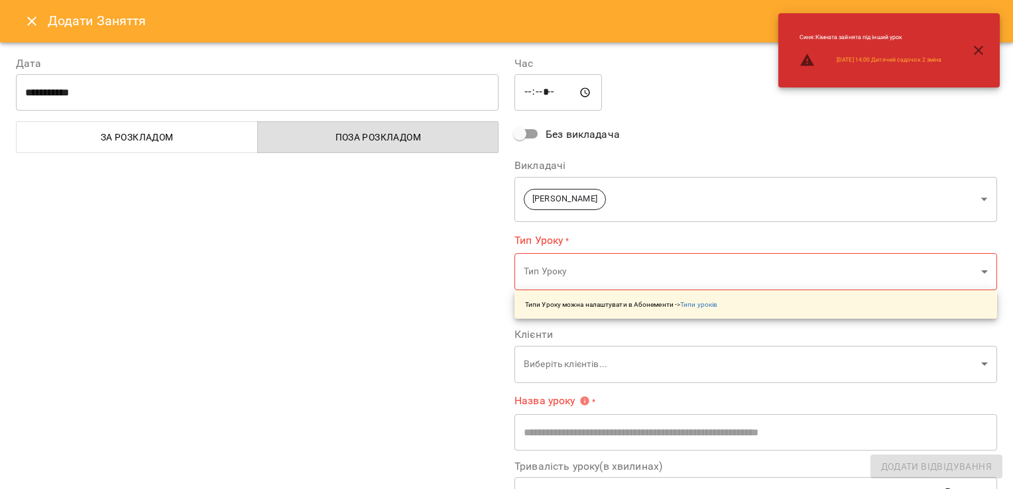
click at [969, 213] on body "For Business 9 99+ UA Пн 15 вер Вт 16 вер Ср 17 вер Чт 18 вер Пт 19 вер 10 11 1…" at bounding box center [506, 389] width 1013 height 778
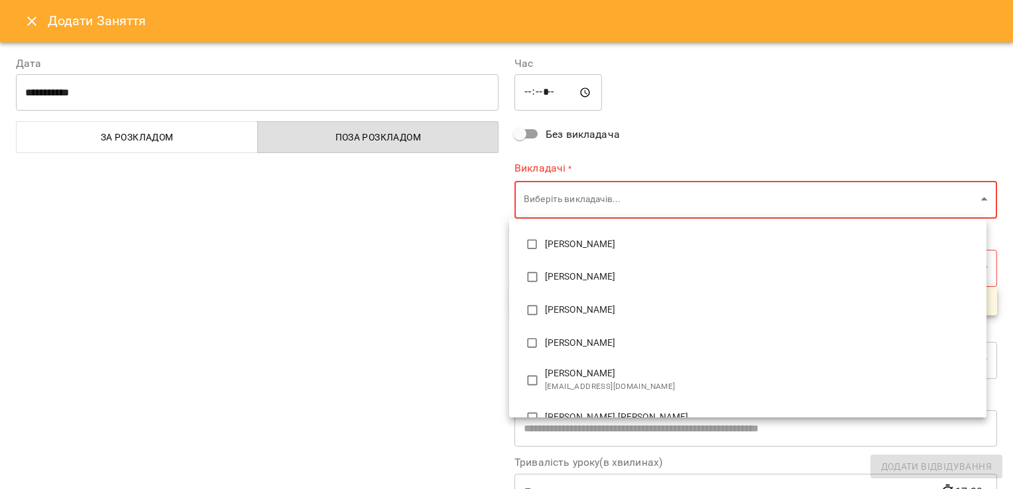
scroll to position [522, 0]
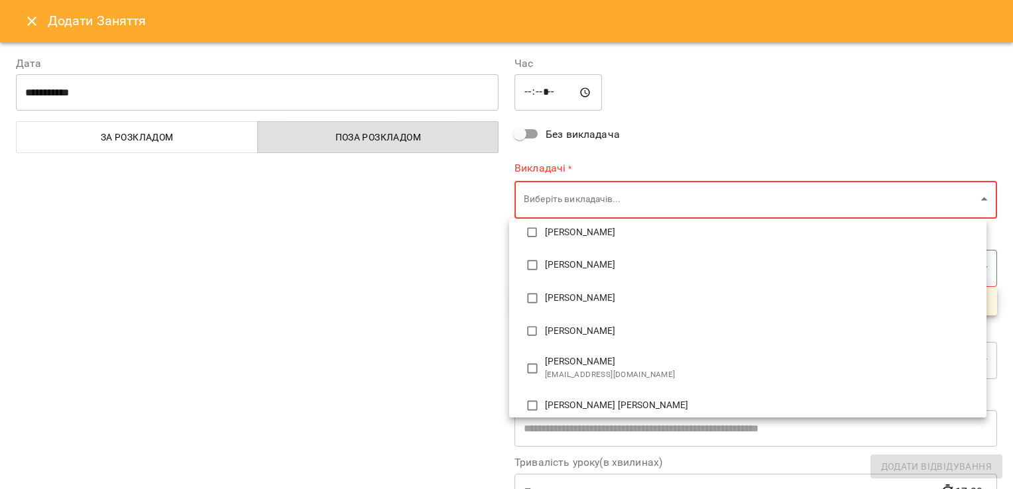
click at [711, 335] on span "[PERSON_NAME]" at bounding box center [760, 331] width 431 height 13
type input "**********"
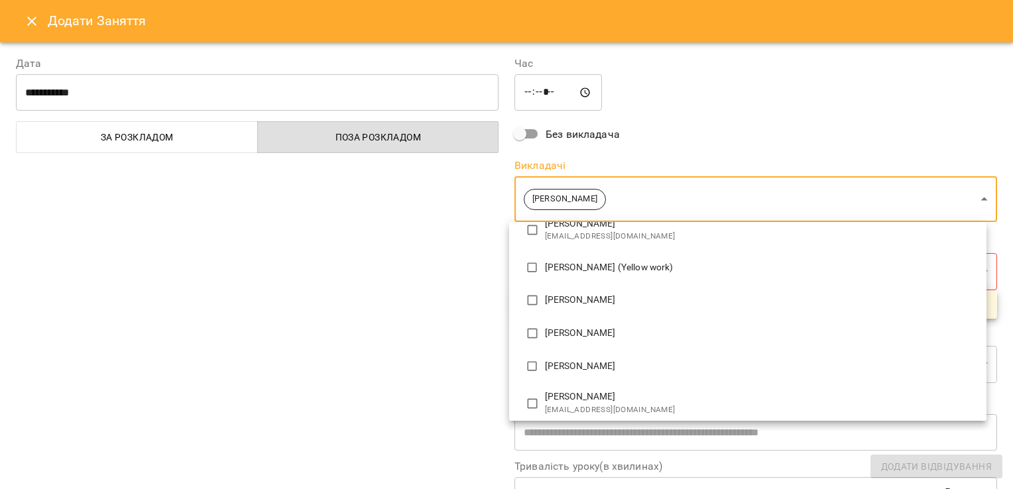
scroll to position [0, 0]
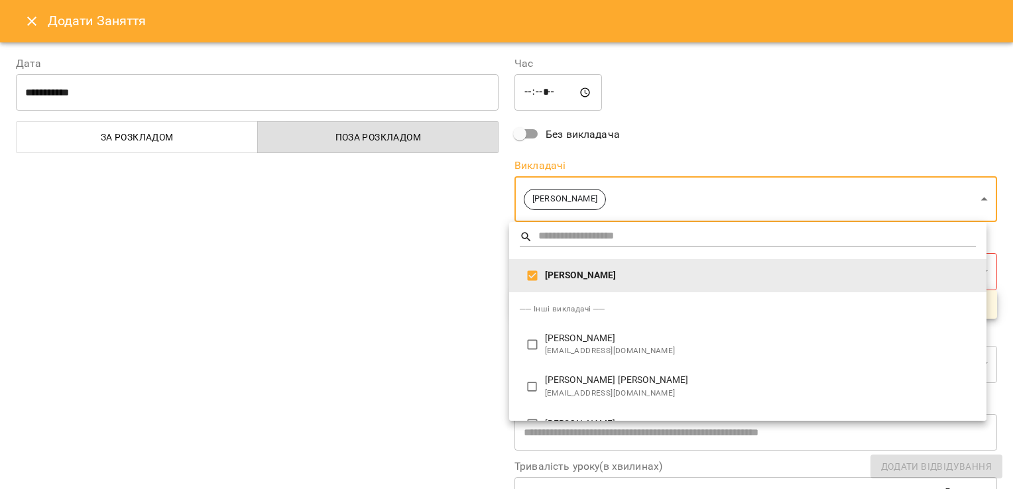
click at [355, 282] on div at bounding box center [506, 244] width 1013 height 489
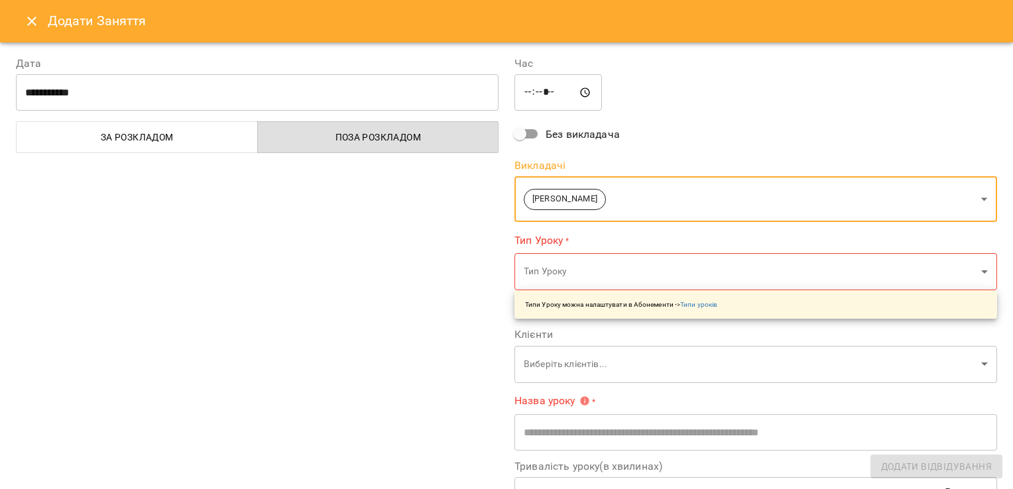
click at [592, 274] on body "For Business 9 99+ UA Пн 15 вер Вт 16 вер Ср 17 вер Чт 18 вер Пт 19 вер 10 11 1…" at bounding box center [506, 389] width 1013 height 778
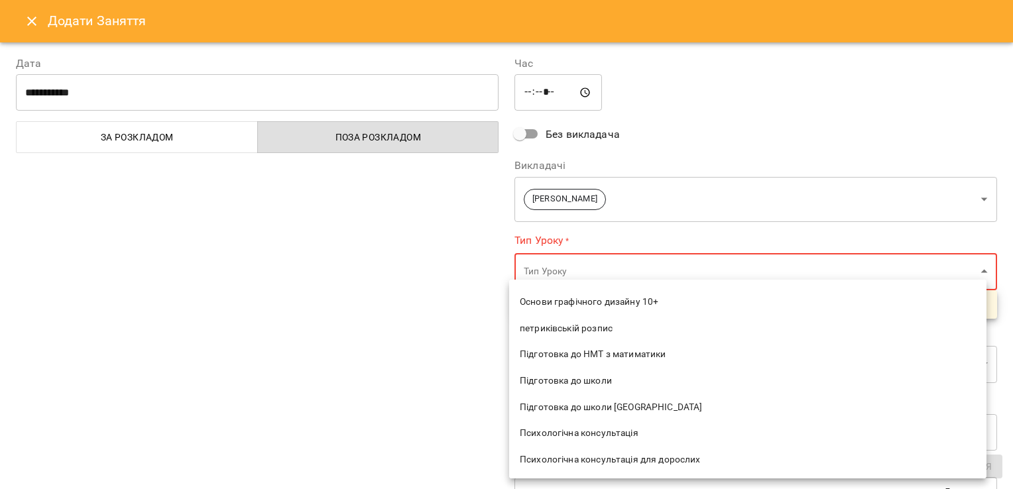
scroll to position [1428, 0]
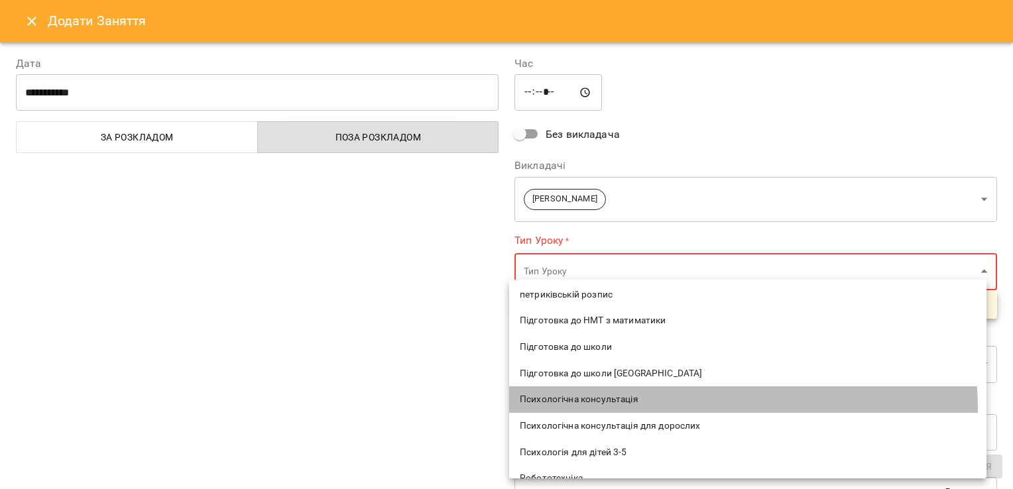
click at [711, 408] on li "Психологічна консультація" at bounding box center [747, 399] width 477 height 27
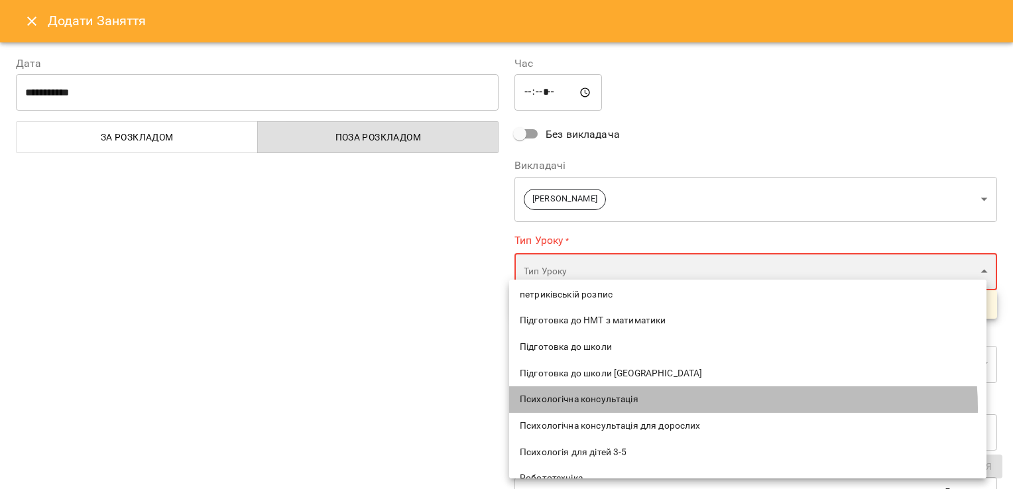
type input "**********"
type input "**"
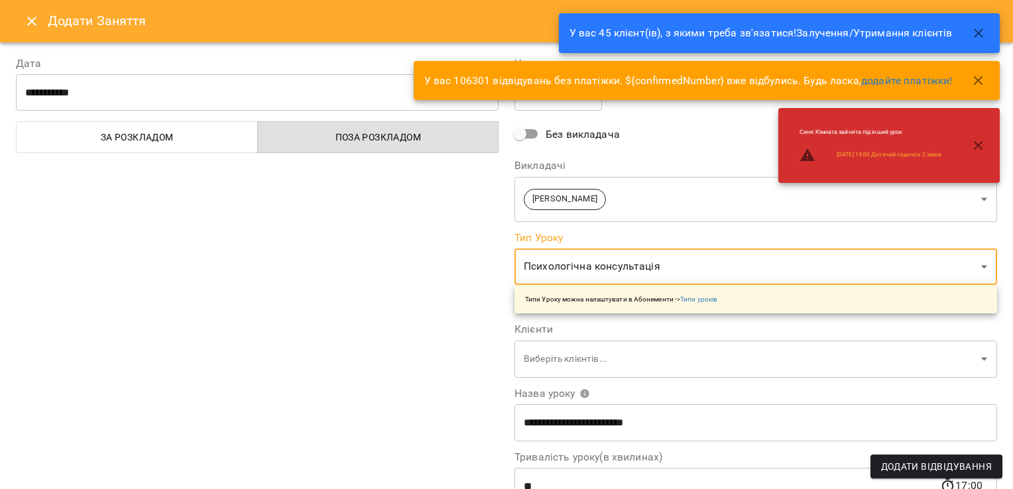
click at [310, 290] on div "**********" at bounding box center [257, 338] width 498 height 596
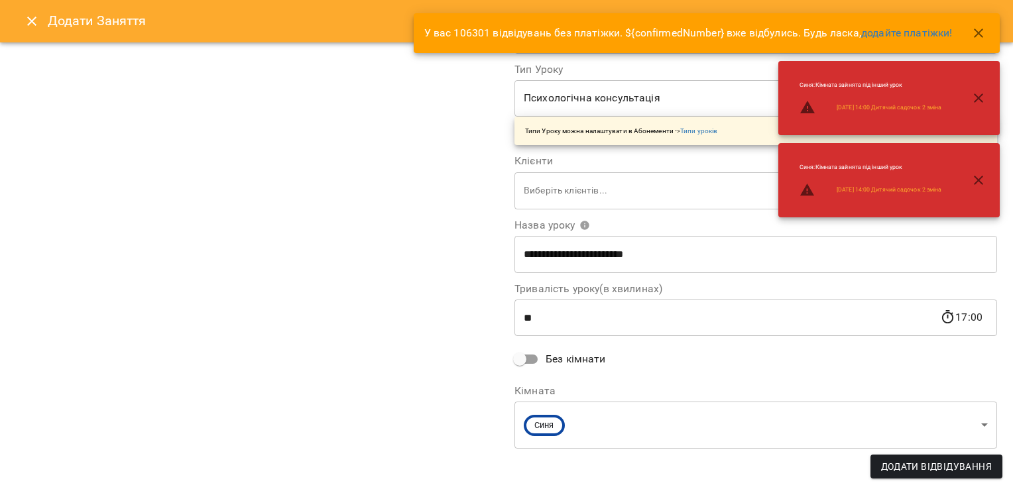
scroll to position [172, 0]
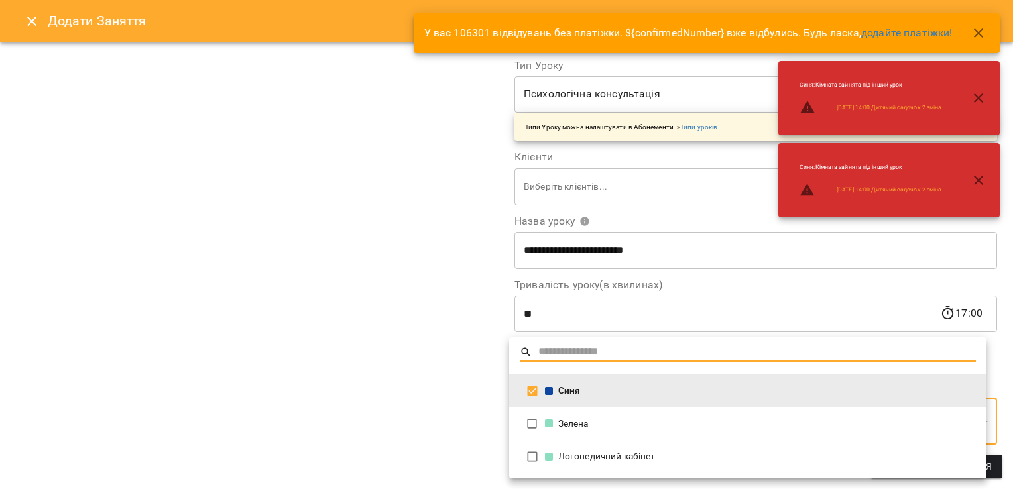
click at [935, 408] on body "For Business 9 99+ UA Пн 15 вер Вт 16 вер Ср 17 вер Чт 18 вер Пт 19 вер 10 11 1…" at bounding box center [506, 389] width 1013 height 778
click at [699, 452] on div "Логопедичний кабінет" at bounding box center [760, 456] width 431 height 13
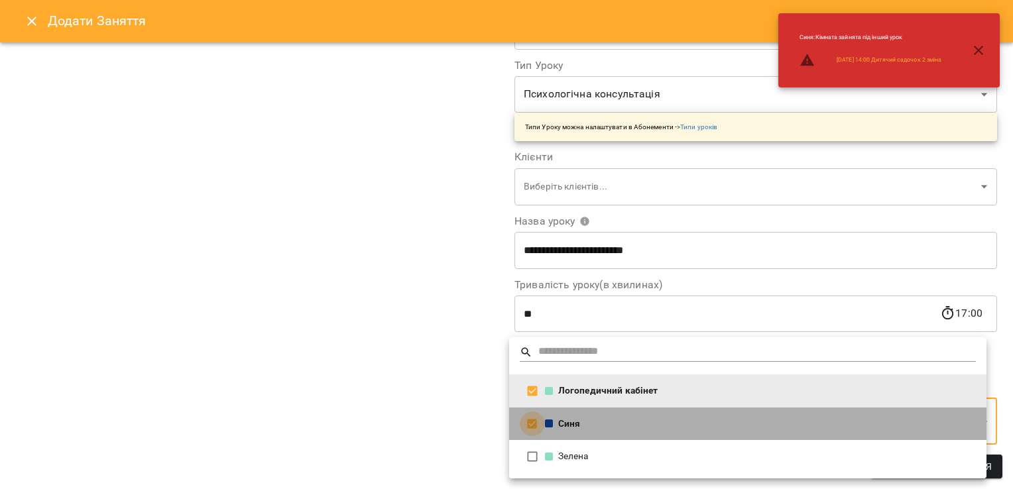
type input "**********"
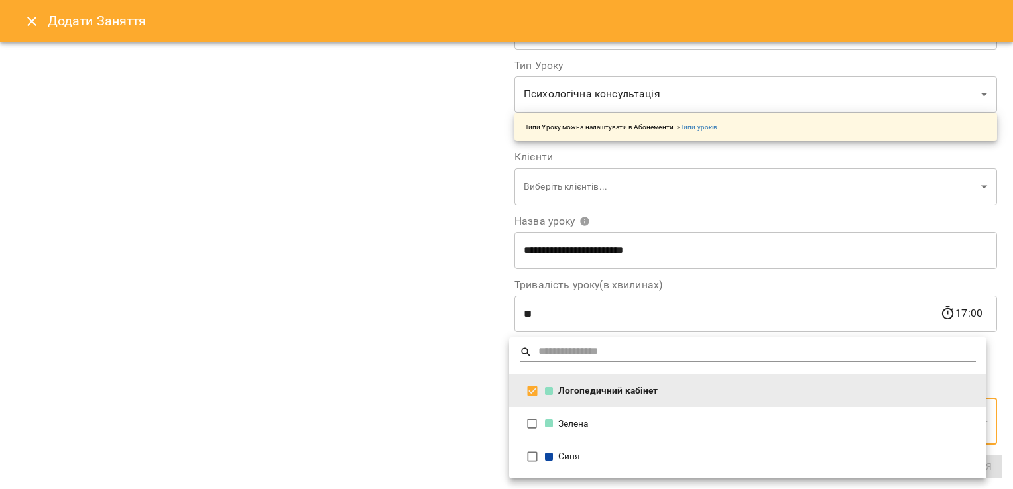
click at [300, 372] on div at bounding box center [506, 244] width 1013 height 489
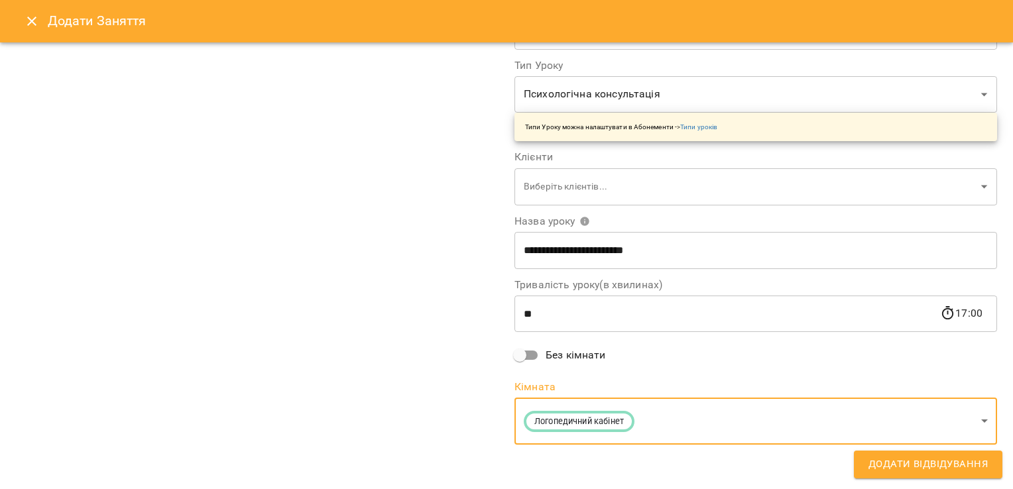
click at [942, 465] on span "Додати Відвідування" at bounding box center [927, 464] width 119 height 17
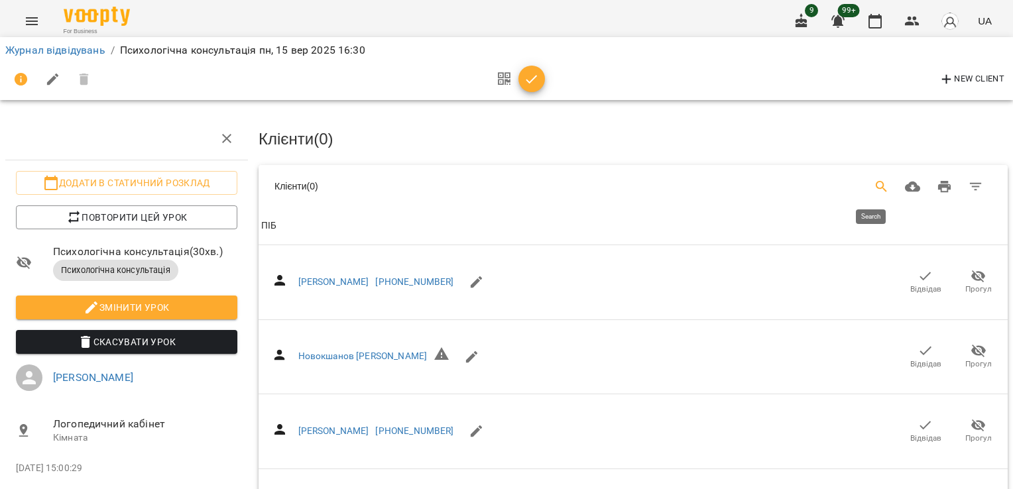
click at [878, 190] on icon "Search" at bounding box center [882, 187] width 16 height 16
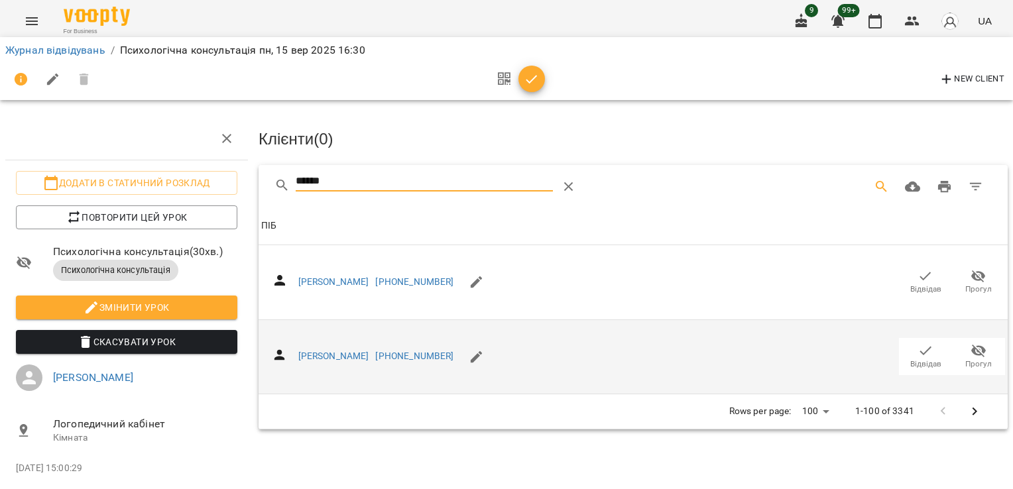
type input "******"
click at [907, 349] on span "Відвідав" at bounding box center [925, 356] width 37 height 27
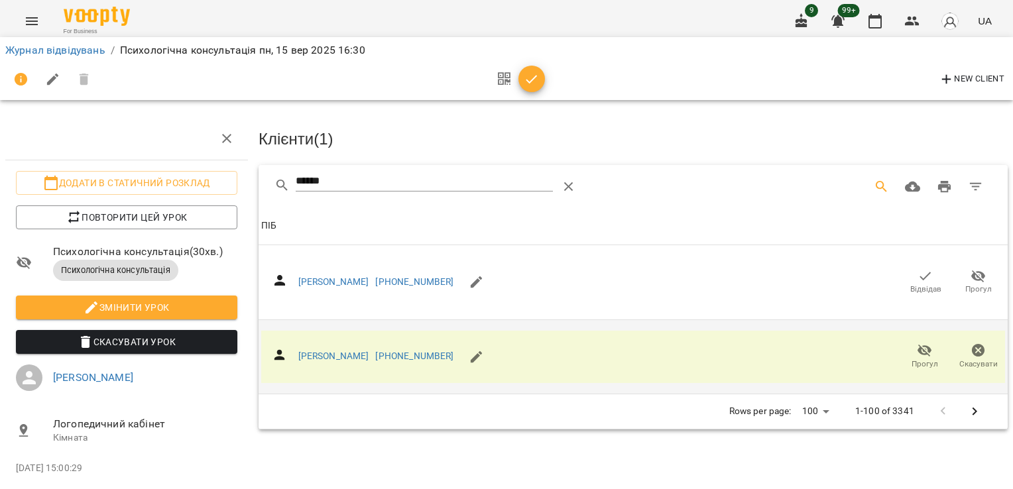
click at [538, 87] on button "button" at bounding box center [531, 79] width 27 height 27
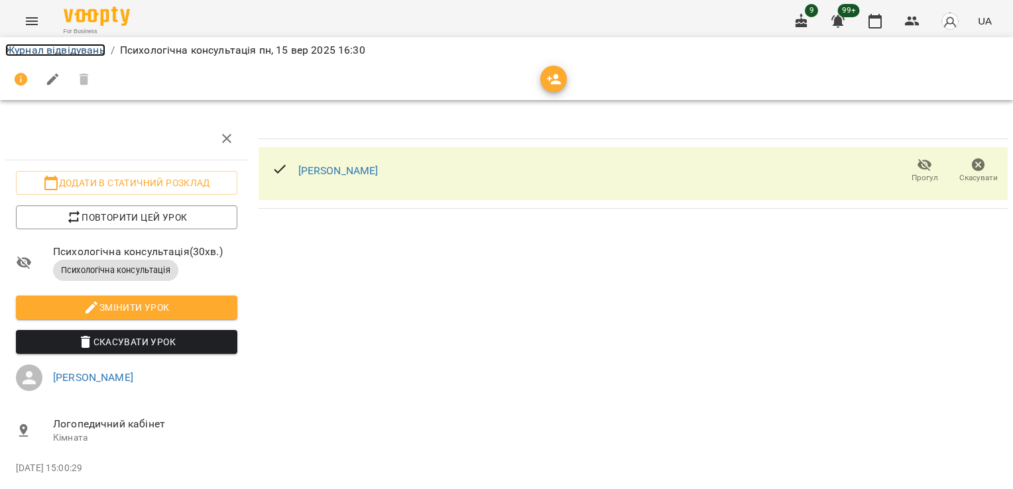
click at [82, 54] on link "Журнал відвідувань" at bounding box center [55, 50] width 100 height 13
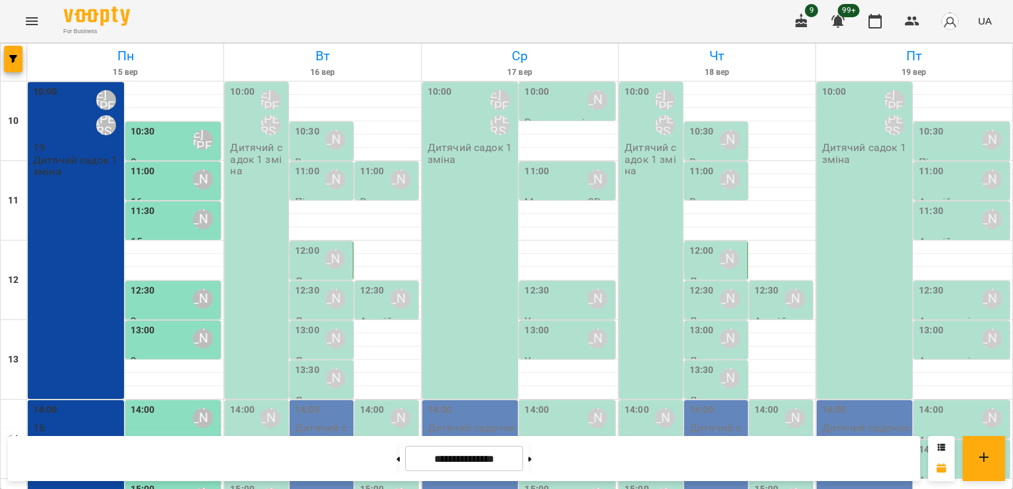
scroll to position [169, 0]
click at [162, 443] on div "14:30 Москалець Олена Вікторівна" at bounding box center [175, 458] width 88 height 30
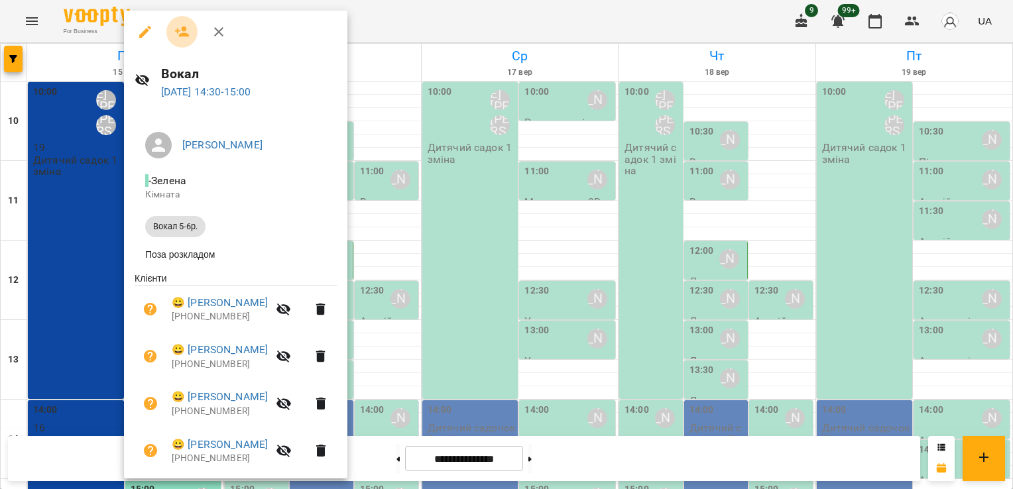
click at [186, 29] on icon "button" at bounding box center [182, 32] width 16 height 16
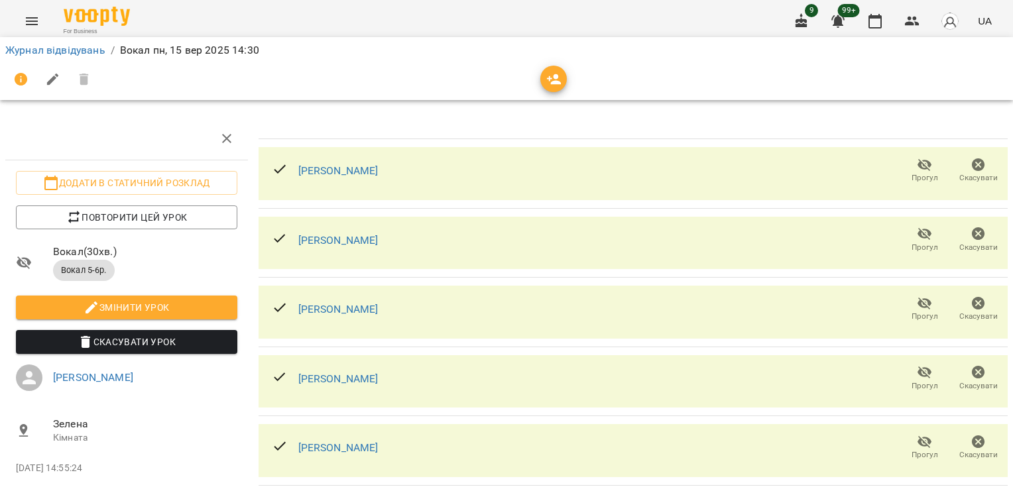
click at [560, 80] on icon "button" at bounding box center [554, 80] width 16 height 16
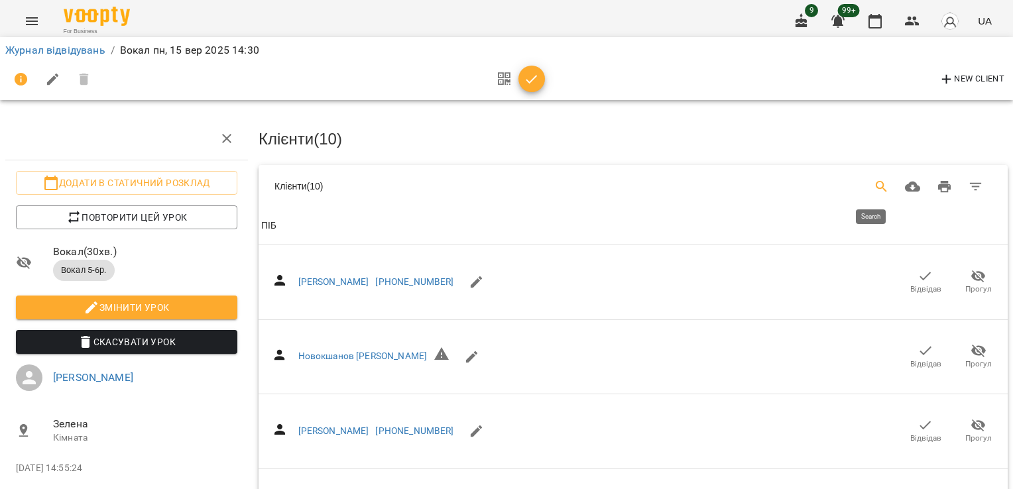
click at [874, 179] on icon "Search" at bounding box center [882, 187] width 16 height 16
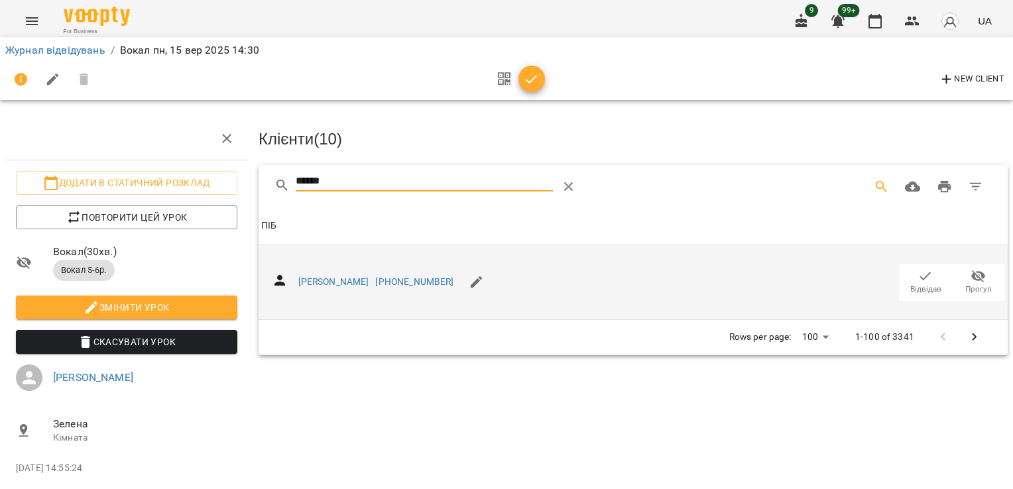
type input "******"
click at [921, 271] on icon "button" at bounding box center [925, 276] width 16 height 16
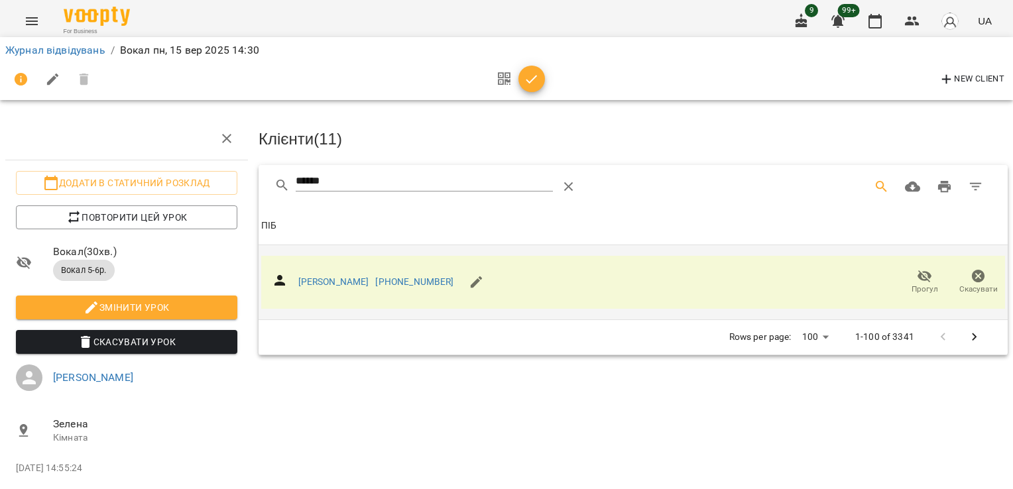
click at [536, 78] on icon "button" at bounding box center [532, 80] width 16 height 16
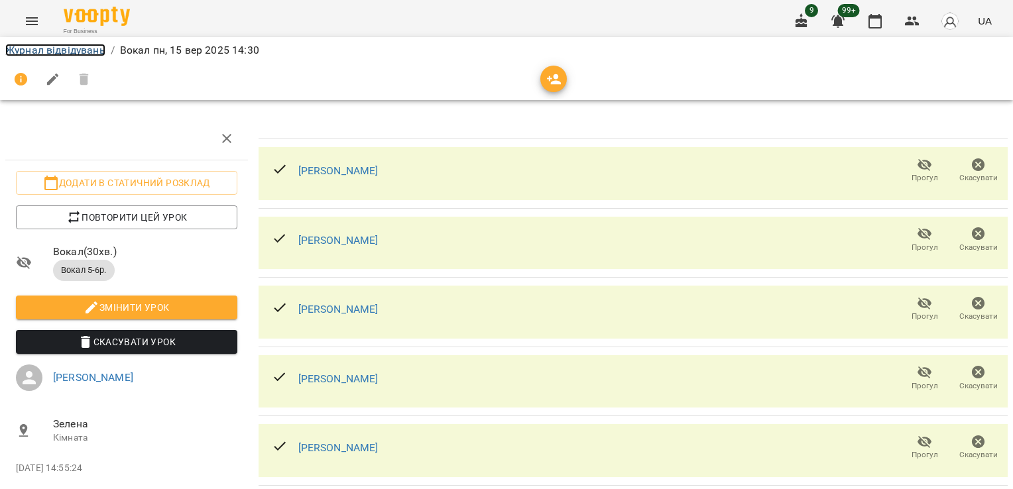
scroll to position [35, 0]
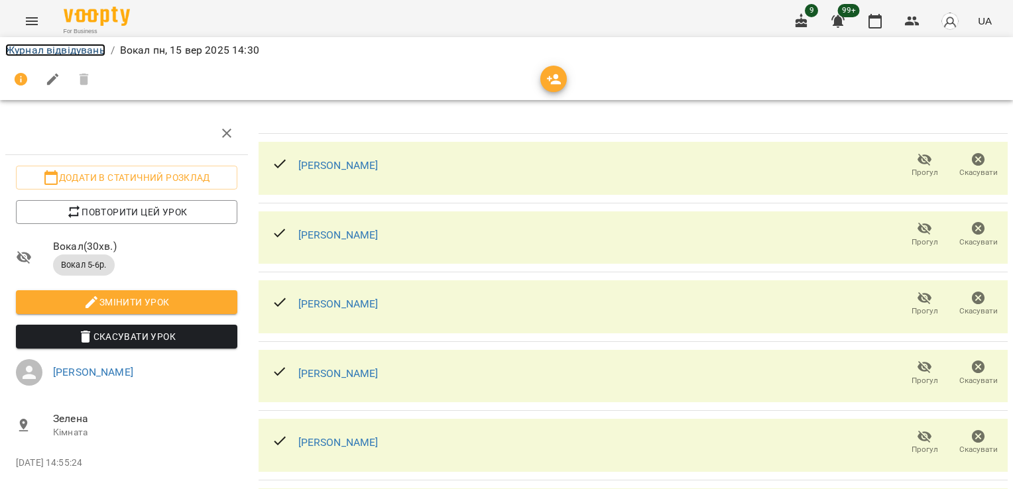
click at [70, 52] on link "Журнал відвідувань" at bounding box center [55, 50] width 100 height 13
